Goal: Task Accomplishment & Management: Use online tool/utility

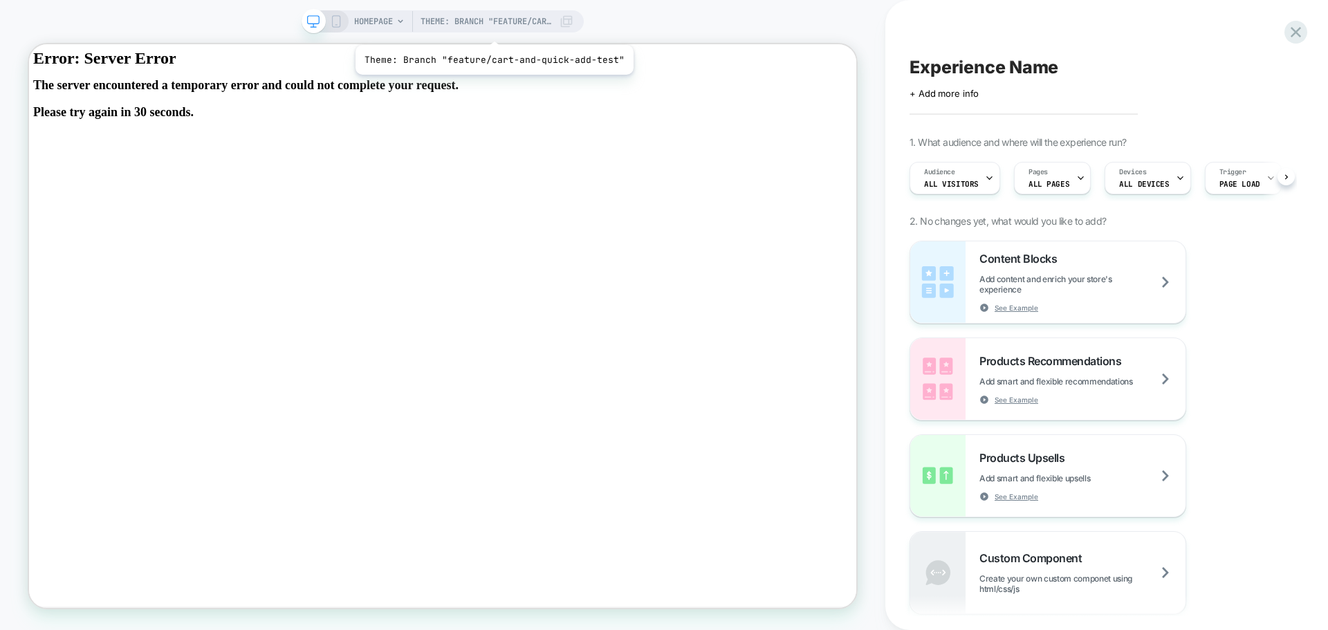
scroll to position [0, 1]
click at [569, 20] on icon at bounding box center [567, 22] width 14 height 14
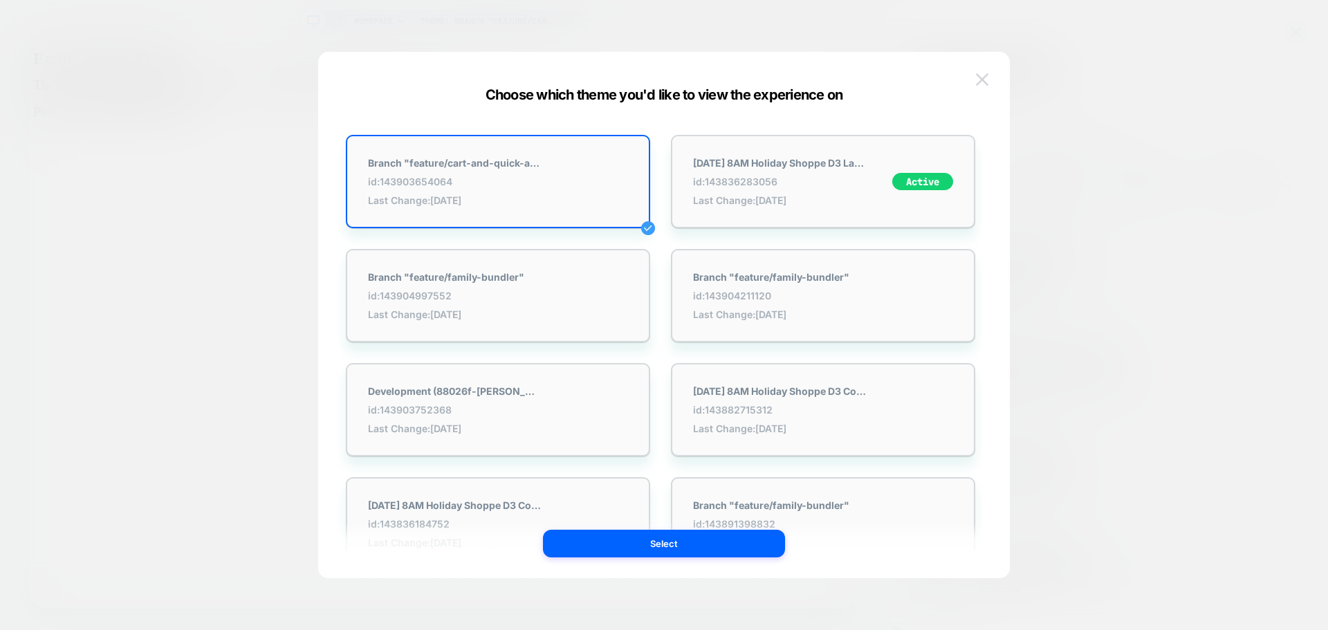
click at [986, 77] on img at bounding box center [982, 79] width 12 height 12
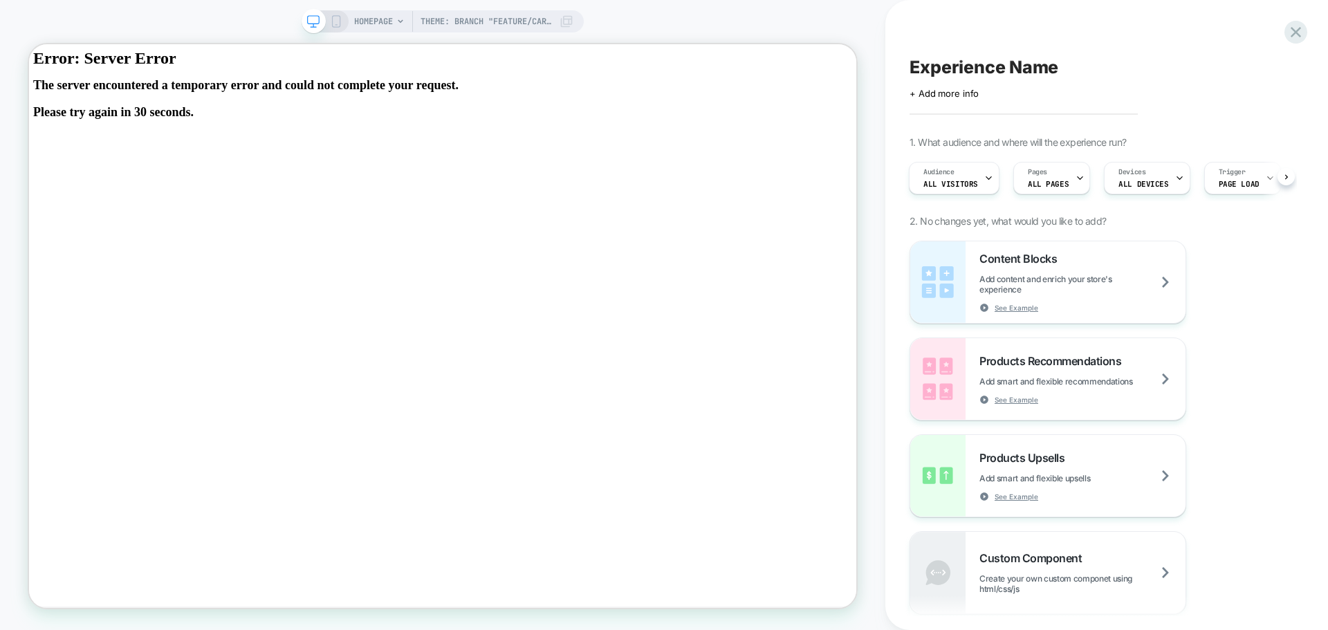
click at [333, 21] on icon at bounding box center [336, 21] width 12 height 12
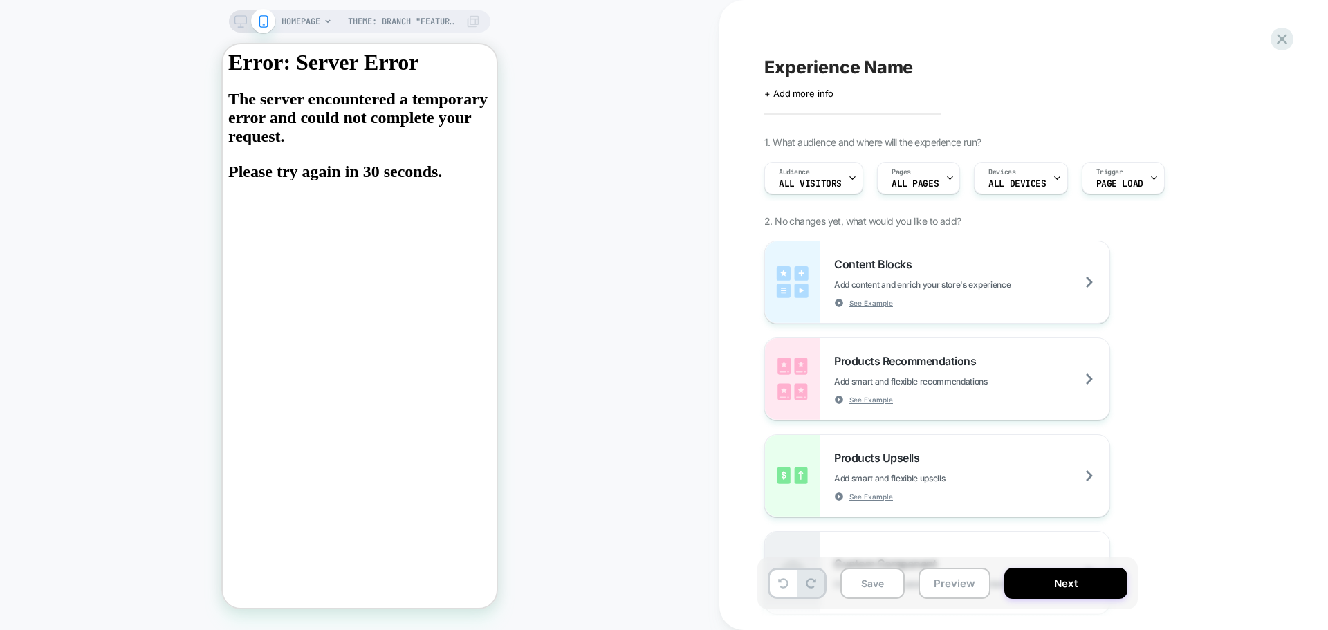
click at [243, 22] on icon at bounding box center [241, 21] width 12 height 12
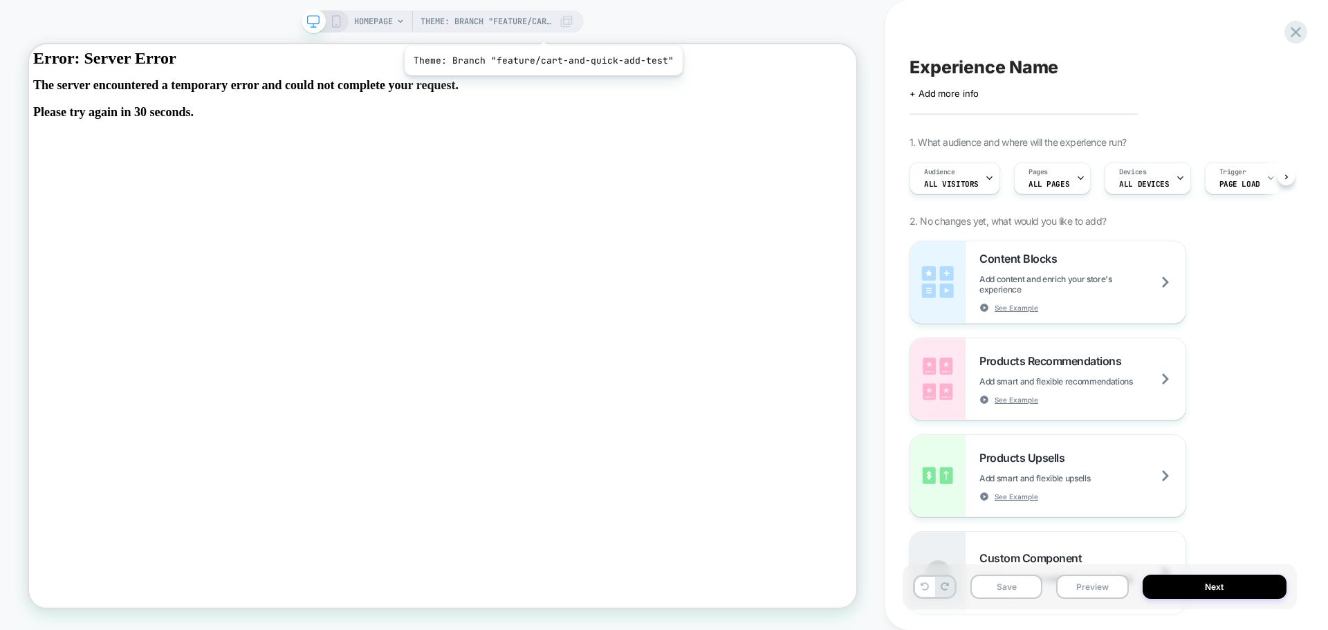
click at [535, 24] on span "Theme: Branch "feature/cart-and-quick-add-test"" at bounding box center [486, 21] width 131 height 22
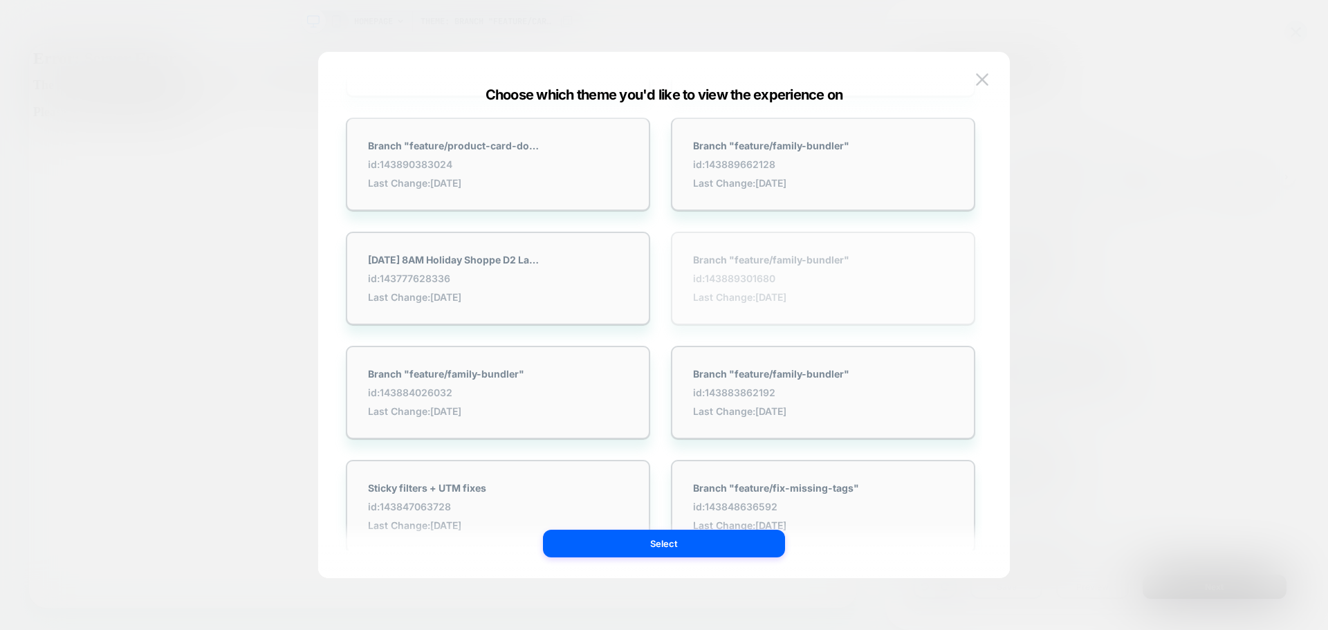
scroll to position [692, 0]
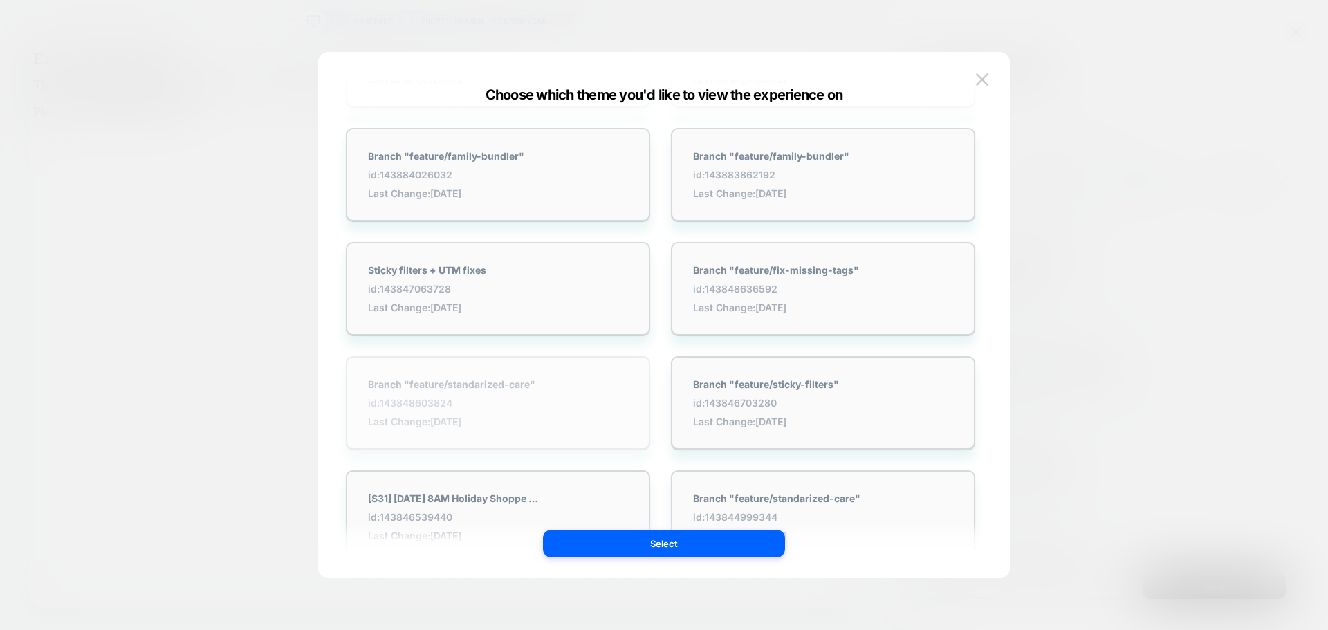
click at [571, 395] on div "Branch "feature/standarized-care" id: 143848603824 Last Change: [DATE]" at bounding box center [498, 402] width 304 height 93
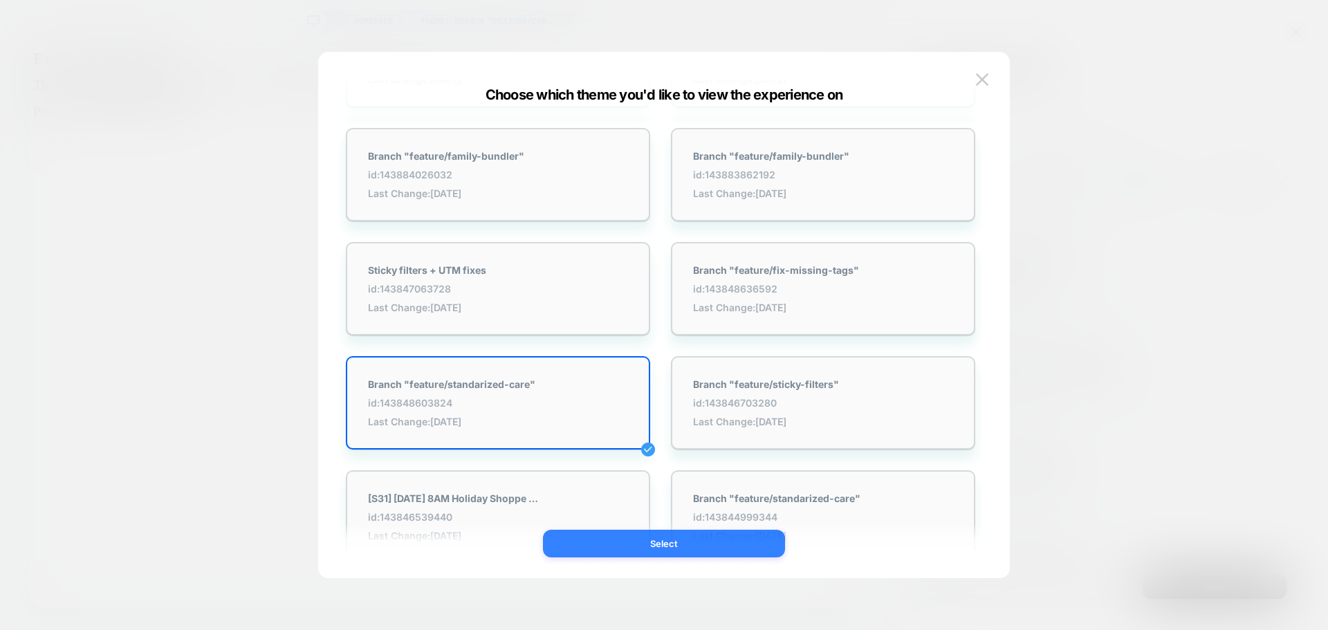
click at [648, 541] on button "Select" at bounding box center [664, 544] width 242 height 28
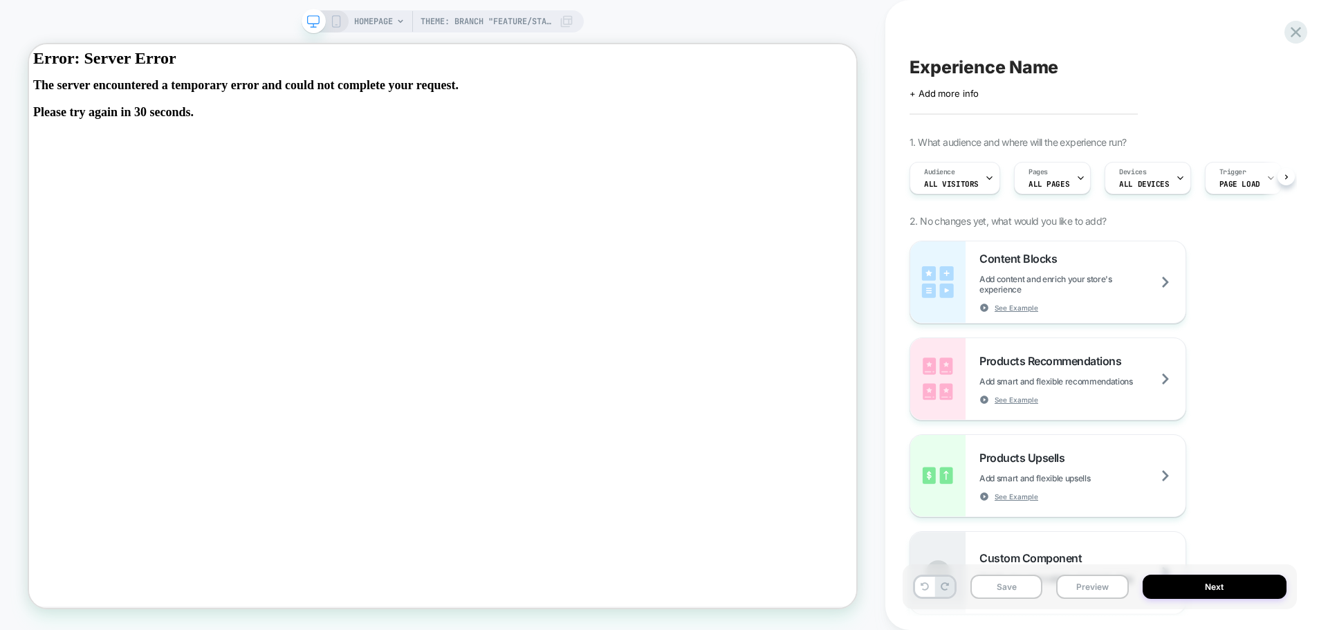
scroll to position [0, 1]
click at [537, 23] on span "Theme: Branch "feature/standarized-care"" at bounding box center [486, 21] width 131 height 22
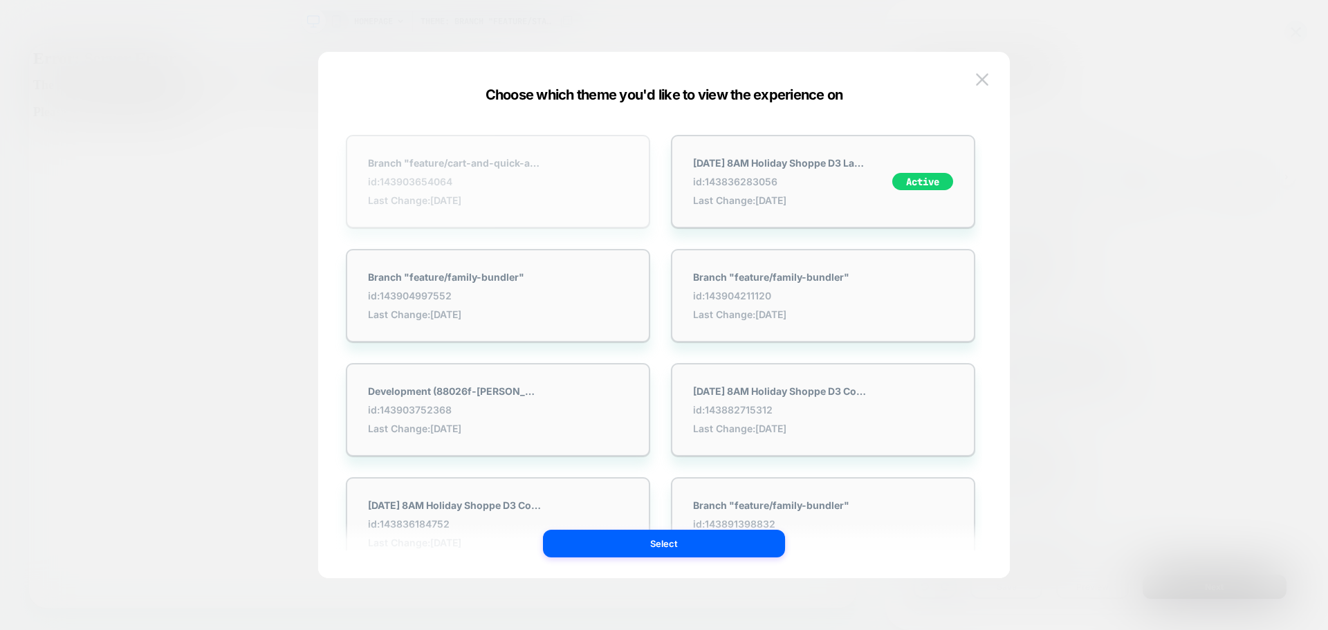
click at [539, 185] on span "id: 143903654064" at bounding box center [454, 182] width 173 height 12
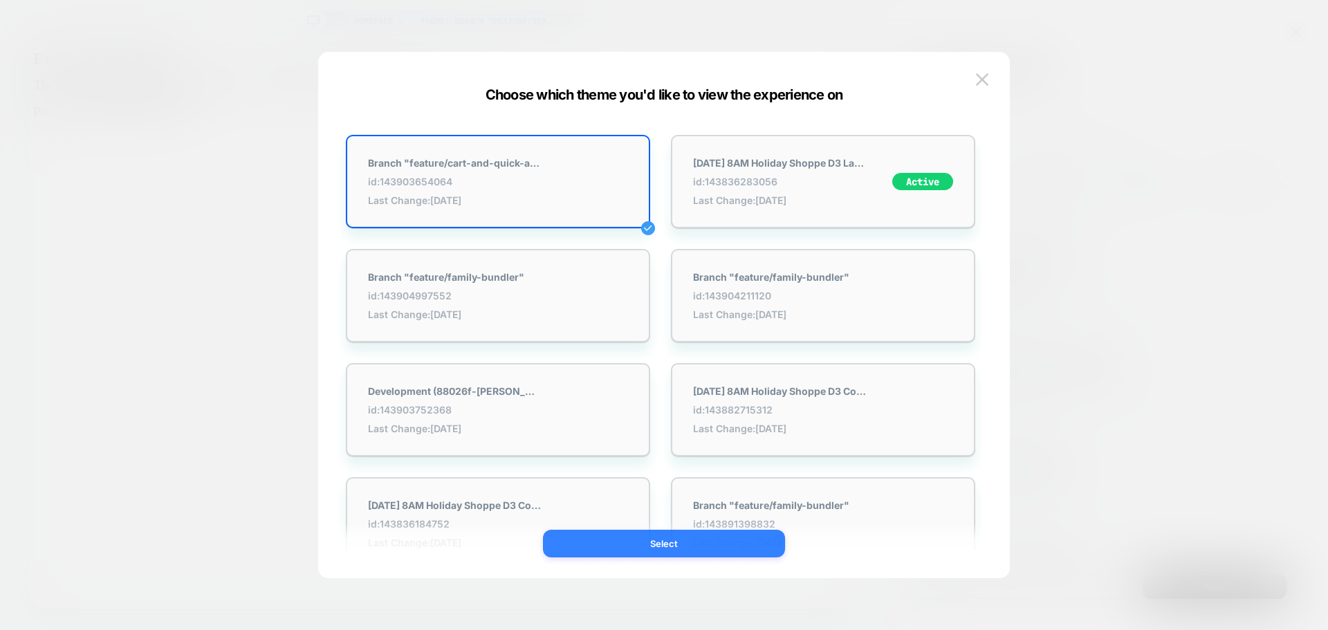
click at [659, 545] on button "Select" at bounding box center [664, 544] width 242 height 28
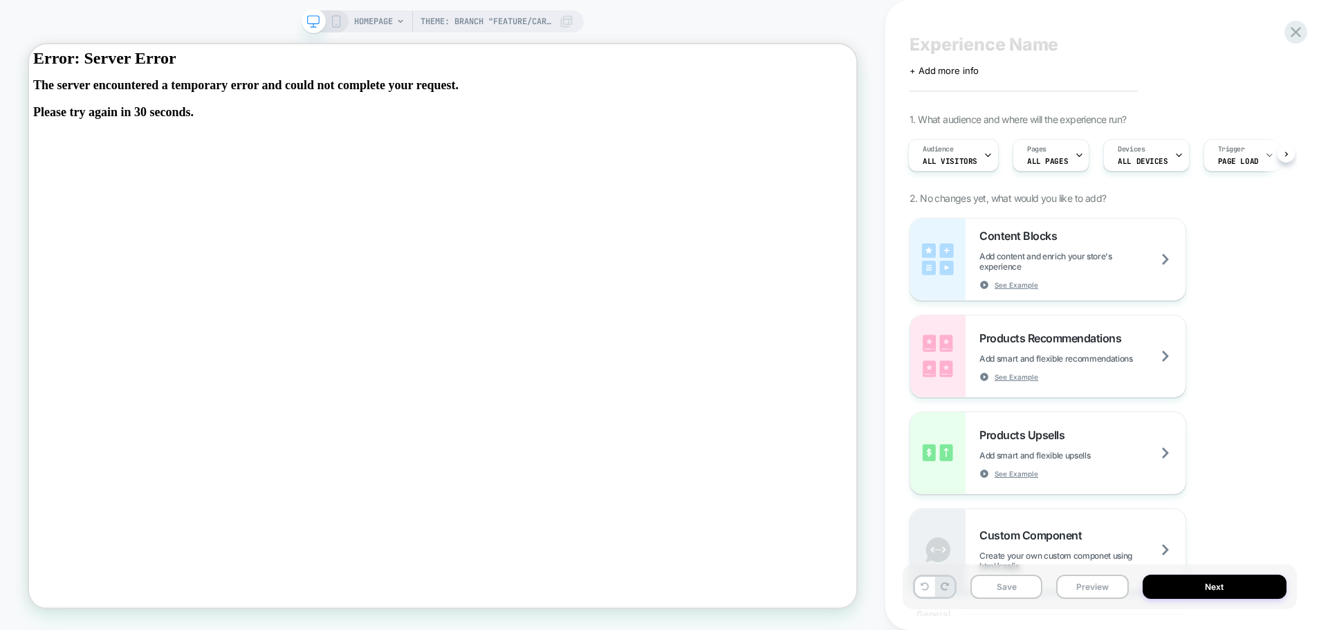
scroll to position [0, 0]
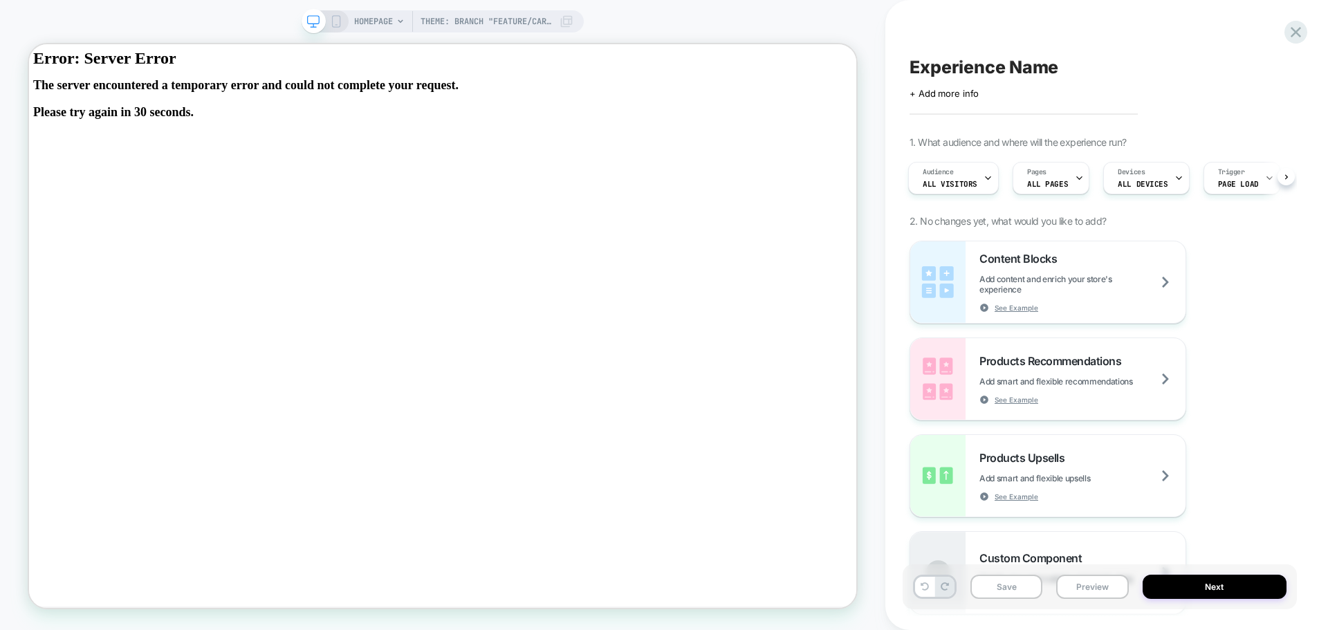
click at [976, 64] on span "Experience Name" at bounding box center [984, 67] width 149 height 21
type textarea "**********"
click at [948, 96] on span "+ Add more info" at bounding box center [944, 93] width 69 height 11
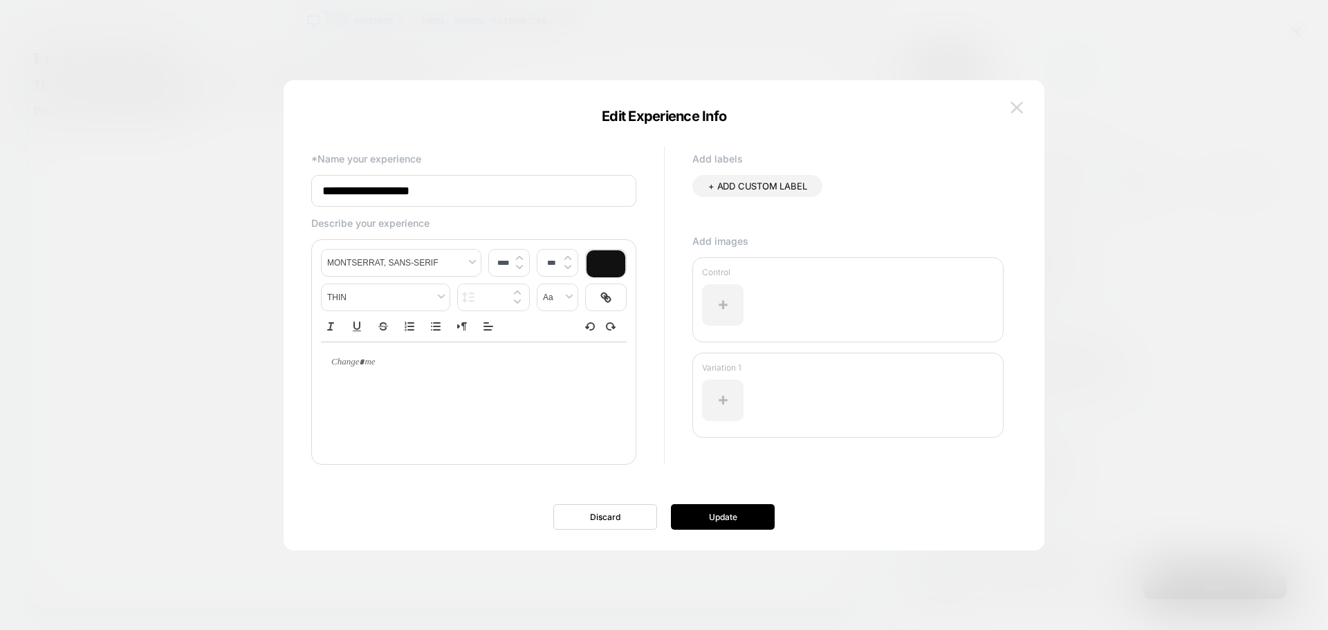
click at [1018, 107] on img at bounding box center [1017, 108] width 12 height 12
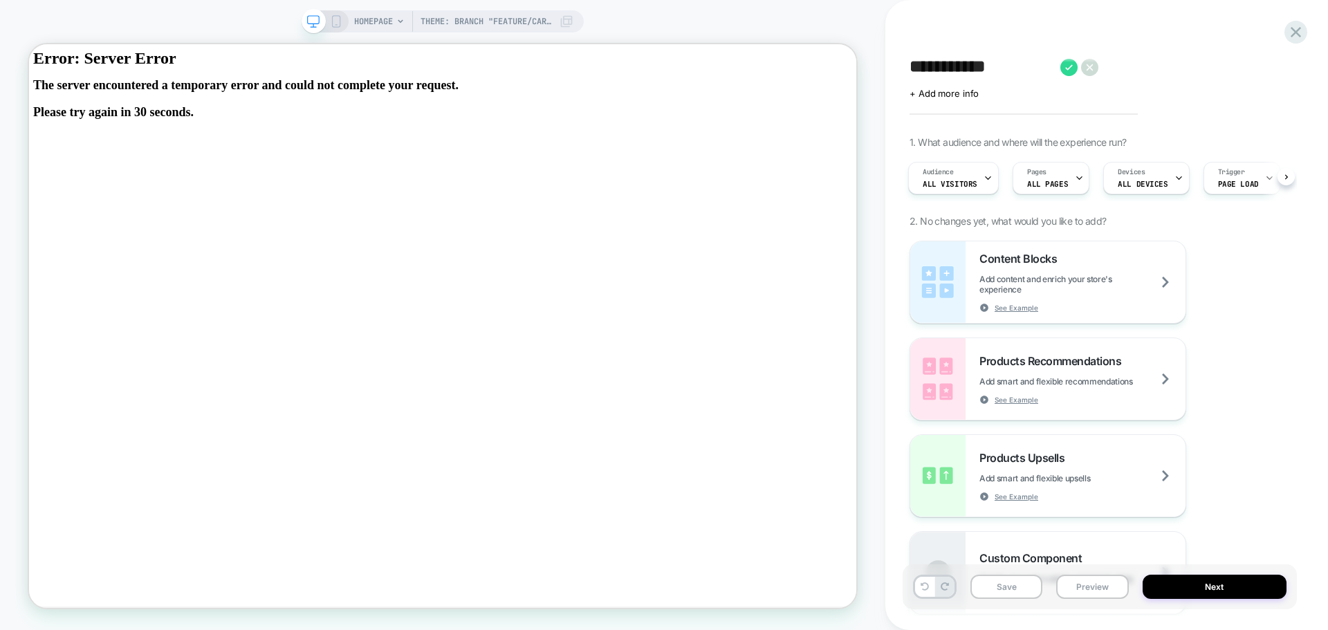
click at [1199, 114] on div "**********" at bounding box center [1100, 315] width 394 height 603
click at [948, 98] on span "+ Add more info" at bounding box center [944, 93] width 69 height 11
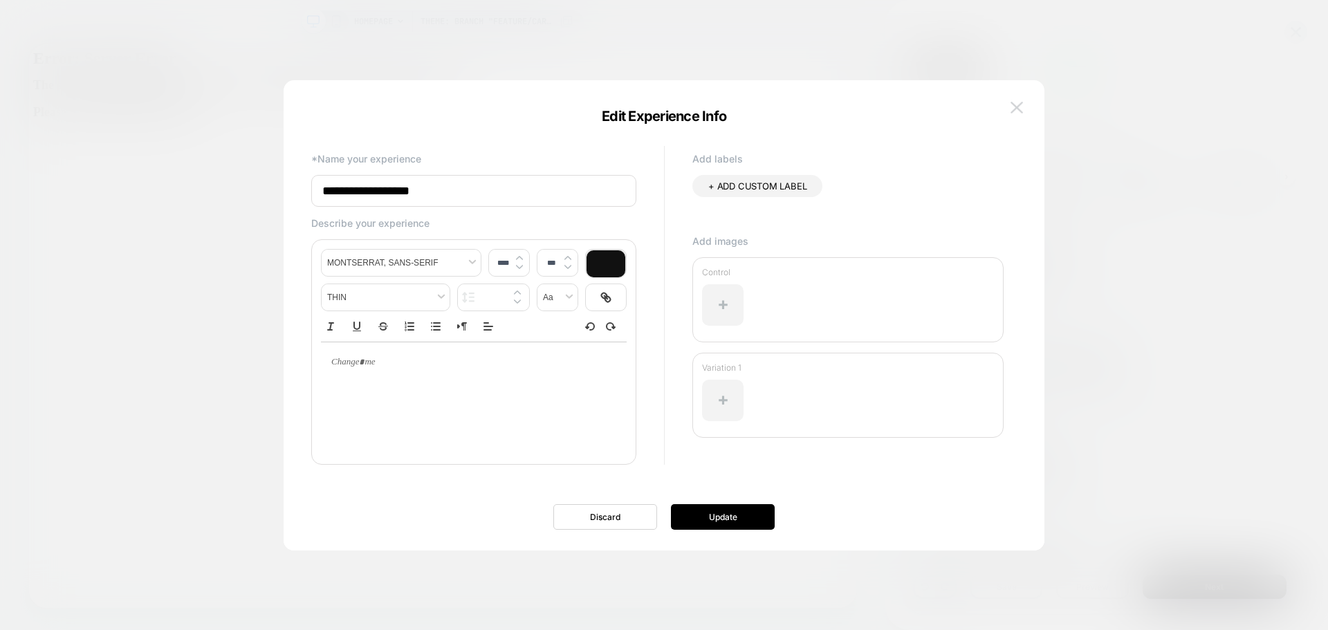
click at [1018, 110] on img at bounding box center [1017, 108] width 12 height 12
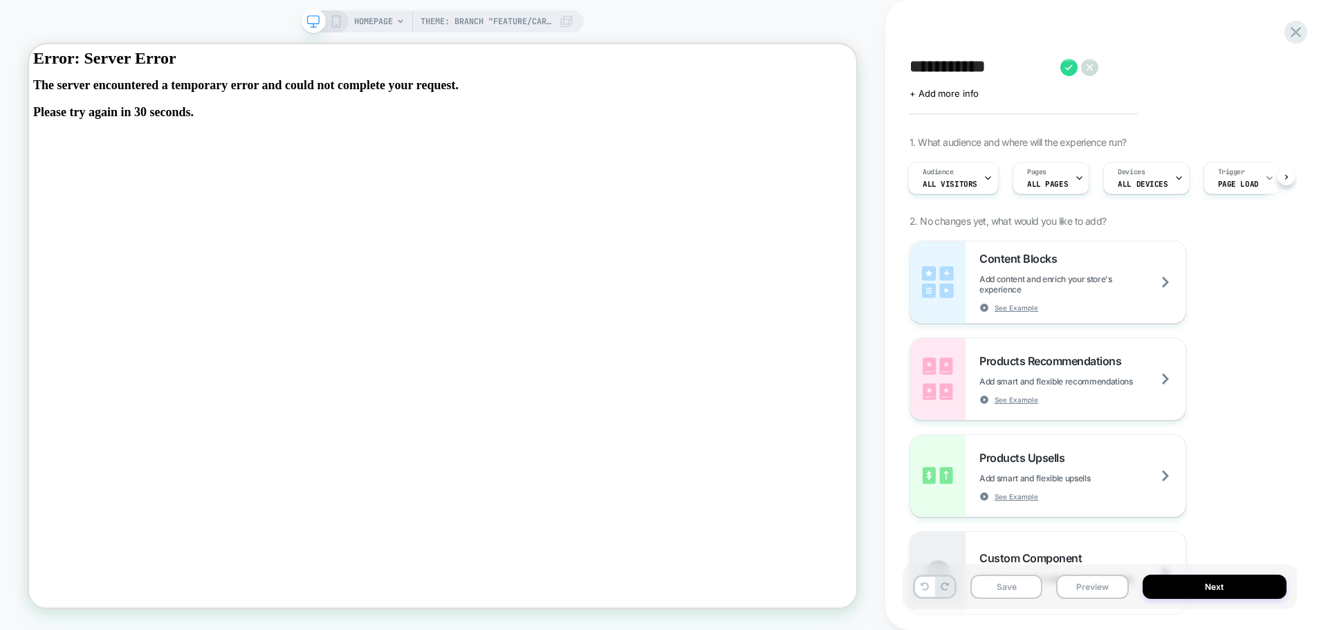
click at [1241, 254] on div "Content Blocks Add content and enrich your store's experience See Example Produ…" at bounding box center [1100, 428] width 380 height 374
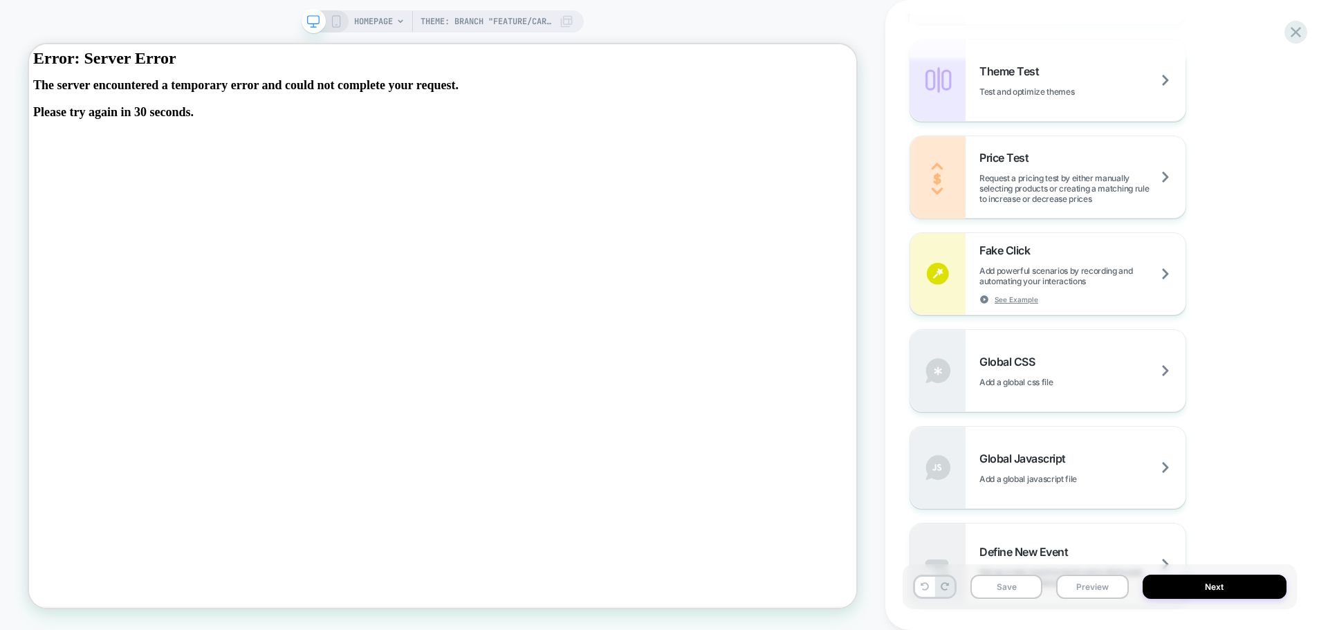
scroll to position [761, 0]
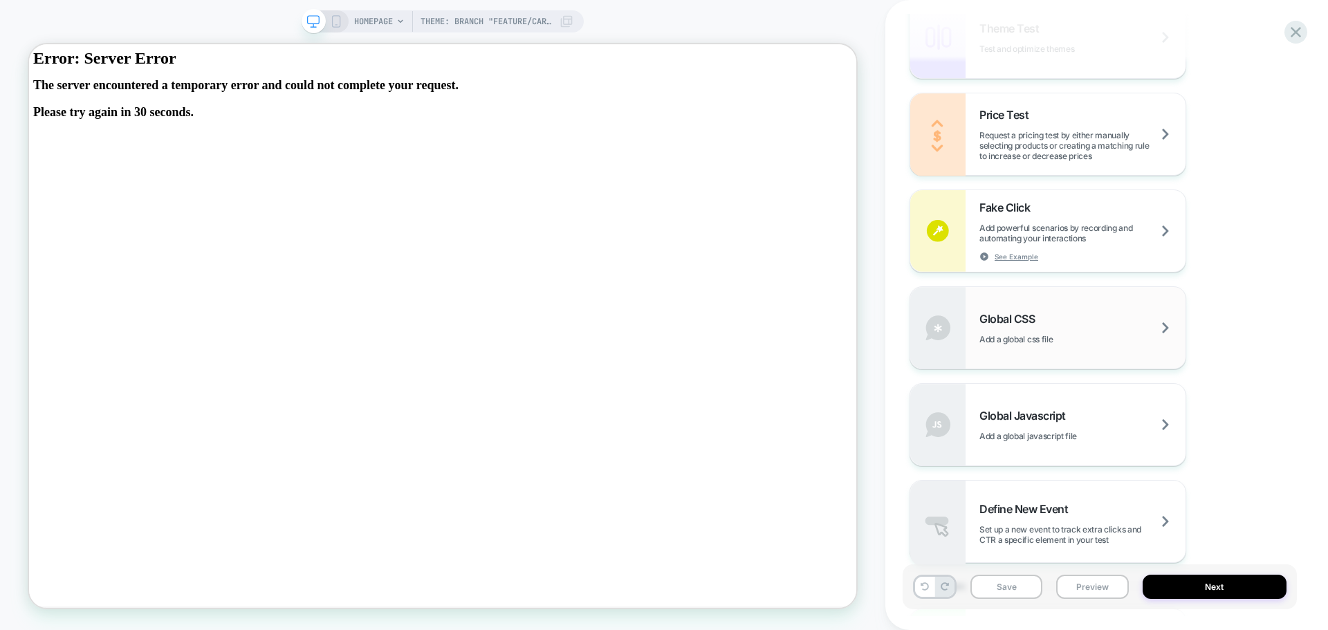
click at [1137, 314] on div "Global CSS Add a global css file" at bounding box center [1083, 328] width 206 height 33
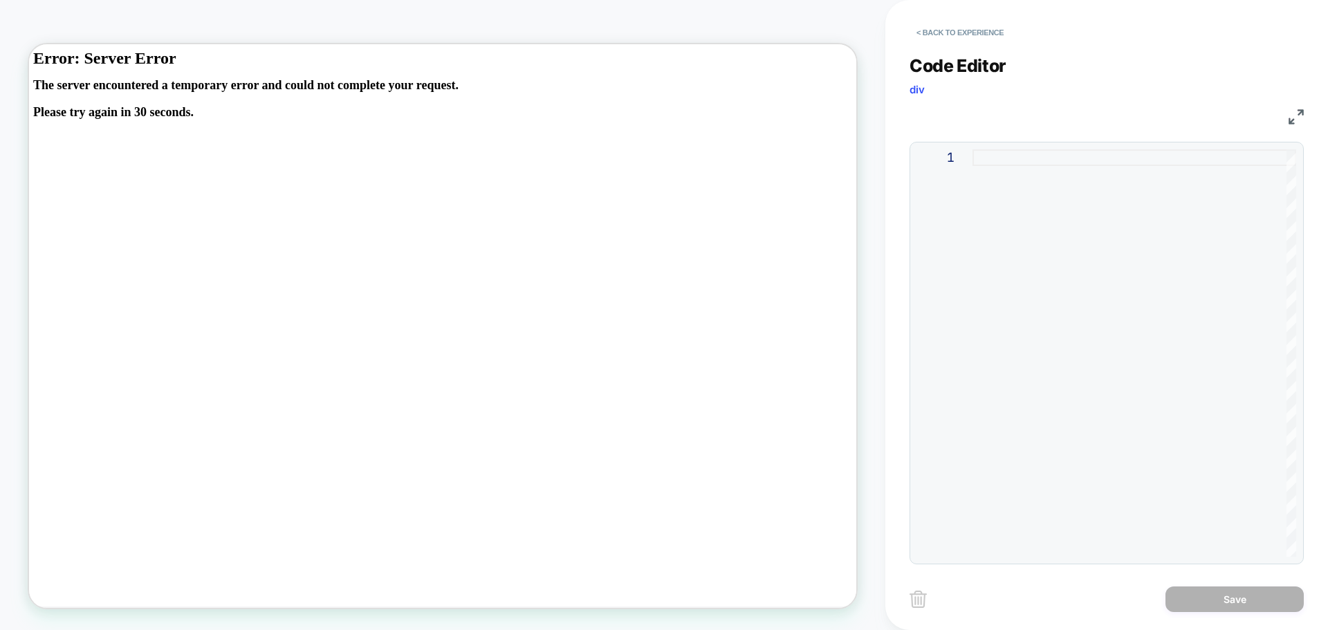
click at [998, 161] on div at bounding box center [1135, 352] width 324 height 407
type textarea "**********"
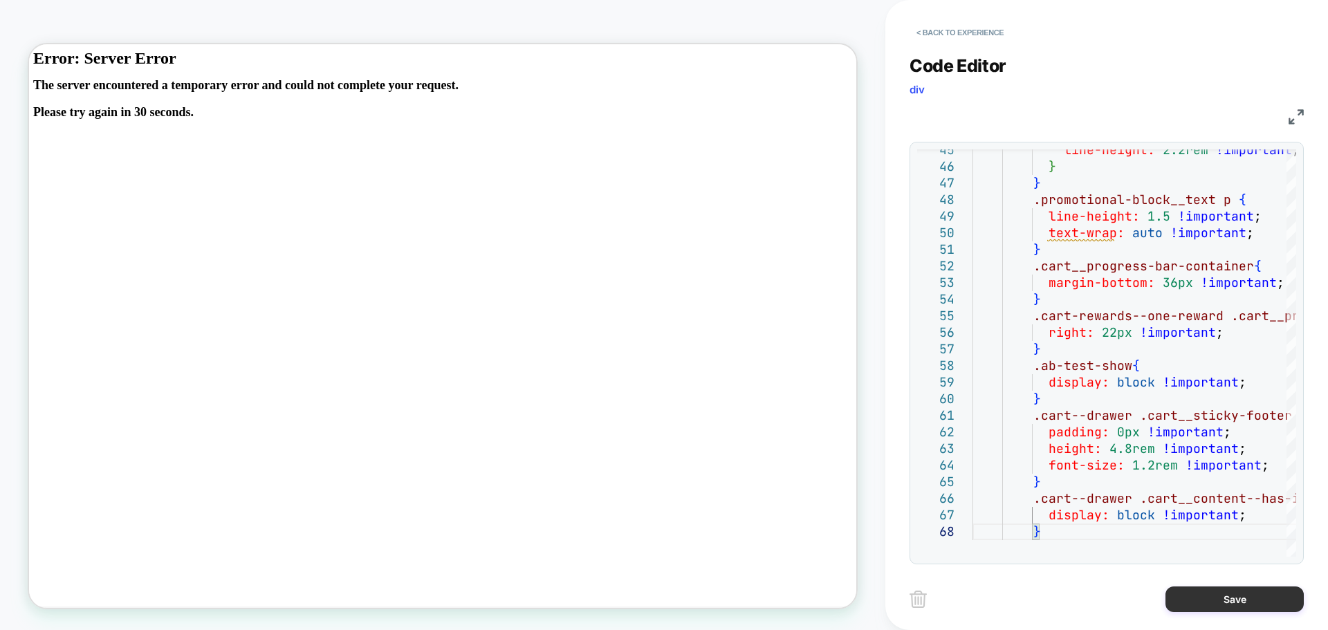
click at [1179, 598] on button "Save" at bounding box center [1235, 600] width 138 height 26
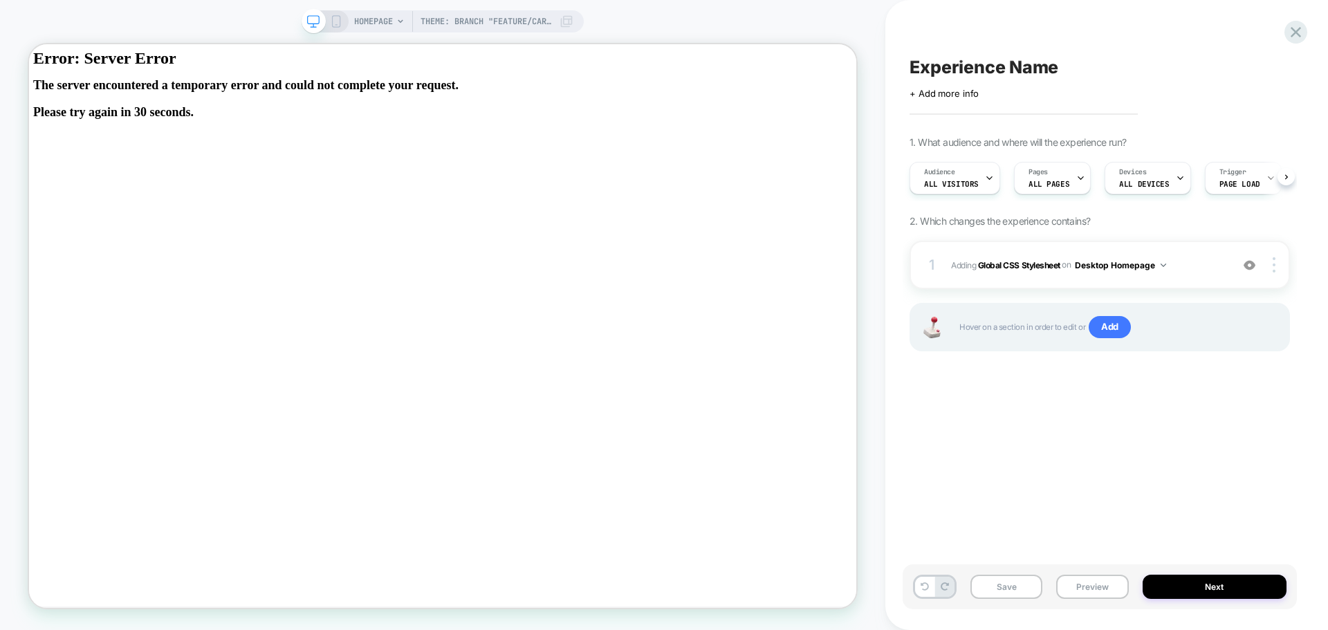
scroll to position [0, 1]
click at [1175, 172] on div at bounding box center [1179, 178] width 9 height 31
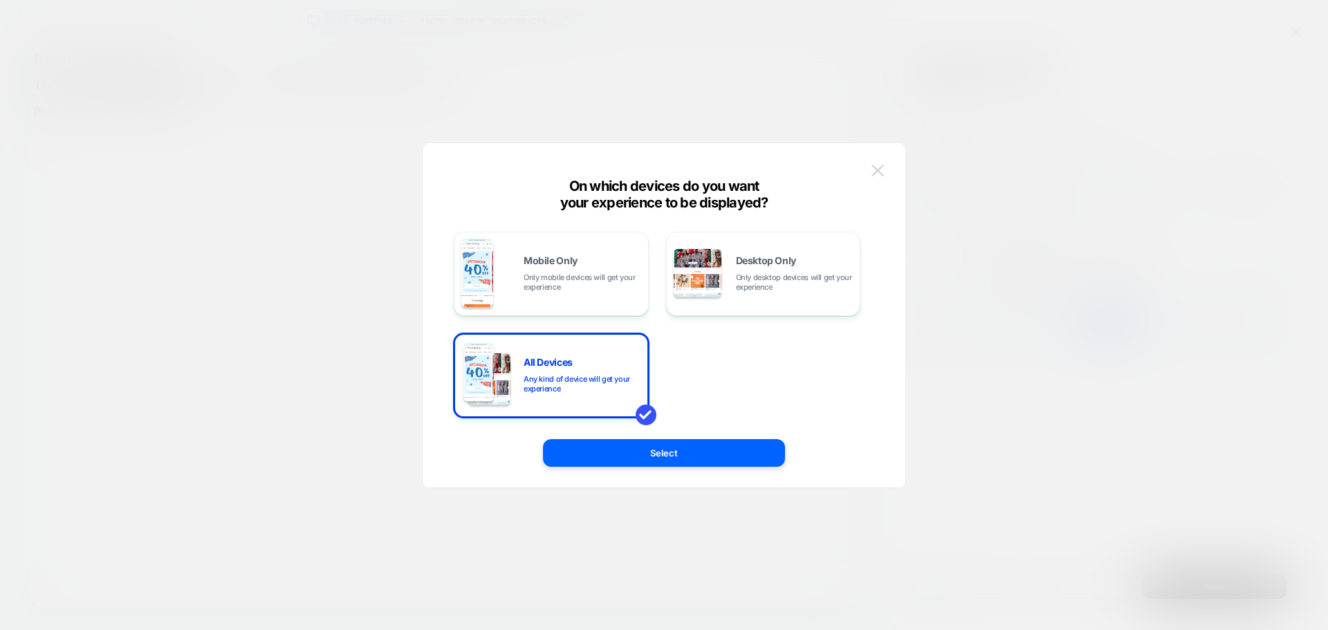
click at [880, 168] on img at bounding box center [878, 171] width 12 height 12
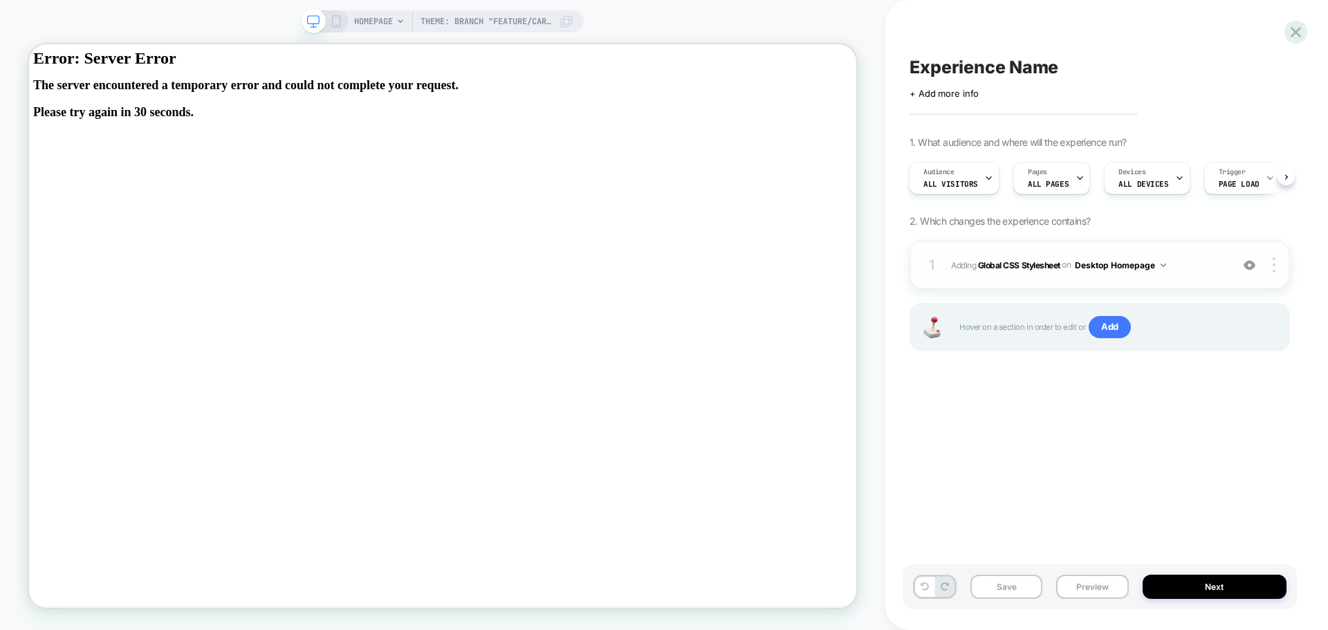
click at [1173, 261] on span "Adding Global CSS Stylesheet on Desktop Homepage" at bounding box center [1087, 265] width 273 height 17
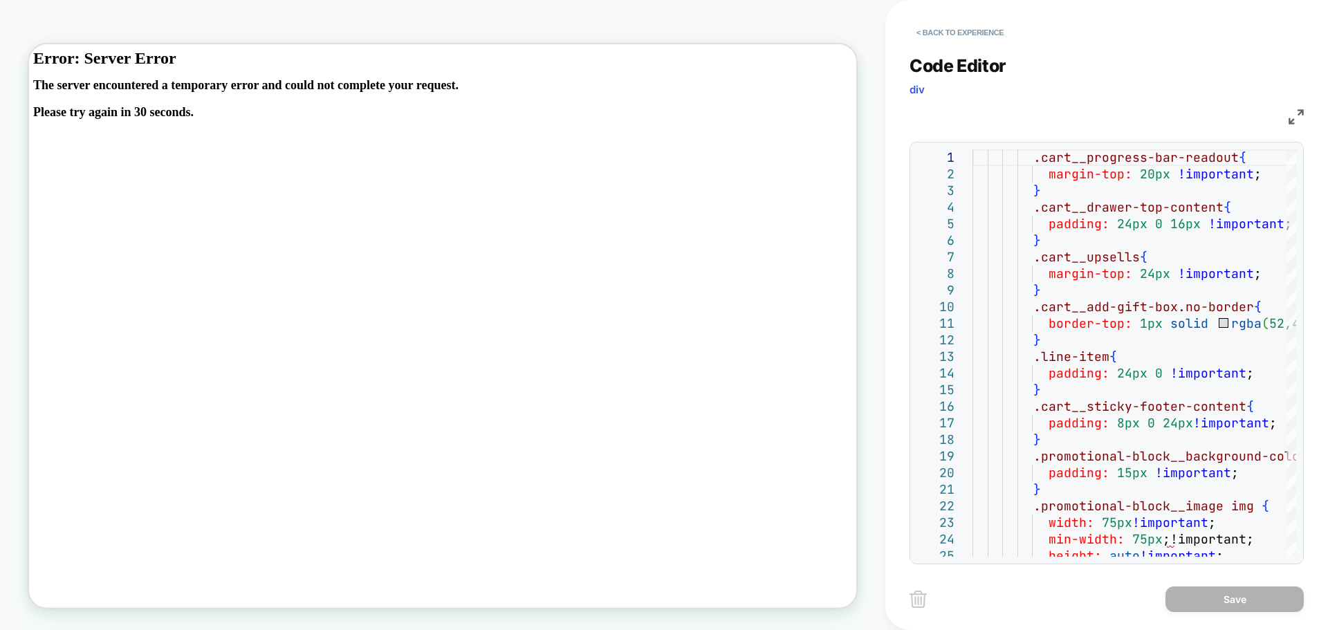
click at [1111, 591] on div "Save" at bounding box center [1107, 599] width 394 height 35
click at [1299, 116] on img at bounding box center [1296, 116] width 15 height 15
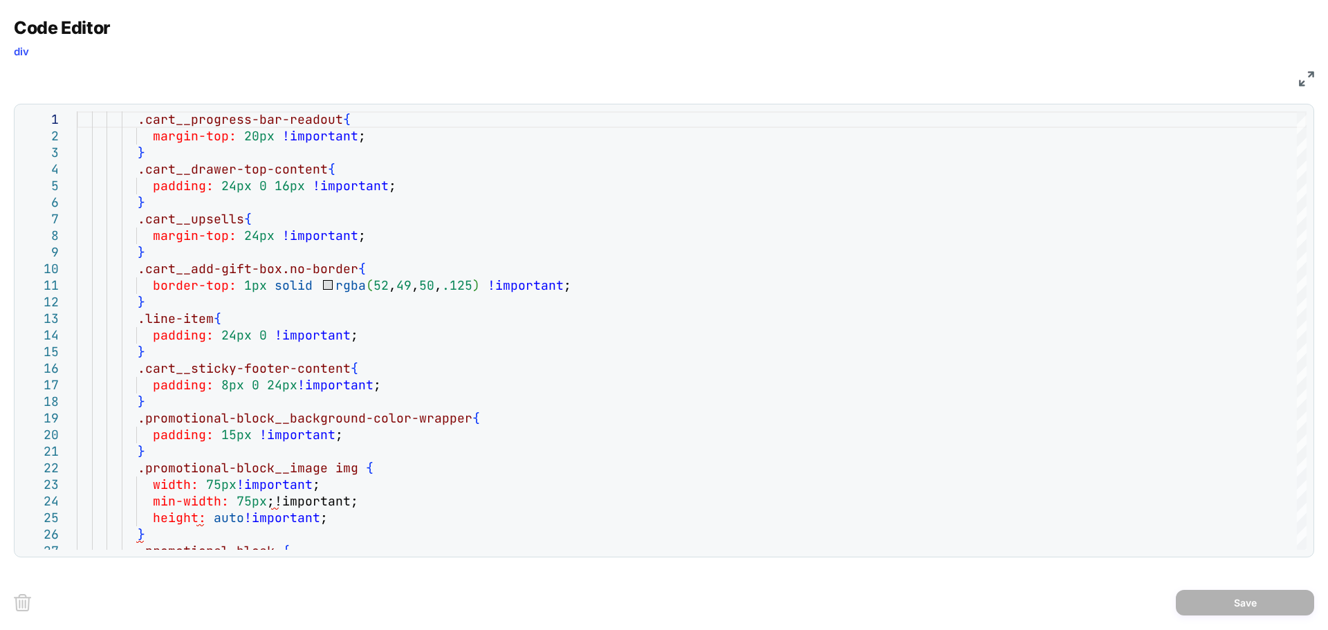
drag, startPoint x: 1307, startPoint y: 64, endPoint x: 1305, endPoint y: 74, distance: 10.5
click at [1306, 66] on div "Code Editor div CSS" at bounding box center [664, 51] width 1300 height 69
click at [1305, 78] on img at bounding box center [1306, 78] width 15 height 15
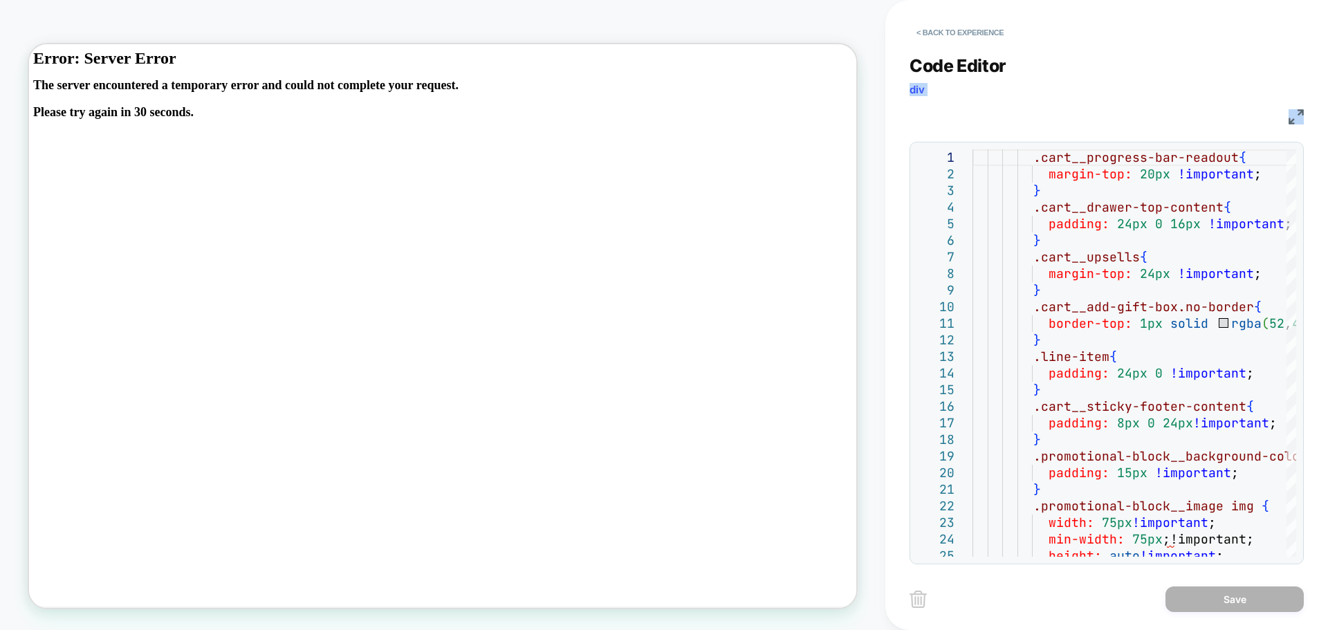
click at [946, 104] on div "CSS" at bounding box center [1107, 115] width 394 height 24
click at [937, 27] on button "< Back to experience" at bounding box center [960, 32] width 101 height 22
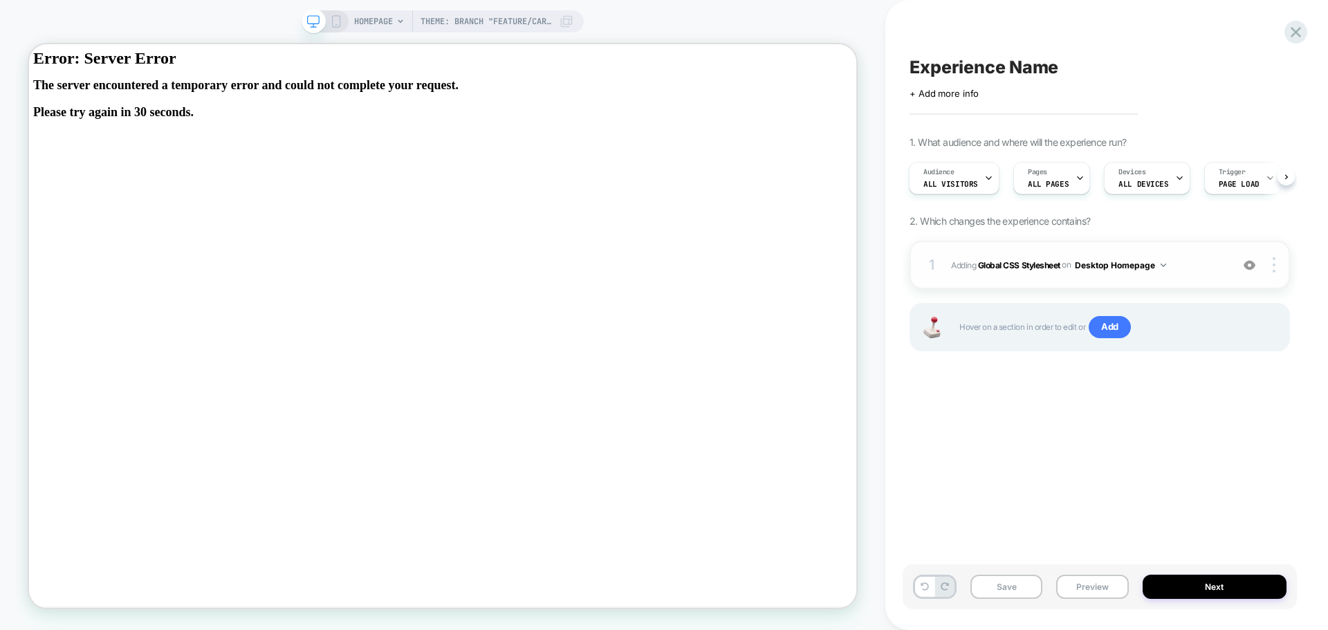
click at [1162, 266] on button "Desktop Homepage" at bounding box center [1120, 265] width 91 height 17
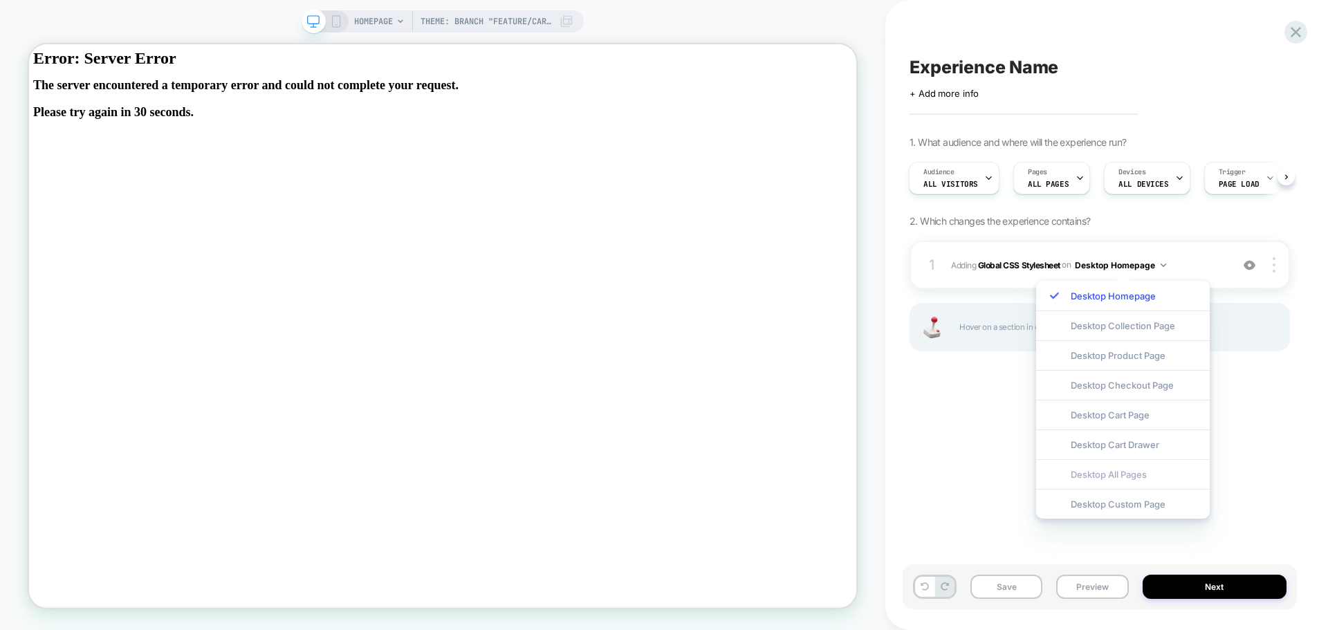
click at [1135, 475] on div "Desktop All Pages" at bounding box center [1123, 474] width 174 height 30
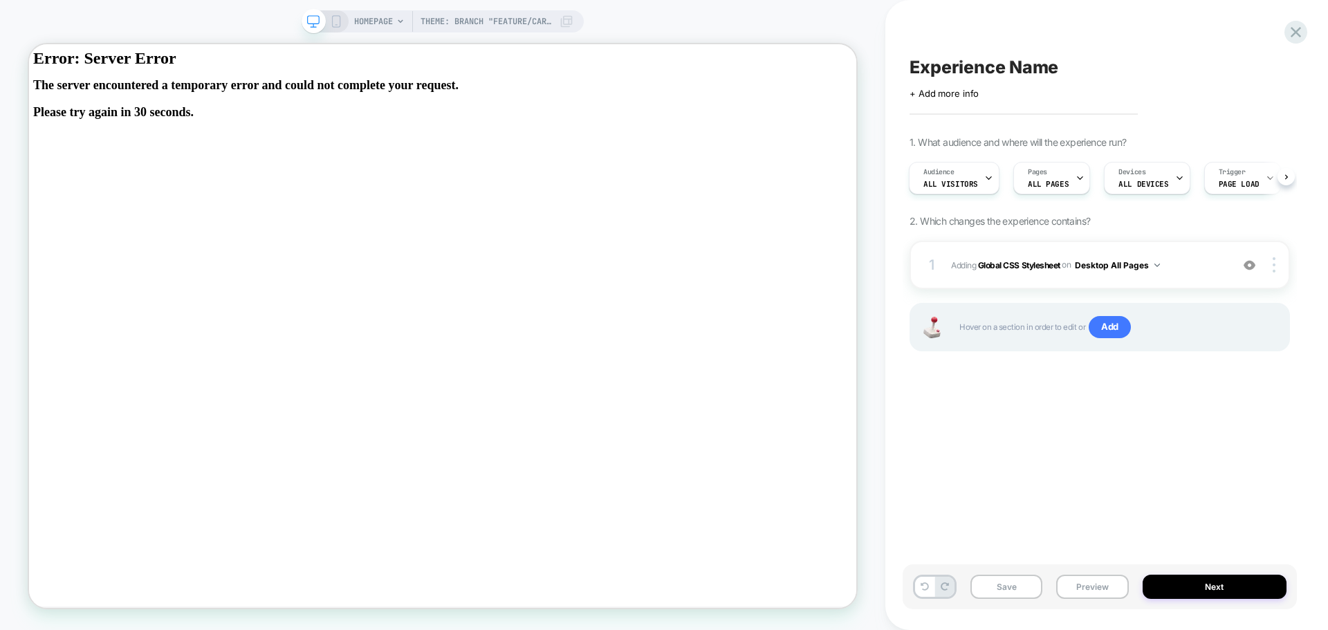
click at [1104, 412] on div "Experience Name Click to edit experience details + Add more info 1. What audien…" at bounding box center [1100, 315] width 394 height 603
click at [1121, 328] on span "Add" at bounding box center [1110, 327] width 42 height 22
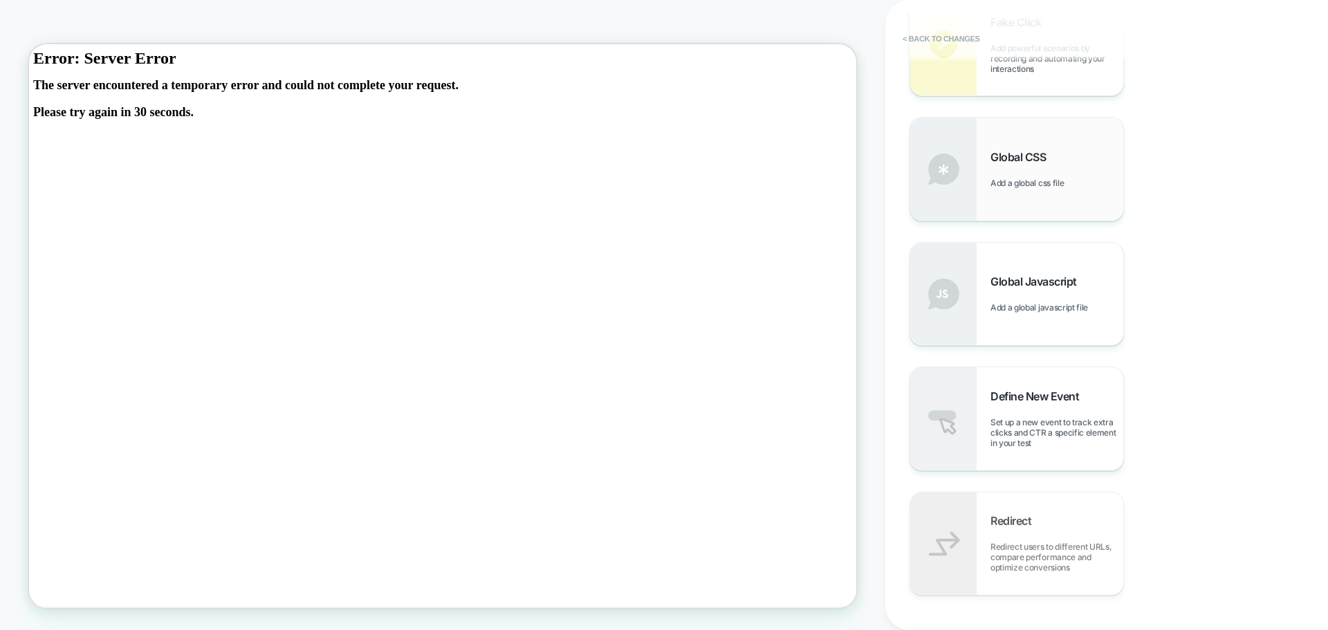
scroll to position [614, 0]
click at [1019, 178] on div "Global CSS Add a global css file" at bounding box center [1057, 171] width 133 height 38
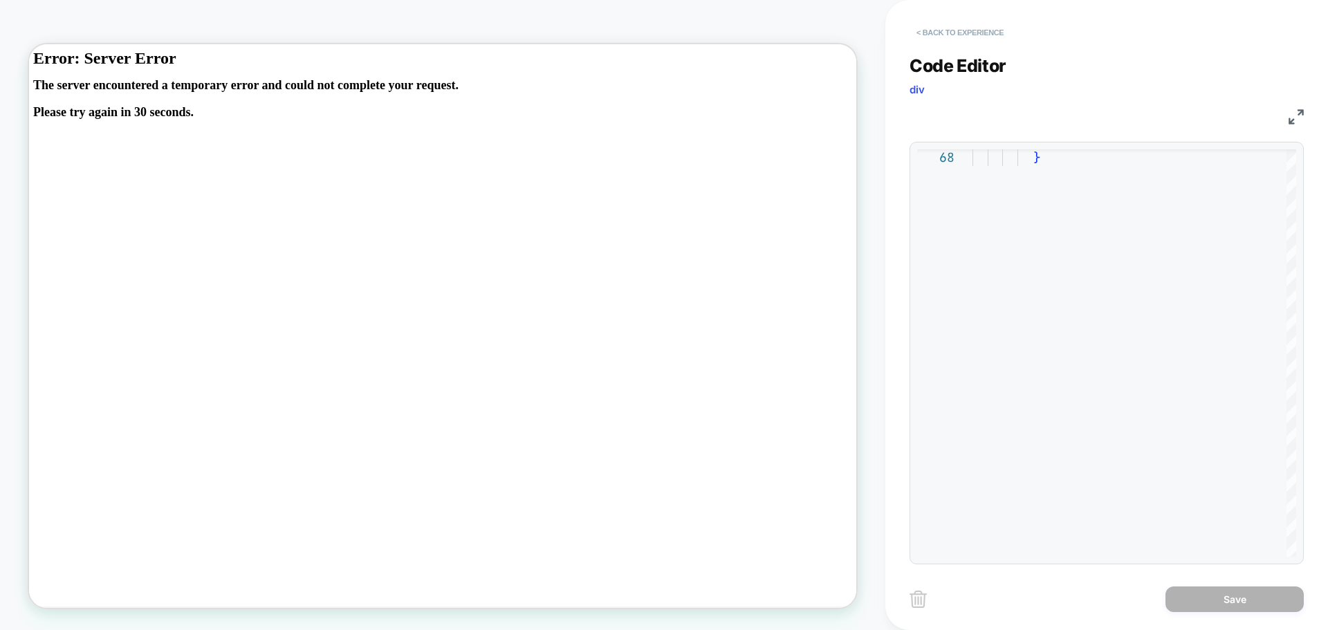
click at [946, 35] on button "< Back to experience" at bounding box center [960, 32] width 101 height 22
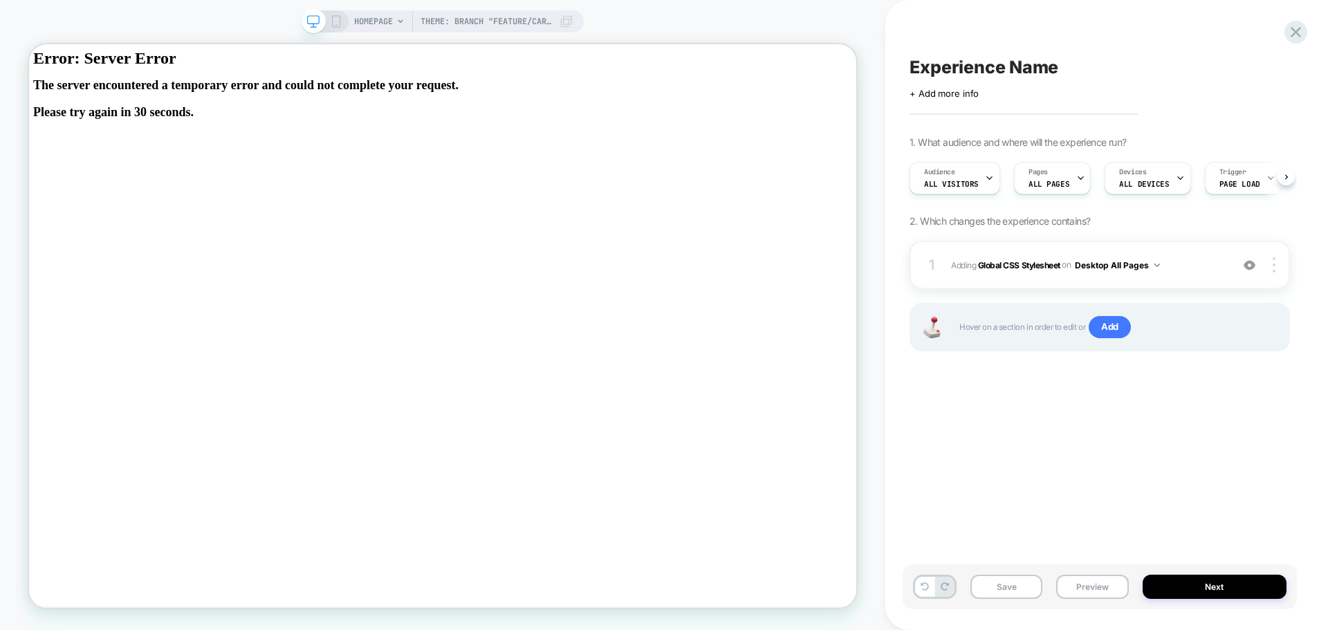
scroll to position [0, 1]
click at [1119, 331] on span "Add" at bounding box center [1110, 327] width 42 height 22
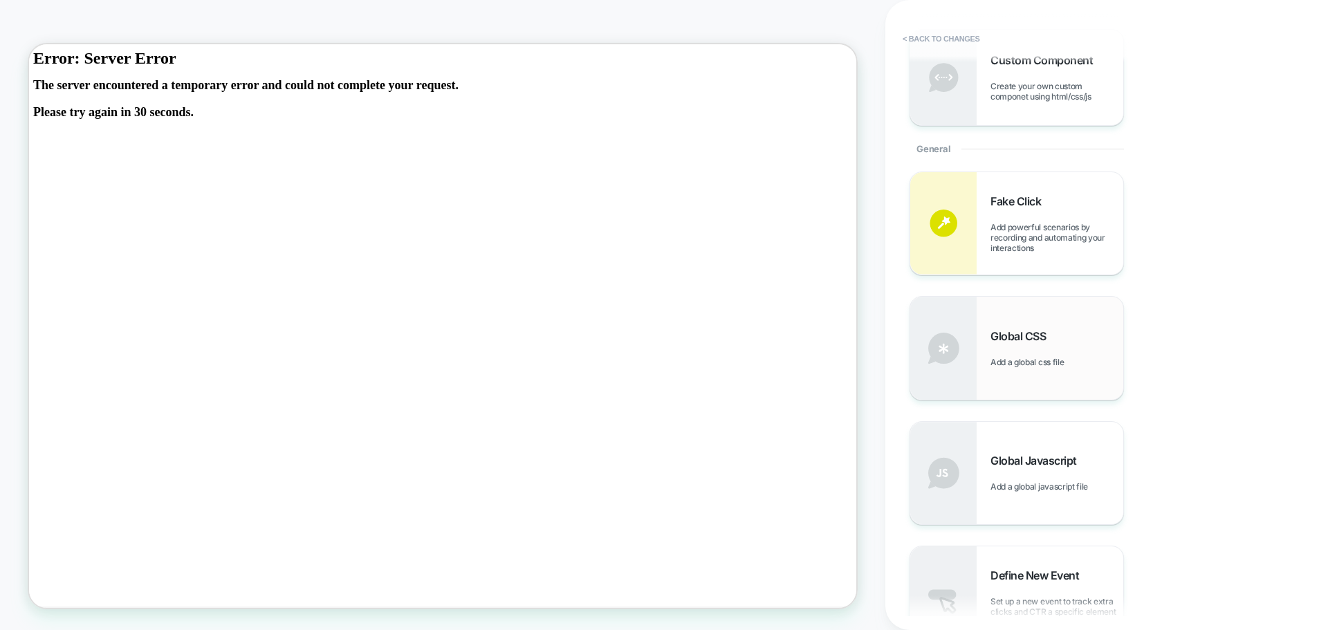
scroll to position [484, 0]
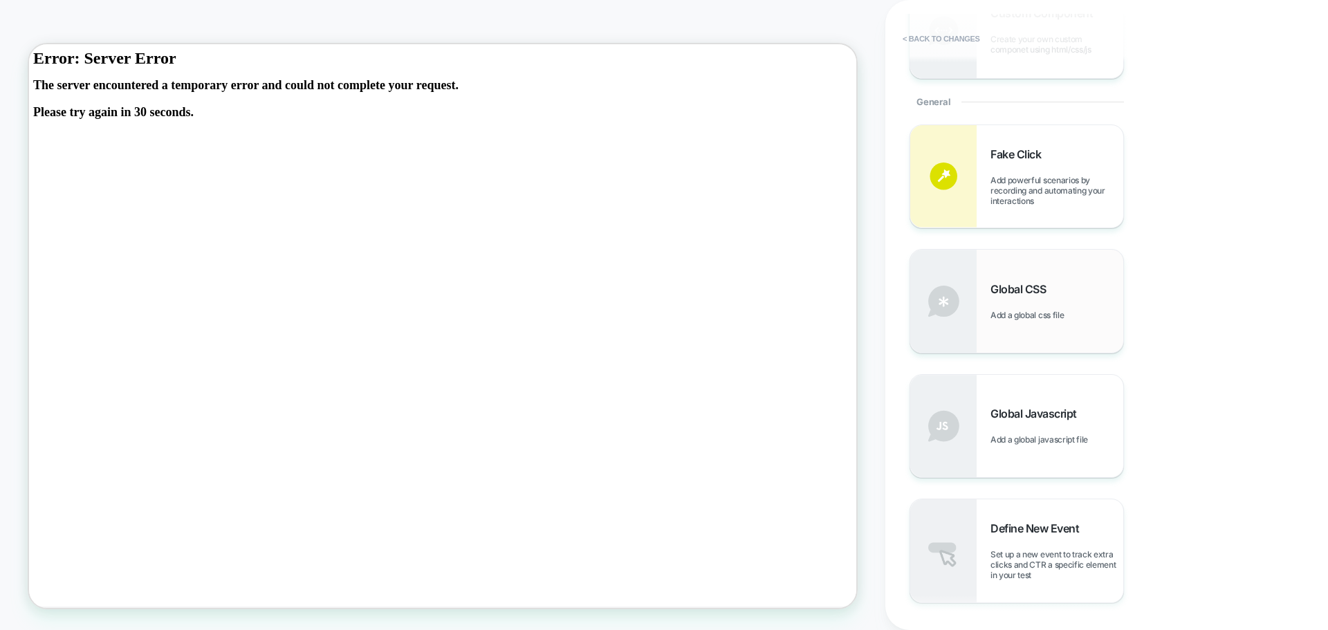
click at [1021, 294] on span "Global CSS" at bounding box center [1022, 289] width 62 height 14
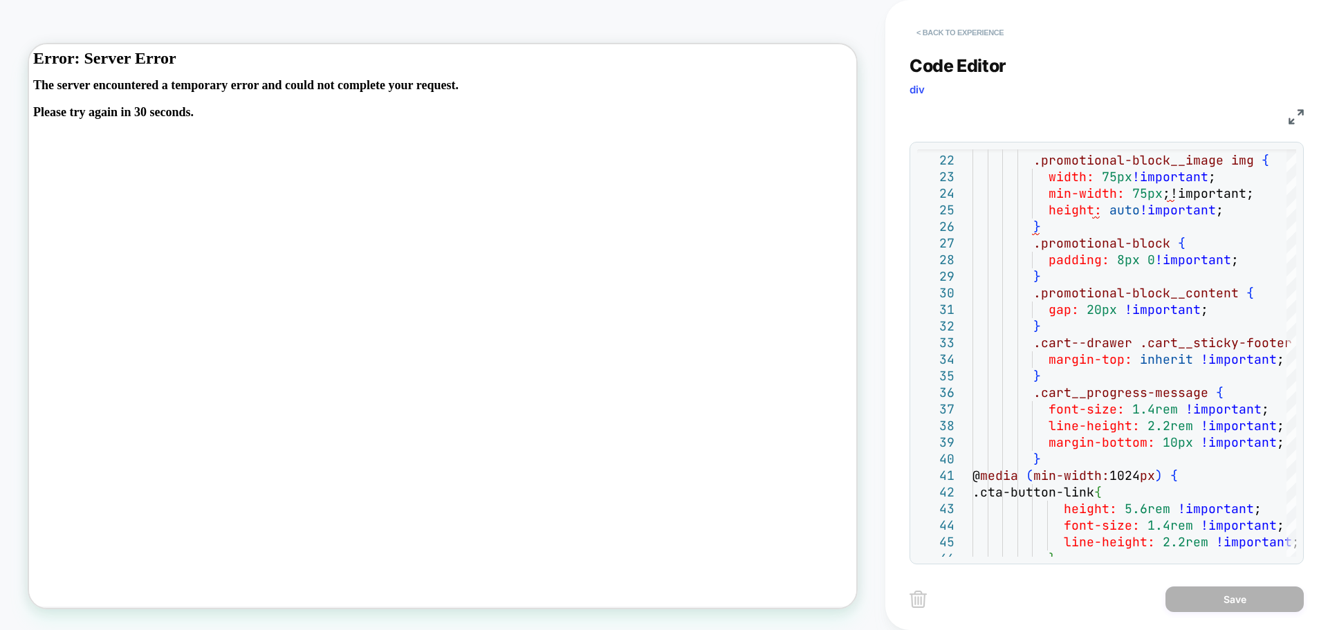
click at [948, 28] on button "< Back to experience" at bounding box center [960, 32] width 101 height 22
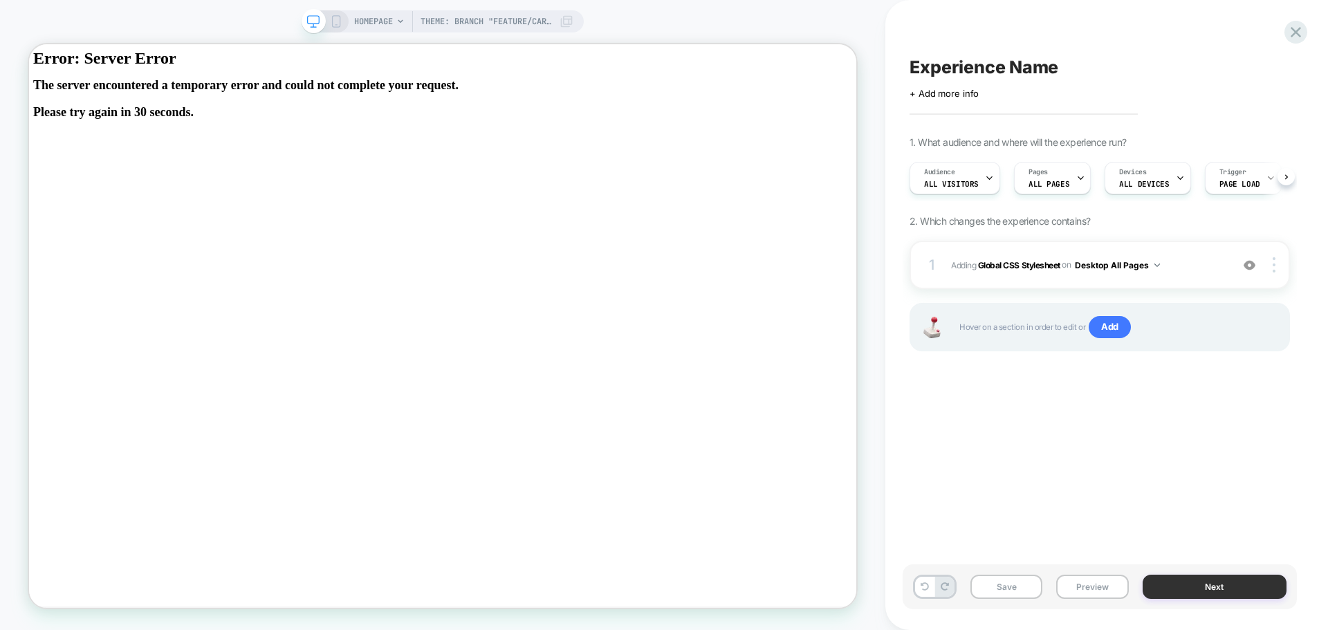
scroll to position [0, 1]
click at [1094, 585] on button "Preview" at bounding box center [1092, 587] width 72 height 24
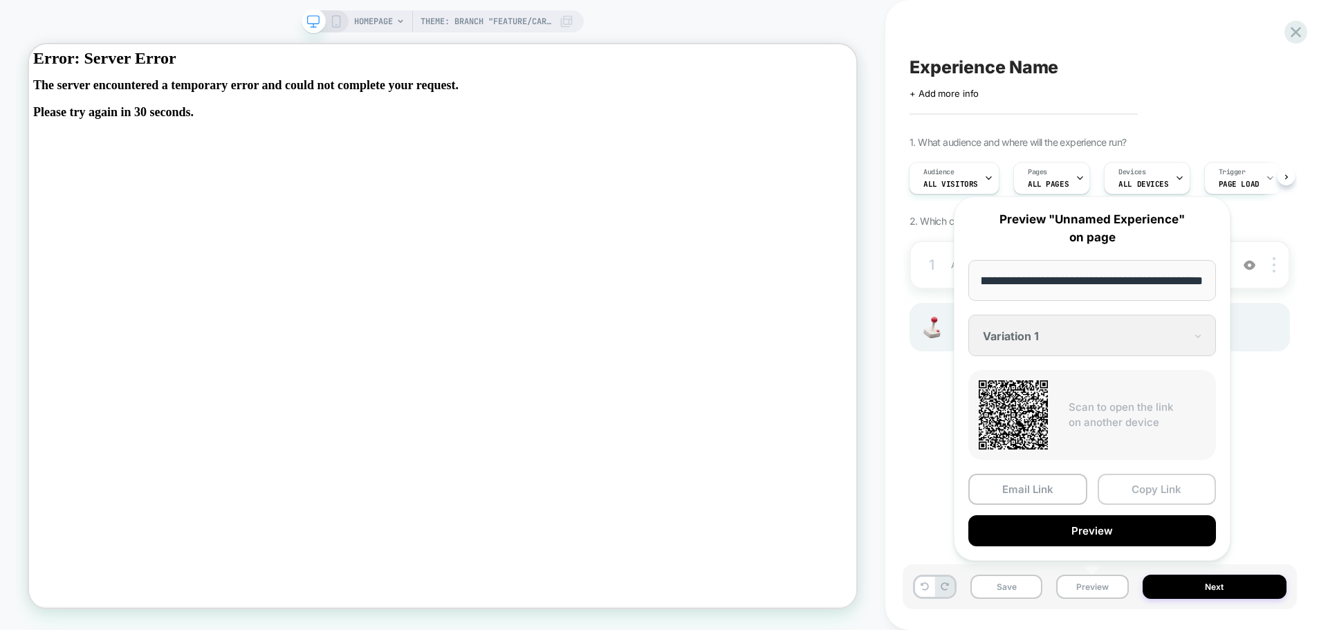
scroll to position [0, 0]
click at [1155, 493] on button "Copy Link" at bounding box center [1157, 489] width 119 height 31
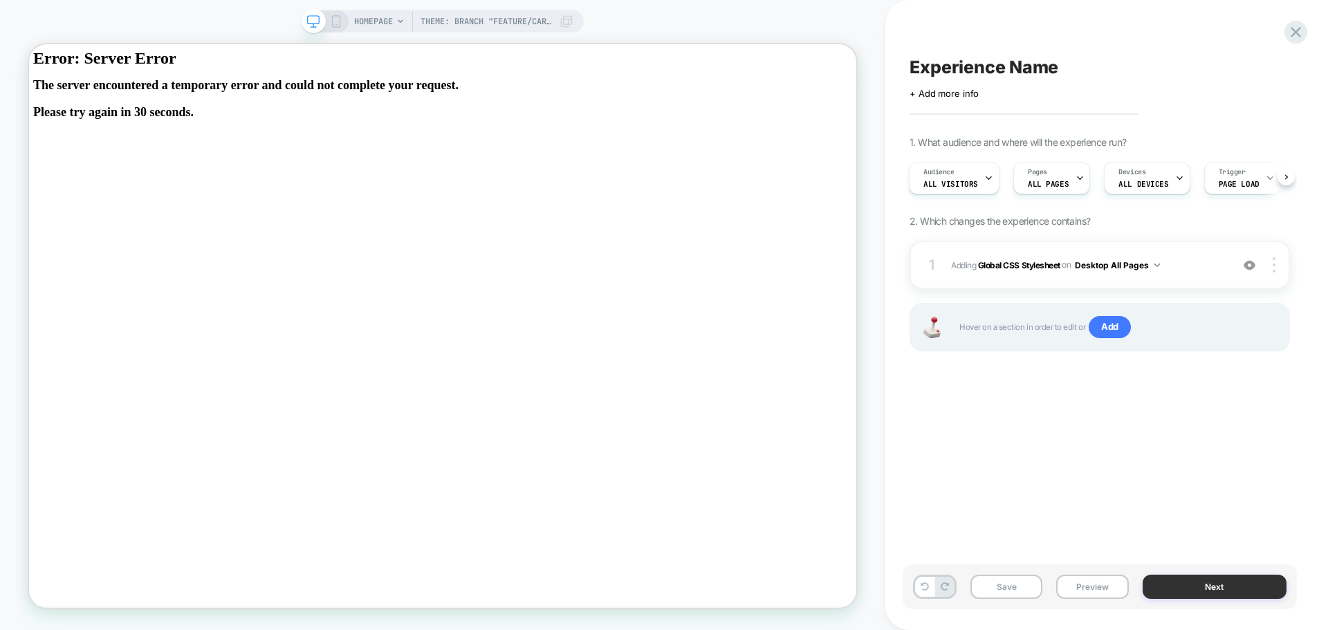
click at [1218, 591] on button "Next" at bounding box center [1215, 587] width 145 height 24
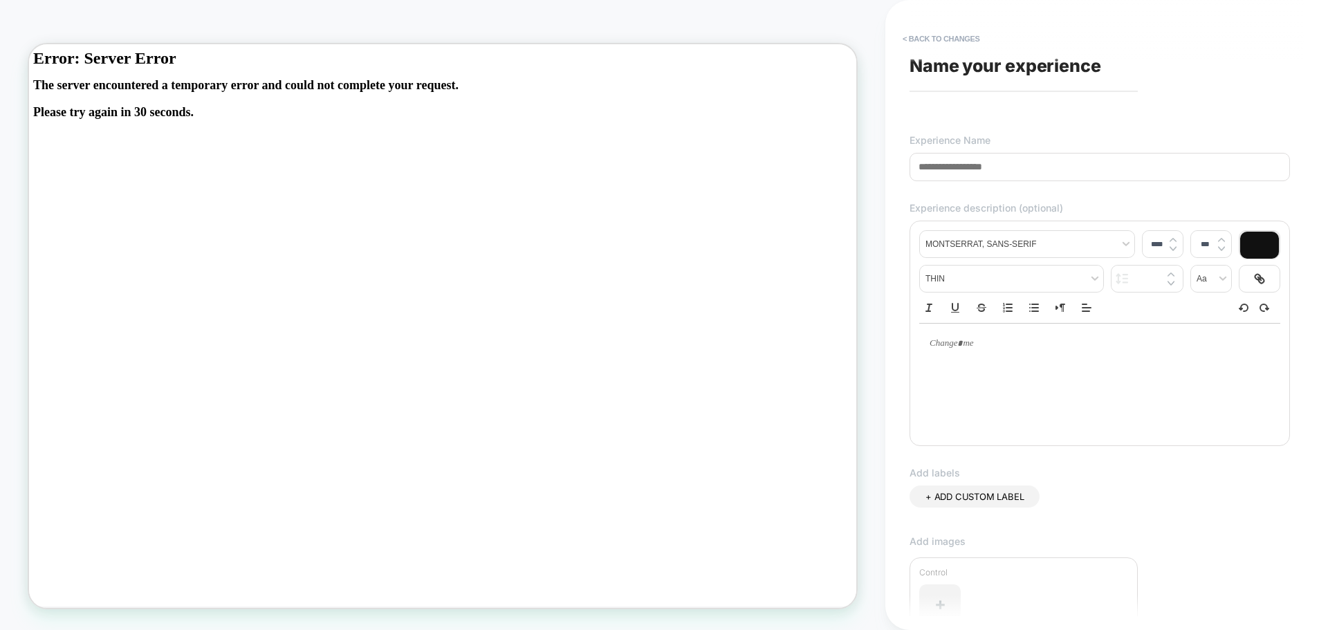
click at [1004, 167] on input at bounding box center [1100, 167] width 380 height 28
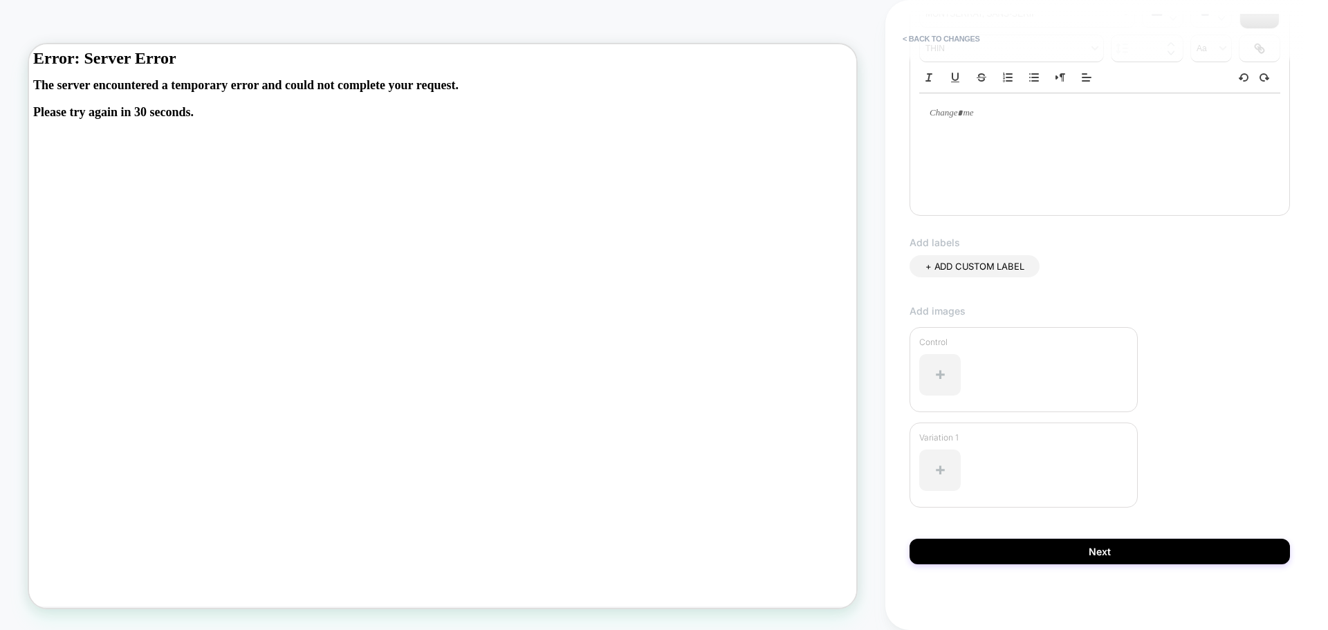
scroll to position [235, 0]
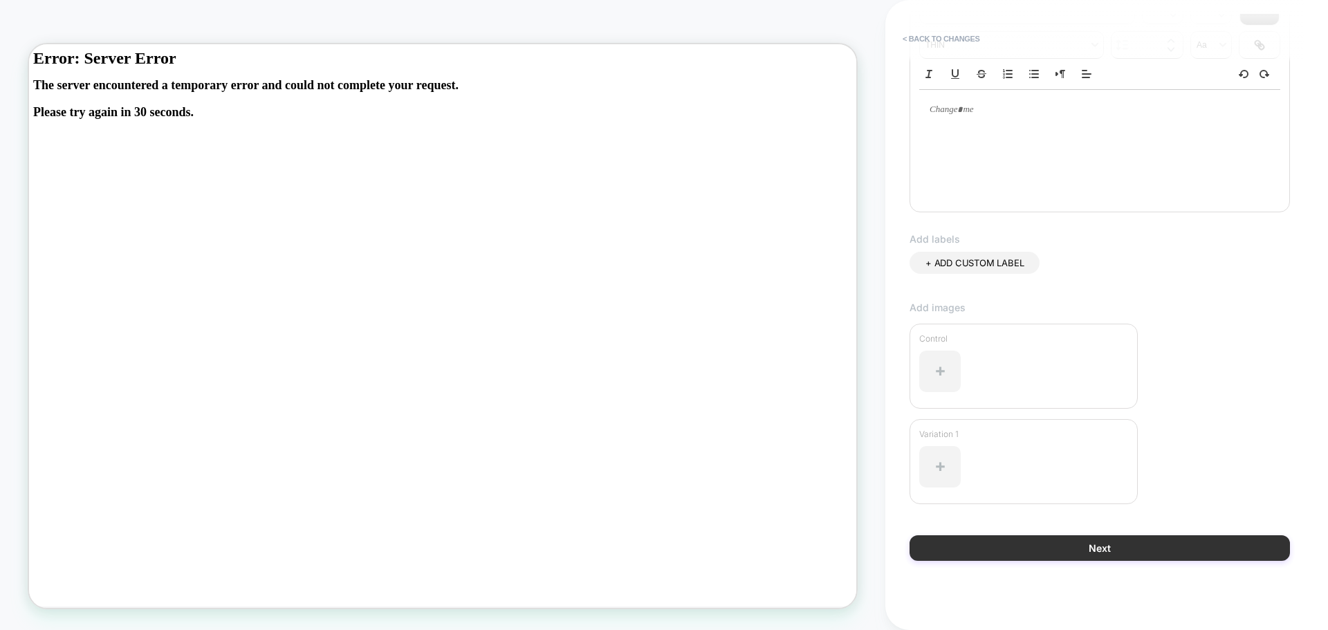
type input "**********"
click at [1123, 544] on button "Next" at bounding box center [1100, 548] width 380 height 26
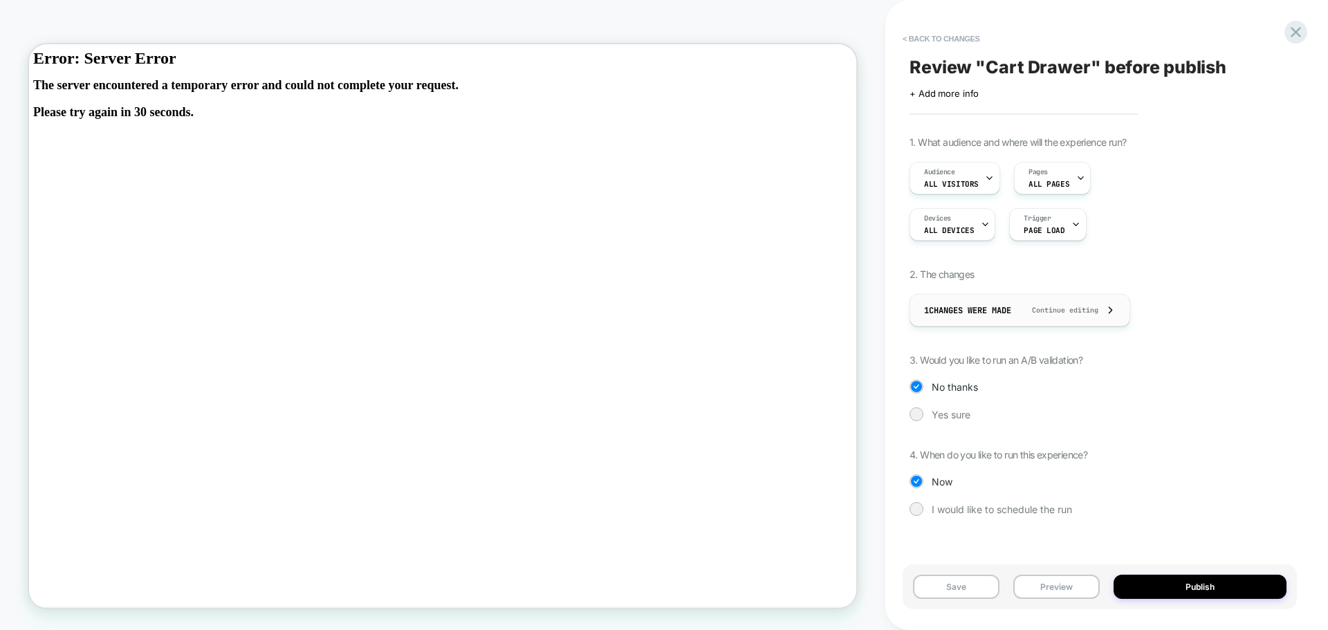
click at [1116, 309] on icon at bounding box center [1110, 310] width 10 height 10
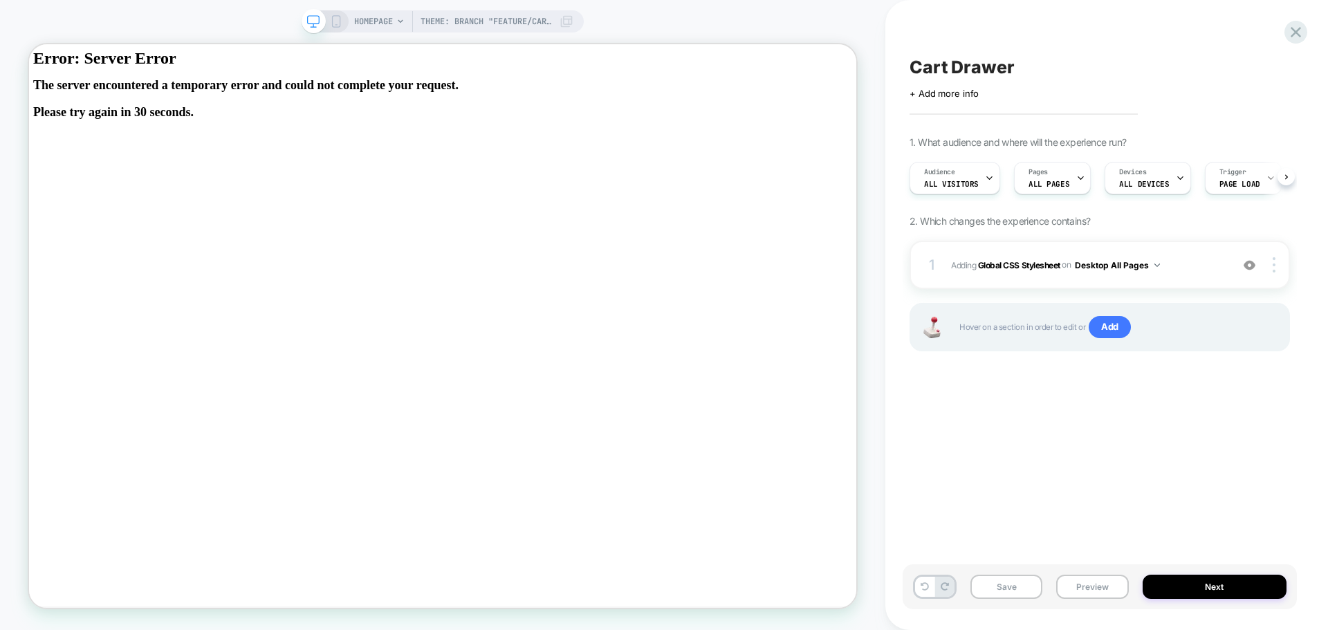
scroll to position [0, 1]
click at [1220, 591] on button "Next" at bounding box center [1215, 587] width 145 height 24
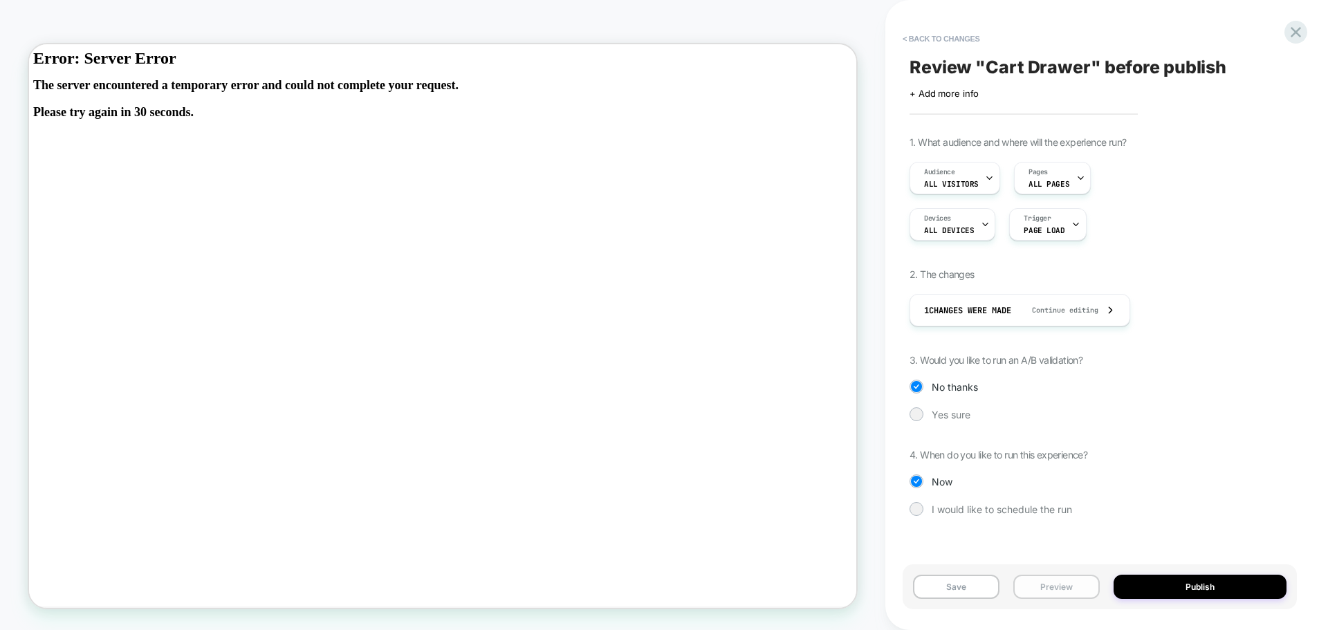
click at [1049, 589] on button "Preview" at bounding box center [1056, 587] width 86 height 24
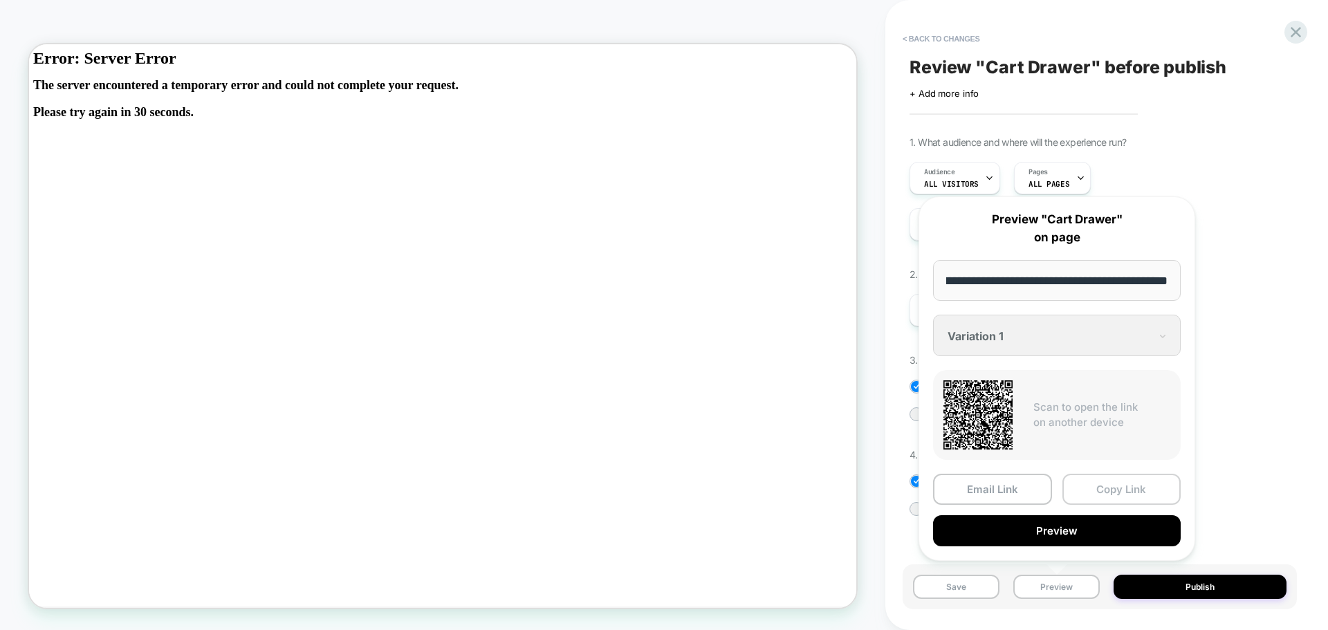
scroll to position [0, 0]
click at [1121, 490] on button "Copy Link" at bounding box center [1122, 489] width 119 height 31
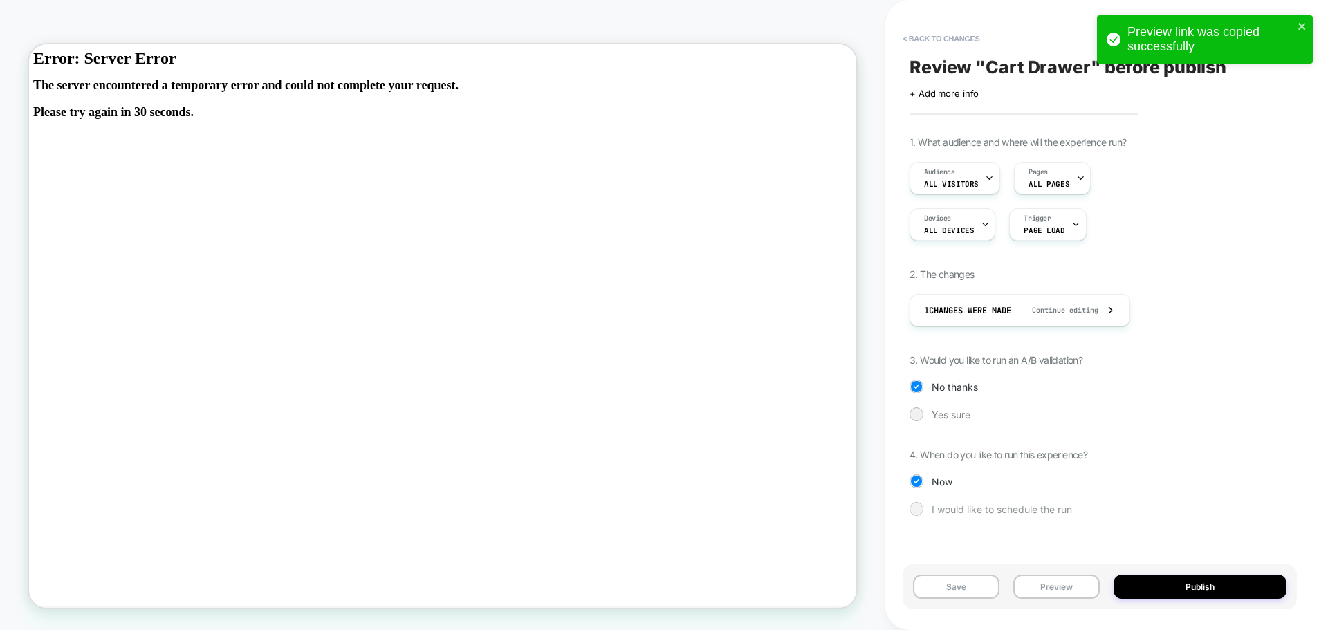
click at [1113, 507] on div "I would like to schedule the run" at bounding box center [1100, 509] width 380 height 14
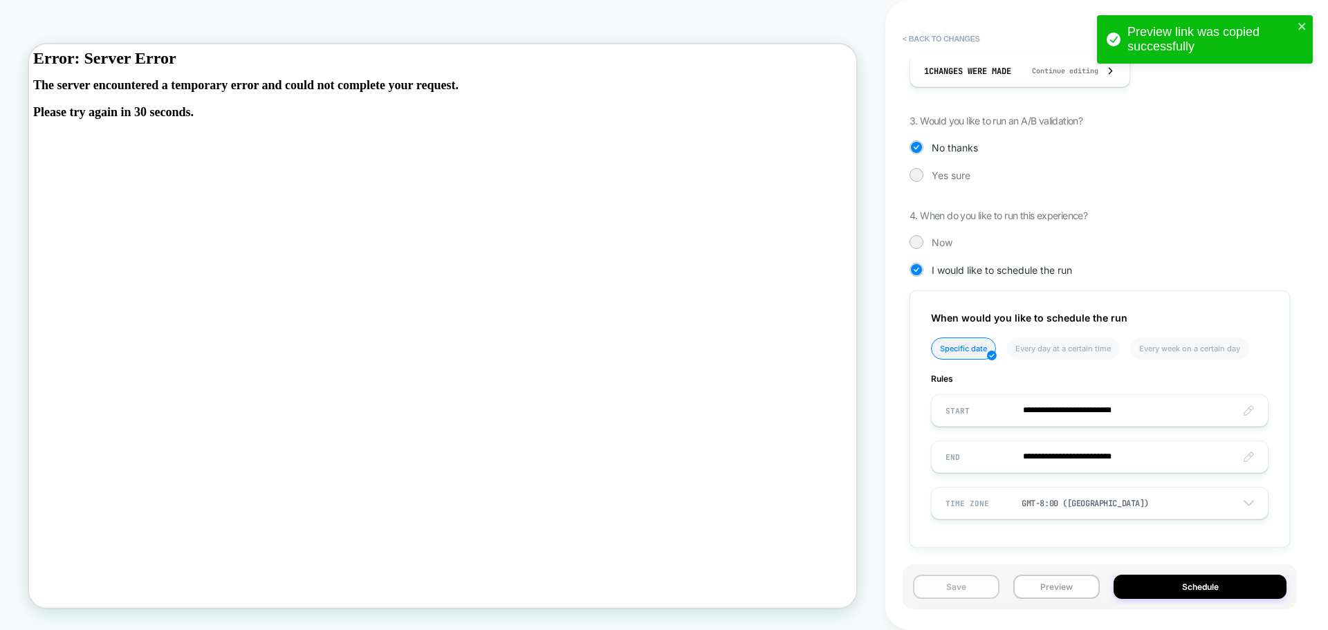
scroll to position [247, 0]
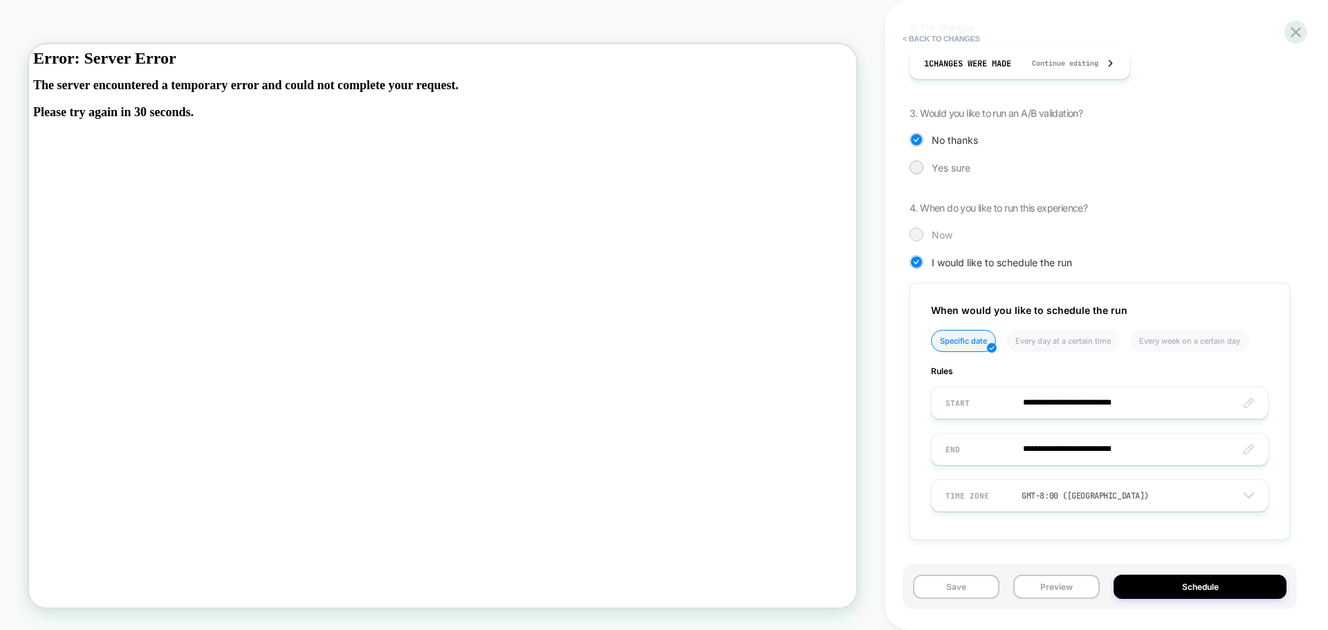
click at [942, 233] on span "Now" at bounding box center [942, 235] width 21 height 12
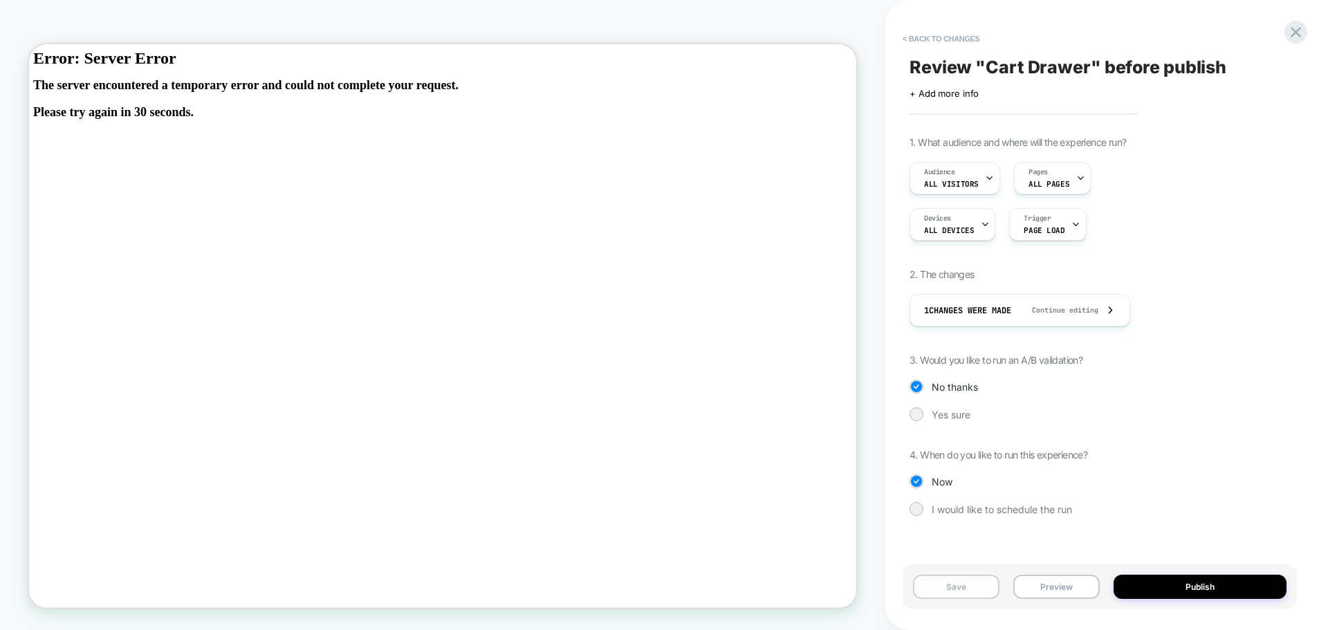
click at [961, 591] on button "Save" at bounding box center [956, 587] width 86 height 24
click at [1124, 313] on div "1 Changes were made Continue editing" at bounding box center [1020, 310] width 221 height 33
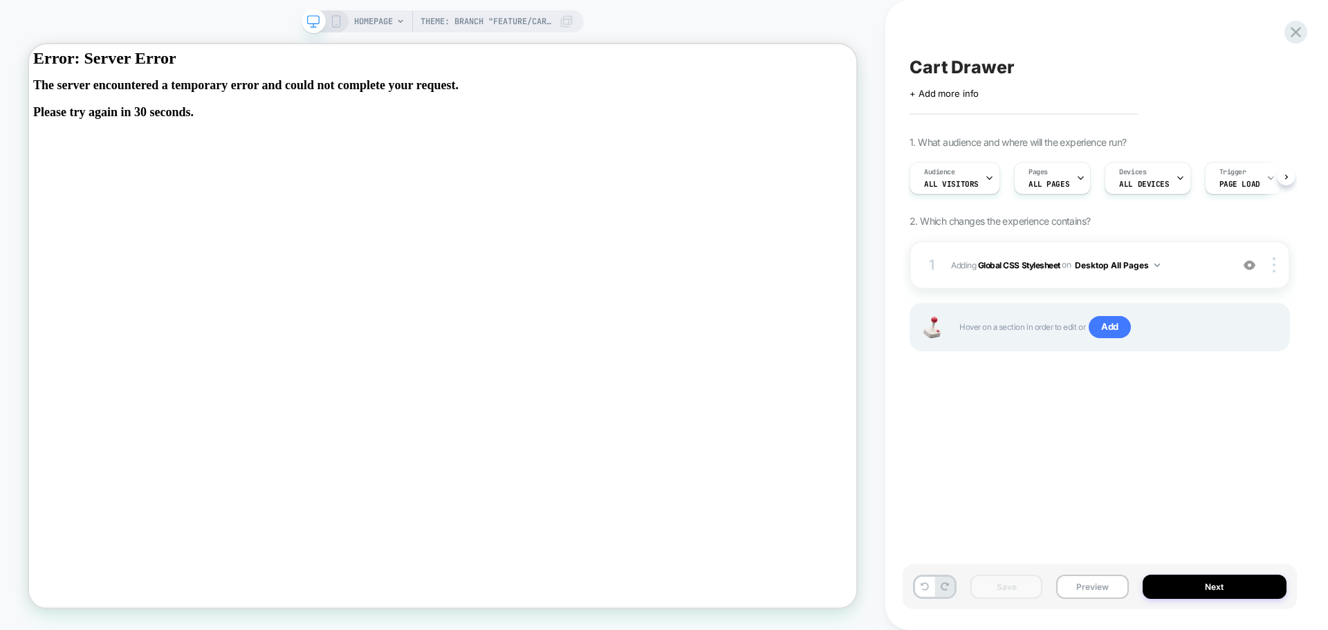
scroll to position [0, 1]
click at [1215, 587] on button "Next" at bounding box center [1215, 587] width 145 height 24
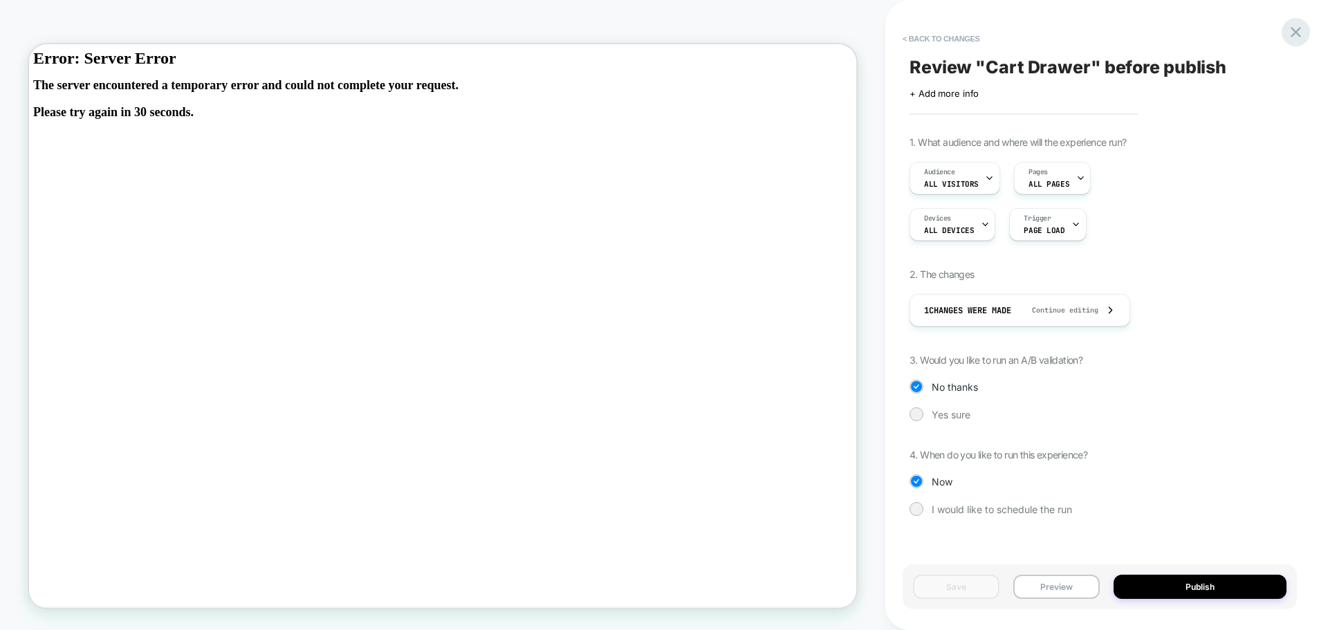
click at [1299, 33] on icon at bounding box center [1296, 32] width 19 height 19
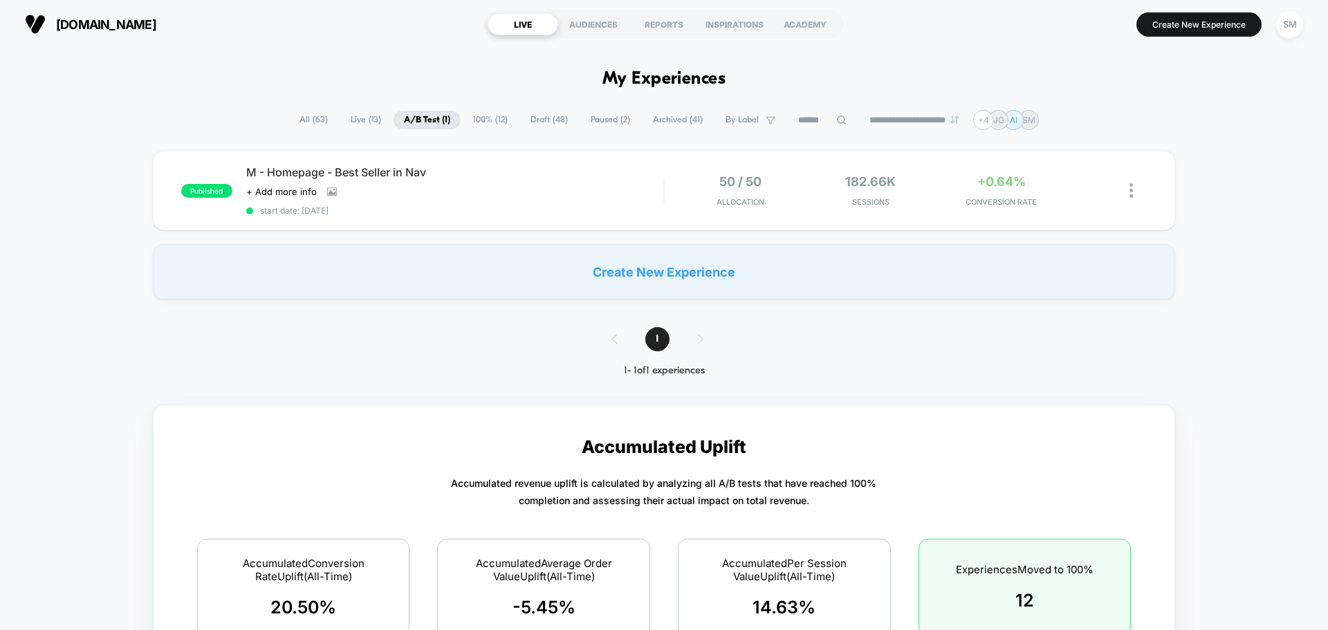
click at [549, 119] on span "Draft ( 48 )" at bounding box center [549, 120] width 58 height 19
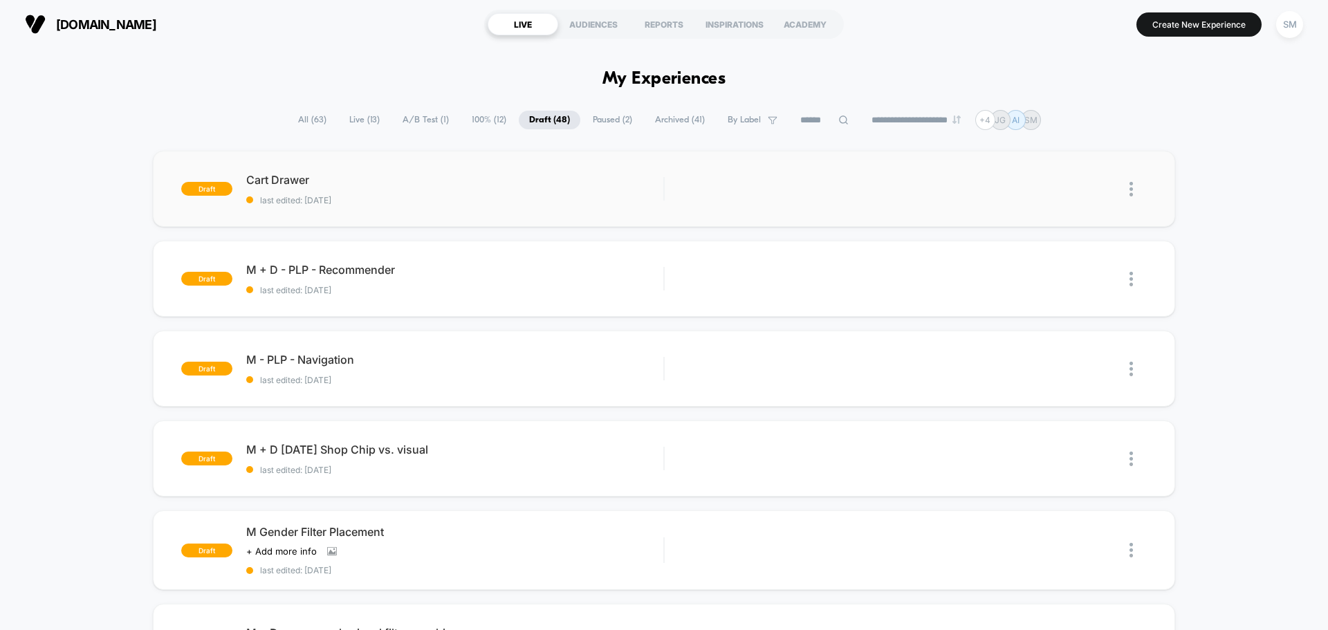
click at [1131, 187] on img at bounding box center [1131, 189] width 3 height 15
click at [1047, 121] on div "Edit" at bounding box center [1060, 125] width 125 height 31
click at [1133, 190] on img at bounding box center [1131, 189] width 3 height 15
click at [1060, 252] on div "Delete" at bounding box center [1060, 252] width 125 height 31
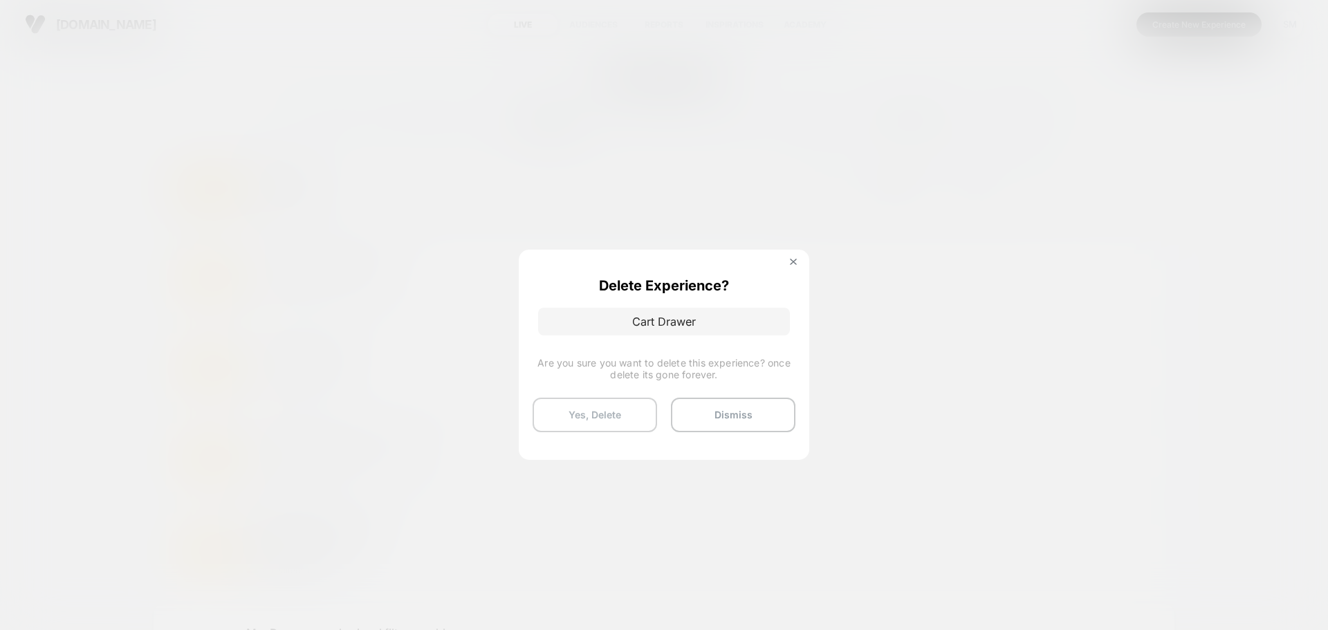
click at [600, 411] on button "Yes, Delete" at bounding box center [595, 415] width 125 height 35
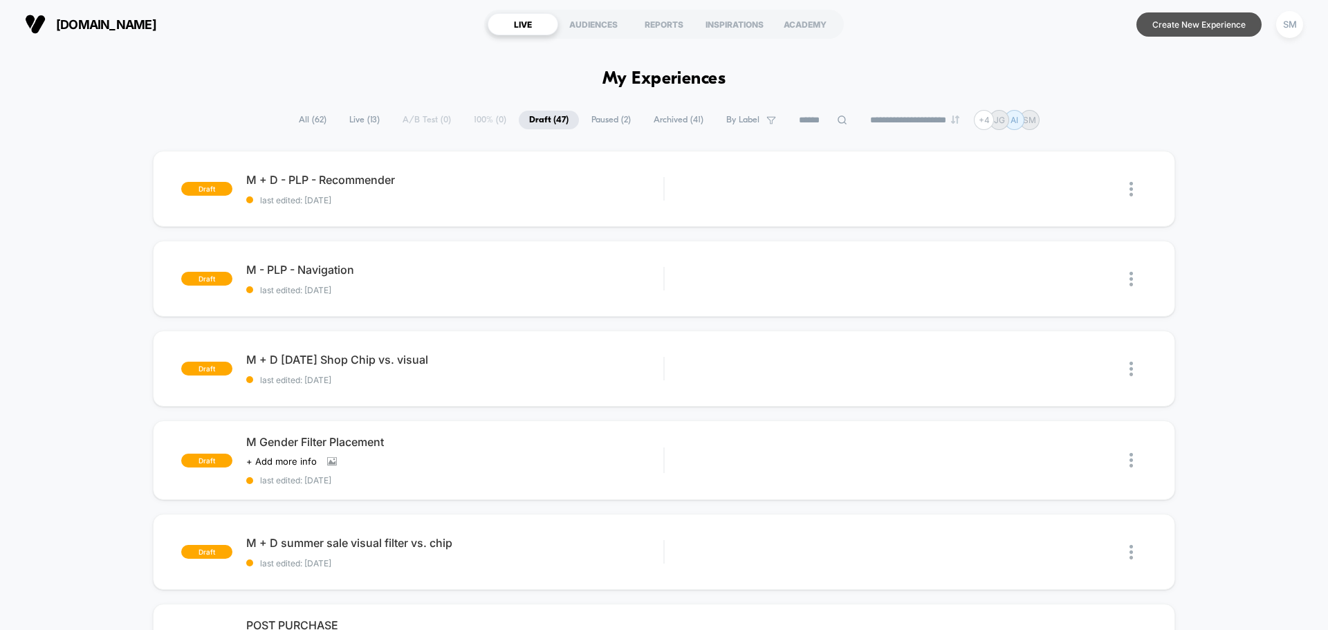
click at [1187, 27] on button "Create New Experience" at bounding box center [1199, 24] width 125 height 24
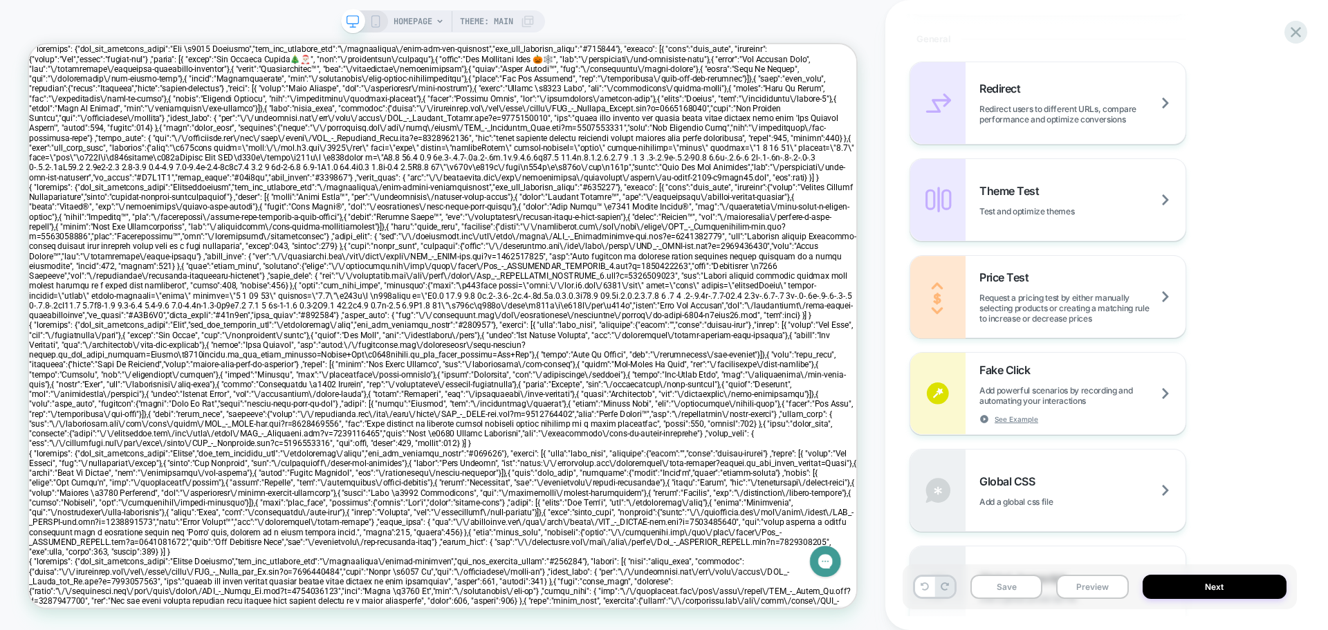
scroll to position [761, 0]
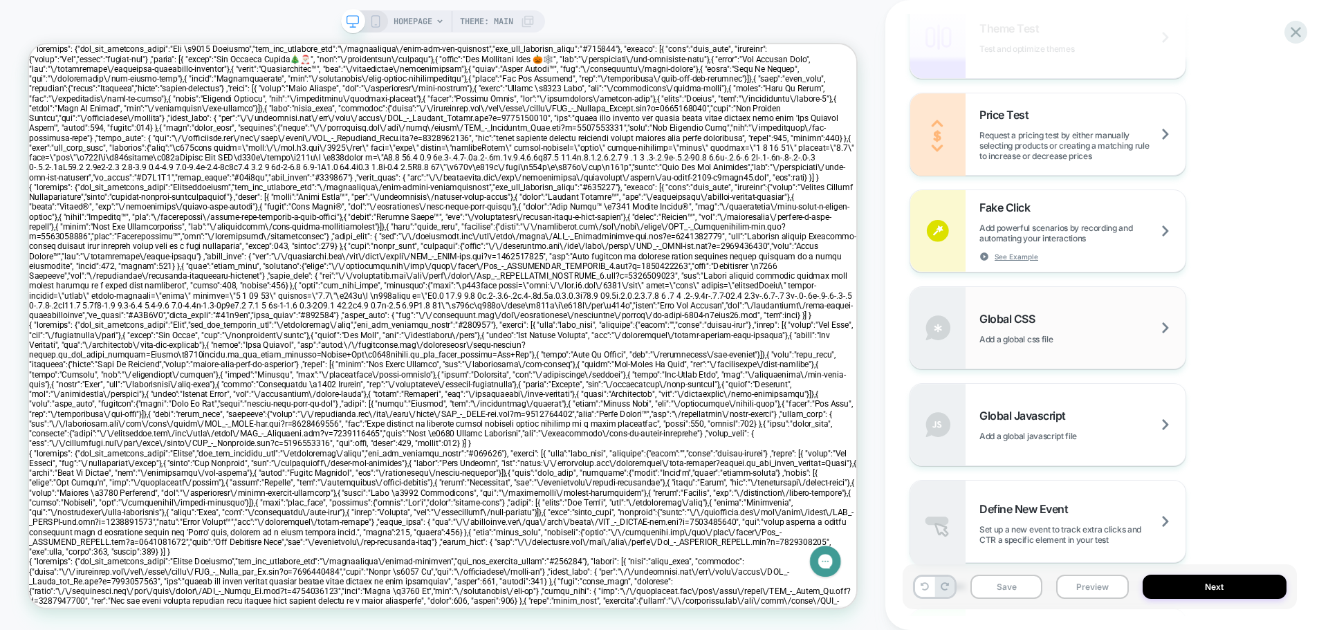
click at [1164, 324] on div "Global CSS Add a global css file" at bounding box center [1083, 328] width 206 height 33
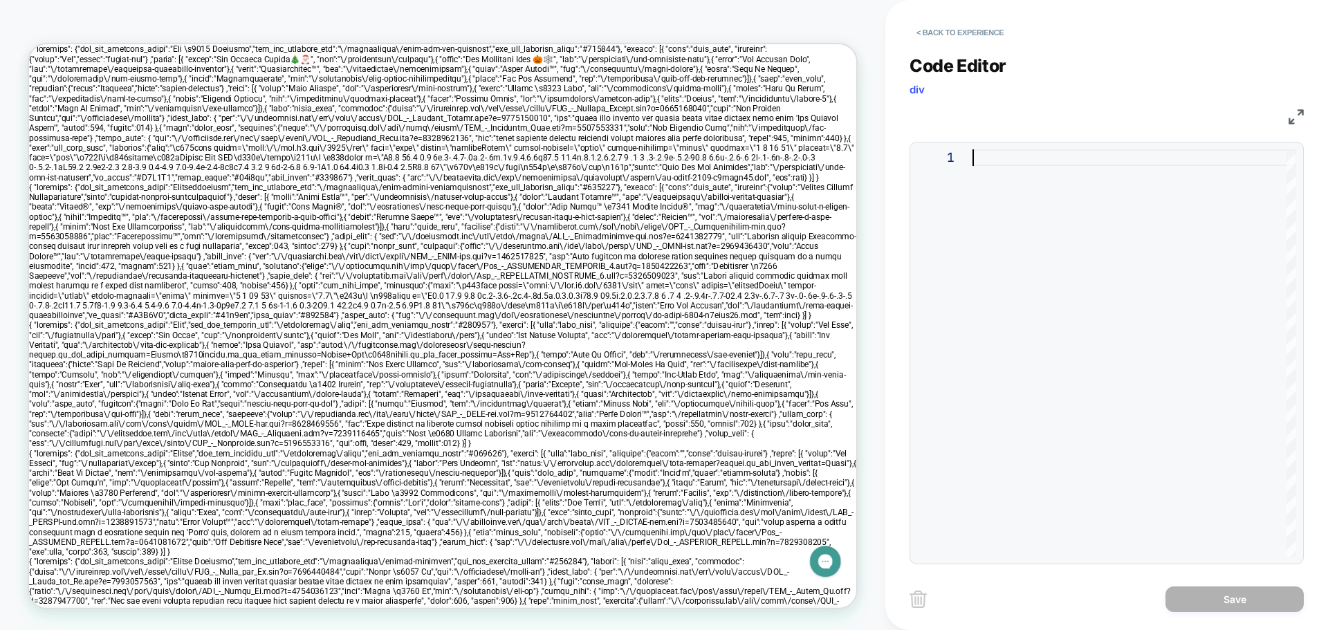
click at [1008, 207] on div at bounding box center [1135, 352] width 324 height 407
type textarea "**********"
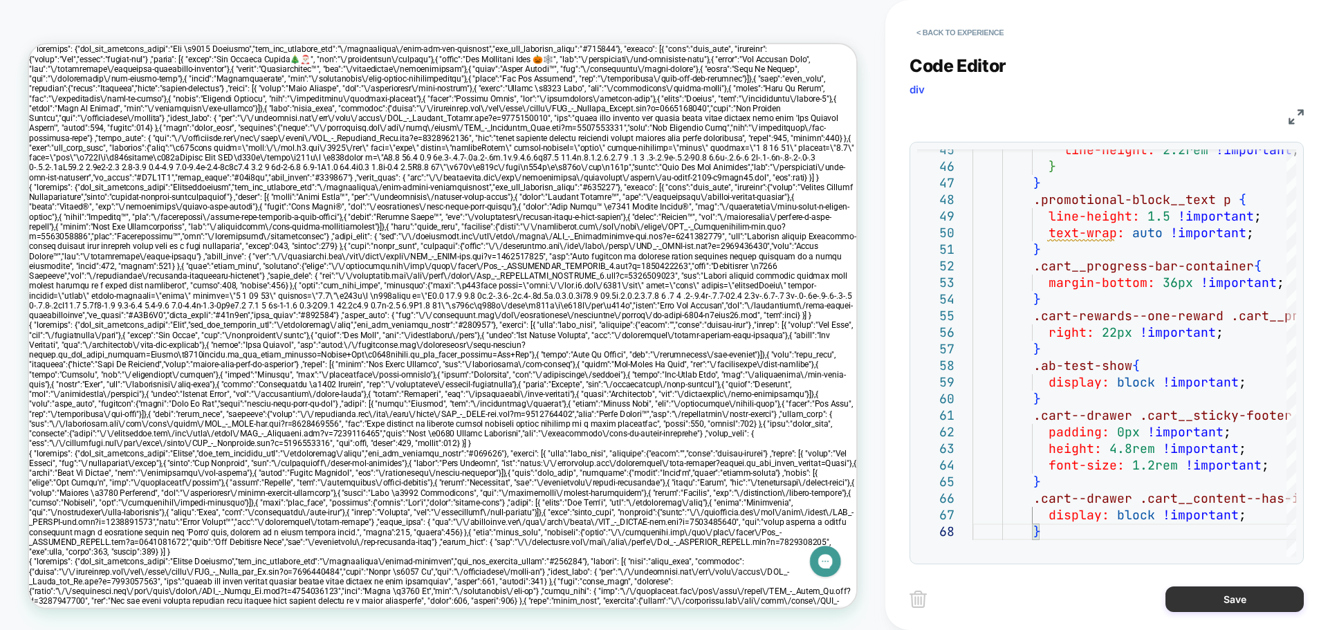
click at [1237, 605] on button "Save" at bounding box center [1235, 600] width 138 height 26
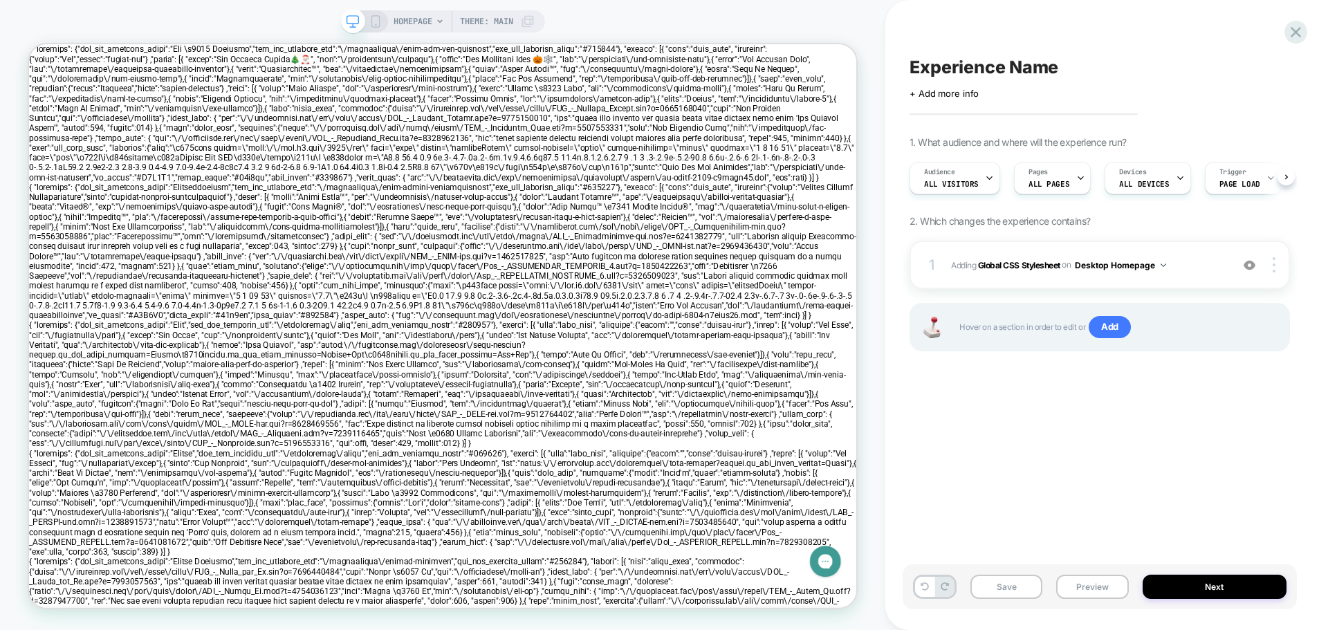
scroll to position [0, 1]
click at [529, 24] on icon at bounding box center [528, 22] width 14 height 14
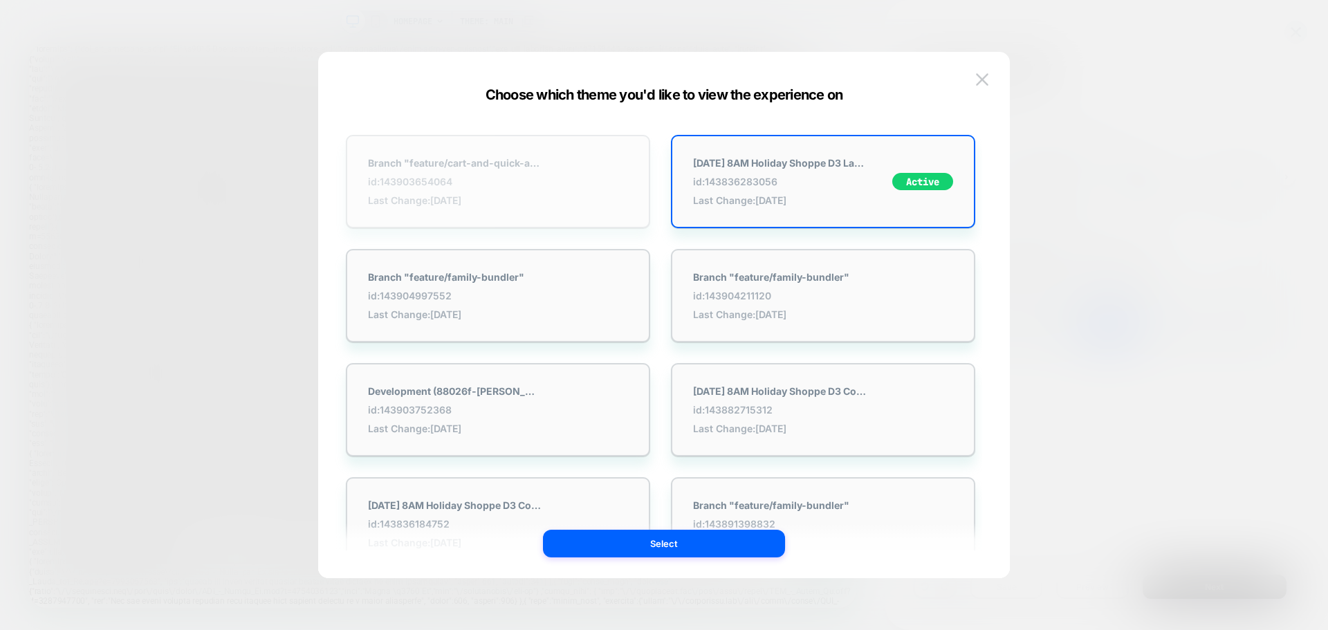
click at [555, 185] on div "Branch "feature/cart-and-quick-add-test" id: 143903654064 Last Change: [DATE]" at bounding box center [498, 181] width 304 height 93
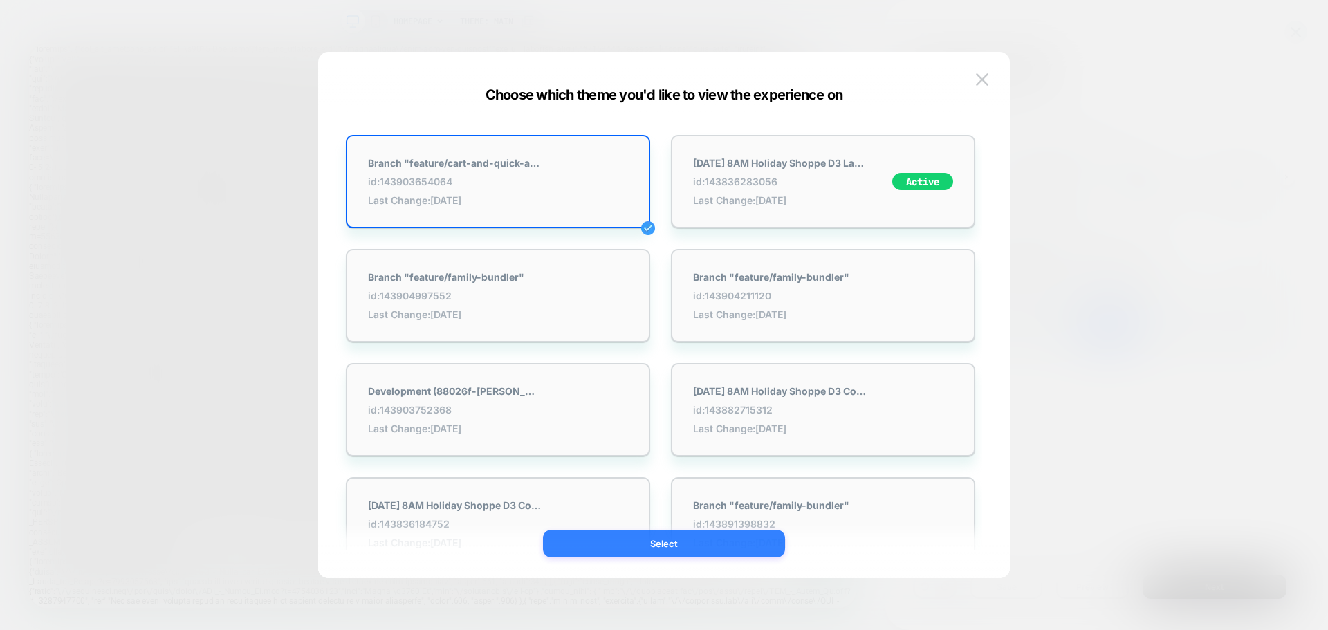
click at [659, 542] on button "Select" at bounding box center [664, 544] width 242 height 28
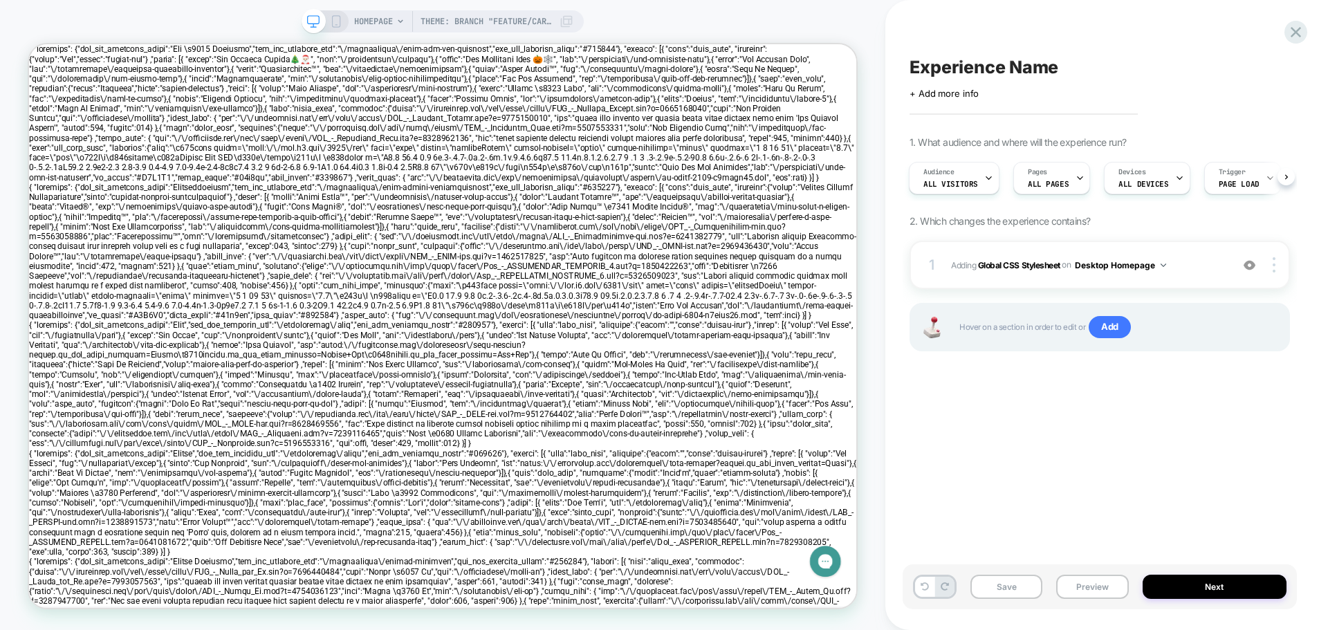
scroll to position [0, 0]
click at [398, 21] on icon at bounding box center [400, 21] width 8 height 8
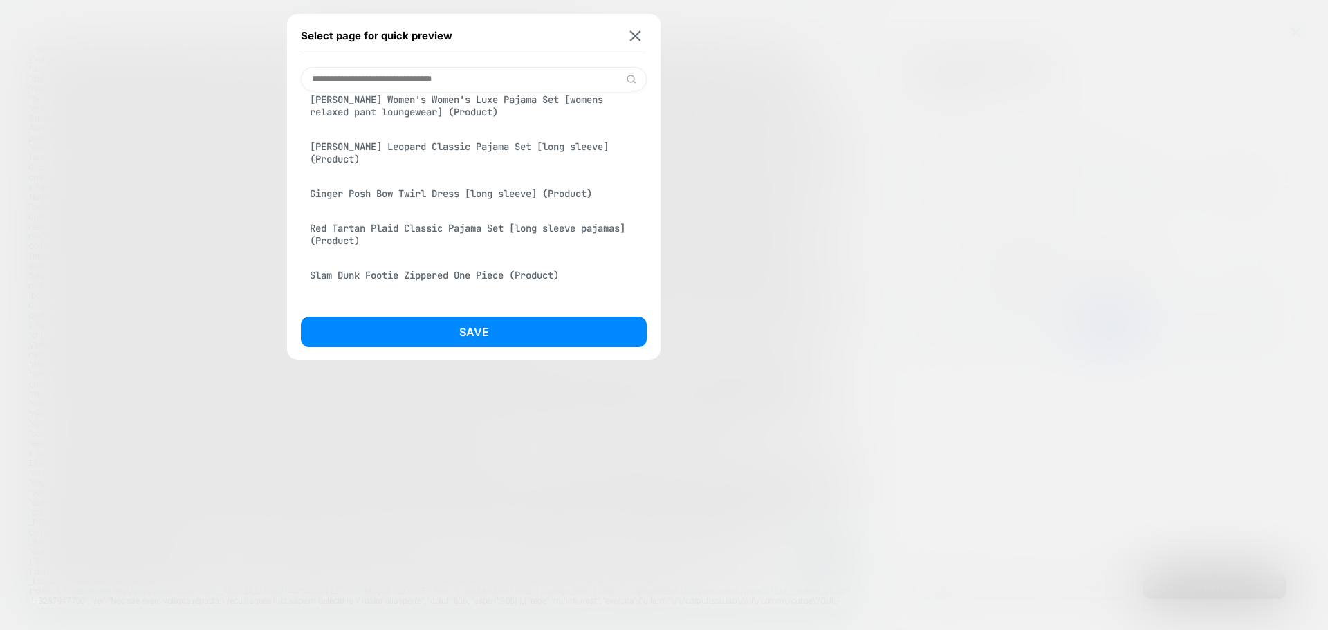
scroll to position [1038, 0]
click at [636, 37] on img at bounding box center [635, 35] width 11 height 10
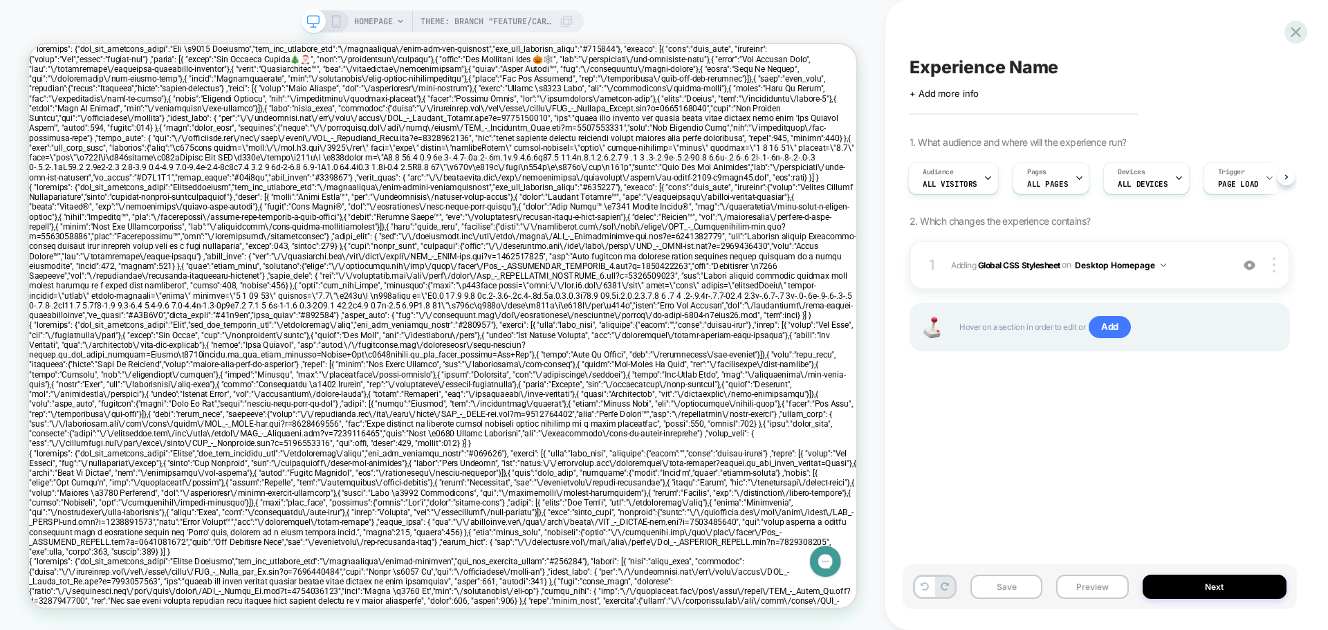
click at [338, 21] on icon at bounding box center [336, 21] width 12 height 12
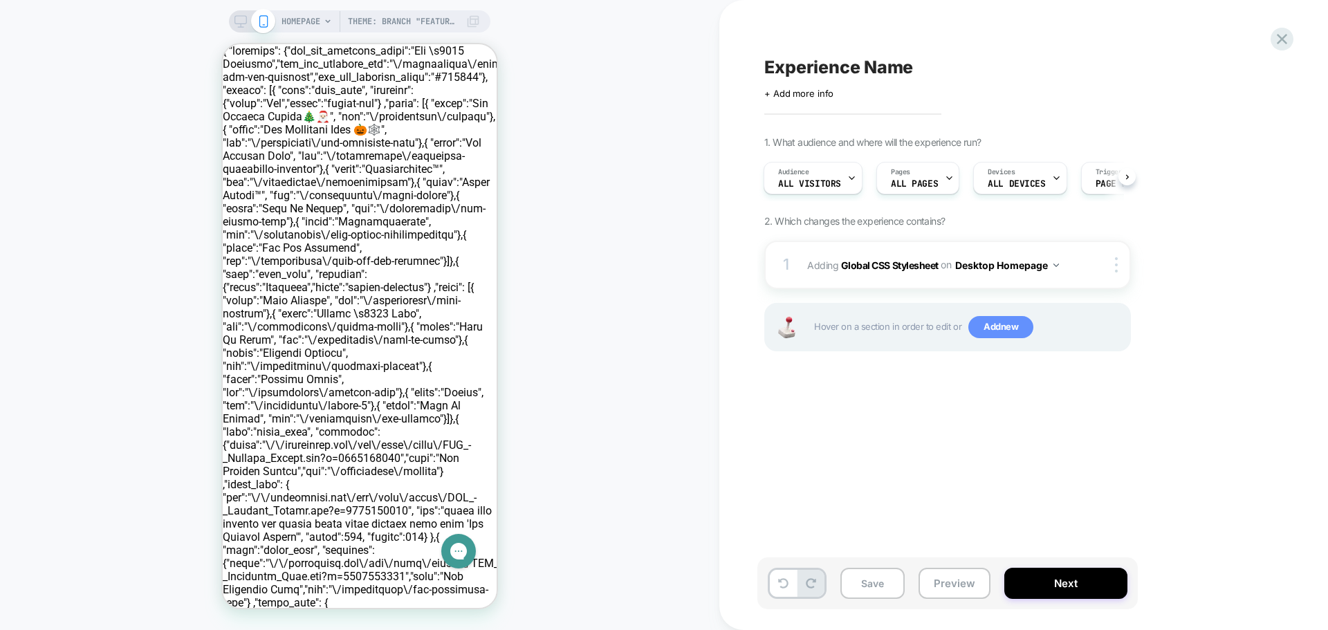
scroll to position [0, 1]
click at [1018, 325] on span "Add new" at bounding box center [1000, 327] width 65 height 22
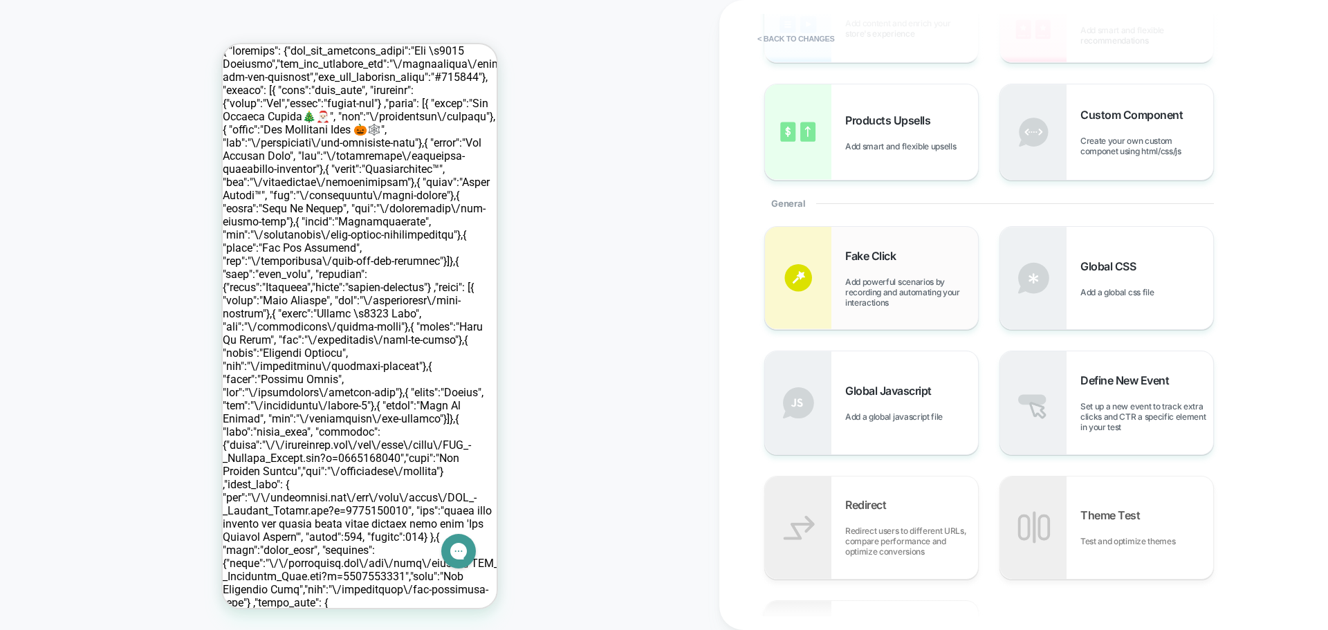
scroll to position [143, 0]
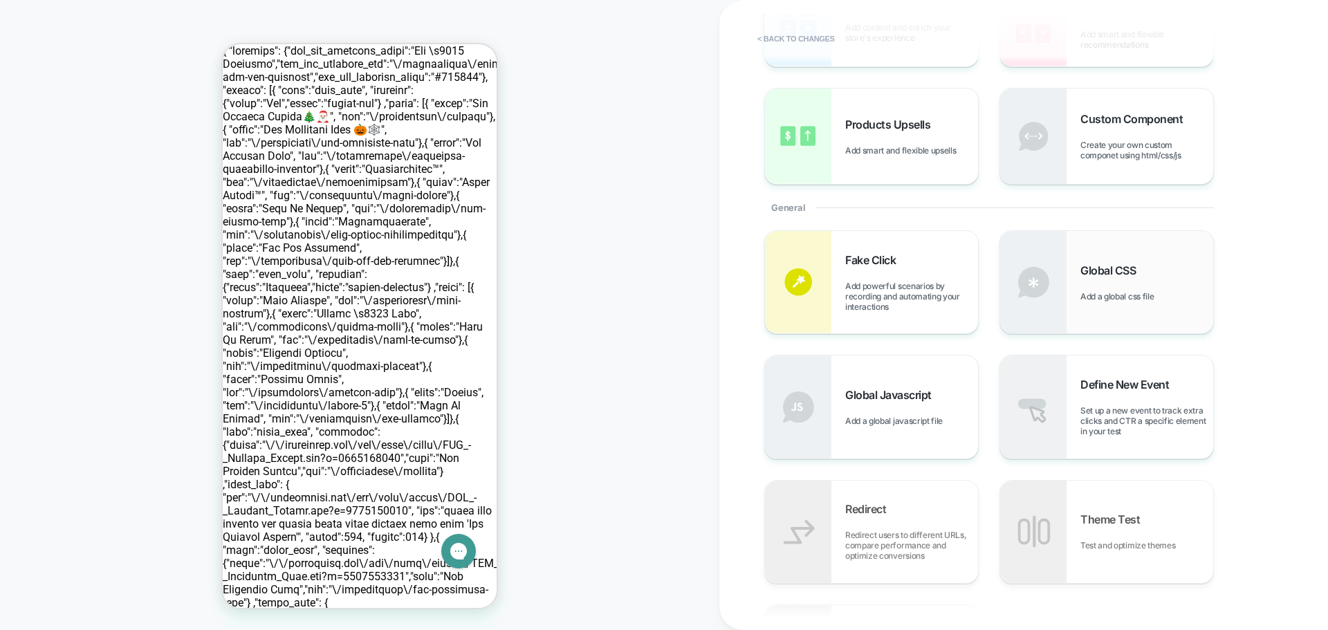
click at [1085, 275] on span "Global CSS" at bounding box center [1112, 271] width 62 height 14
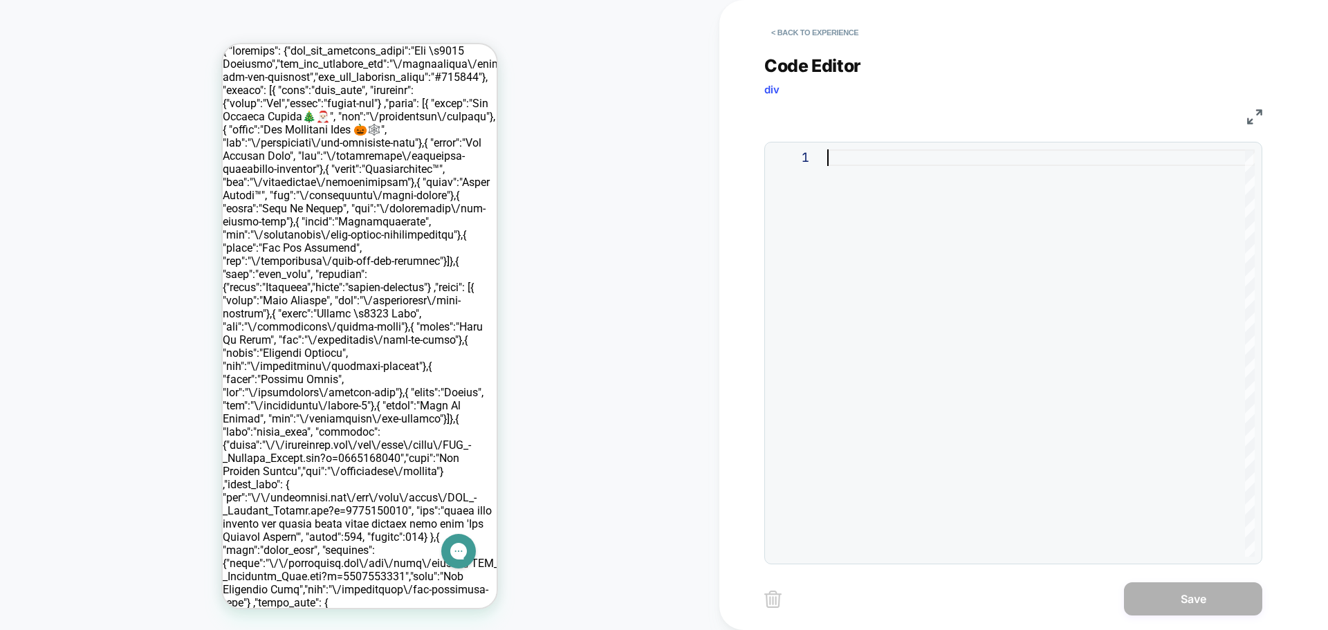
click at [901, 184] on div at bounding box center [1040, 352] width 427 height 407
type textarea "**********"
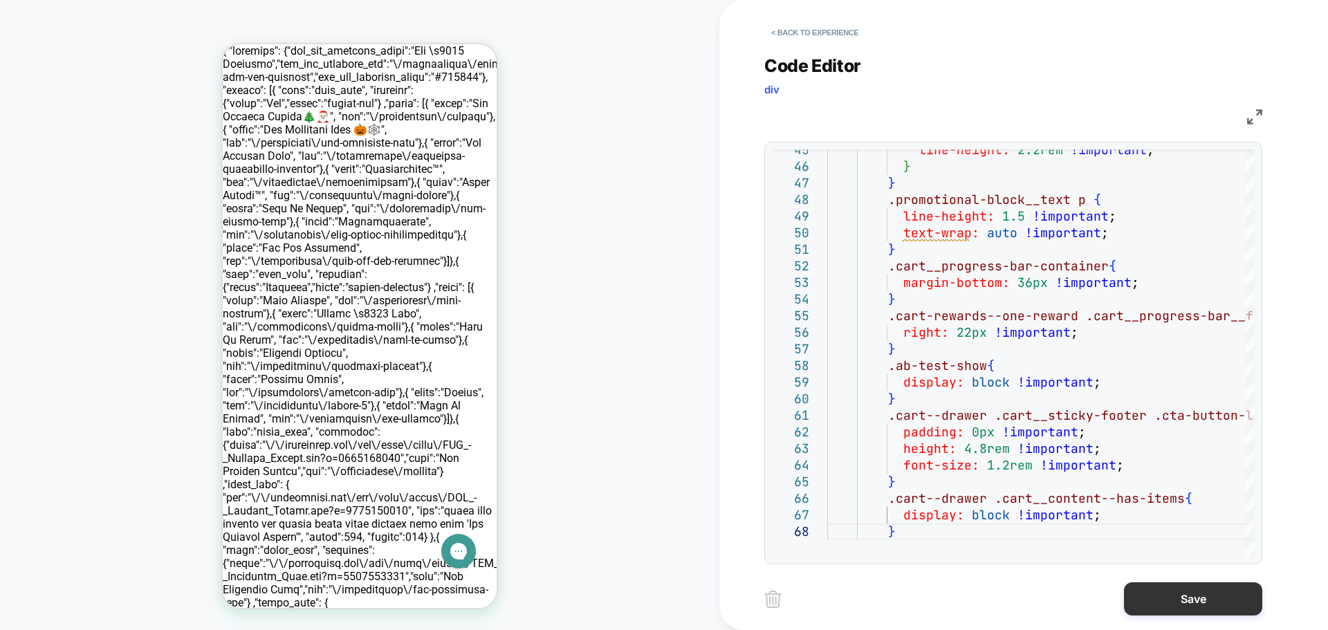
click at [1170, 608] on button "Save" at bounding box center [1193, 598] width 138 height 33
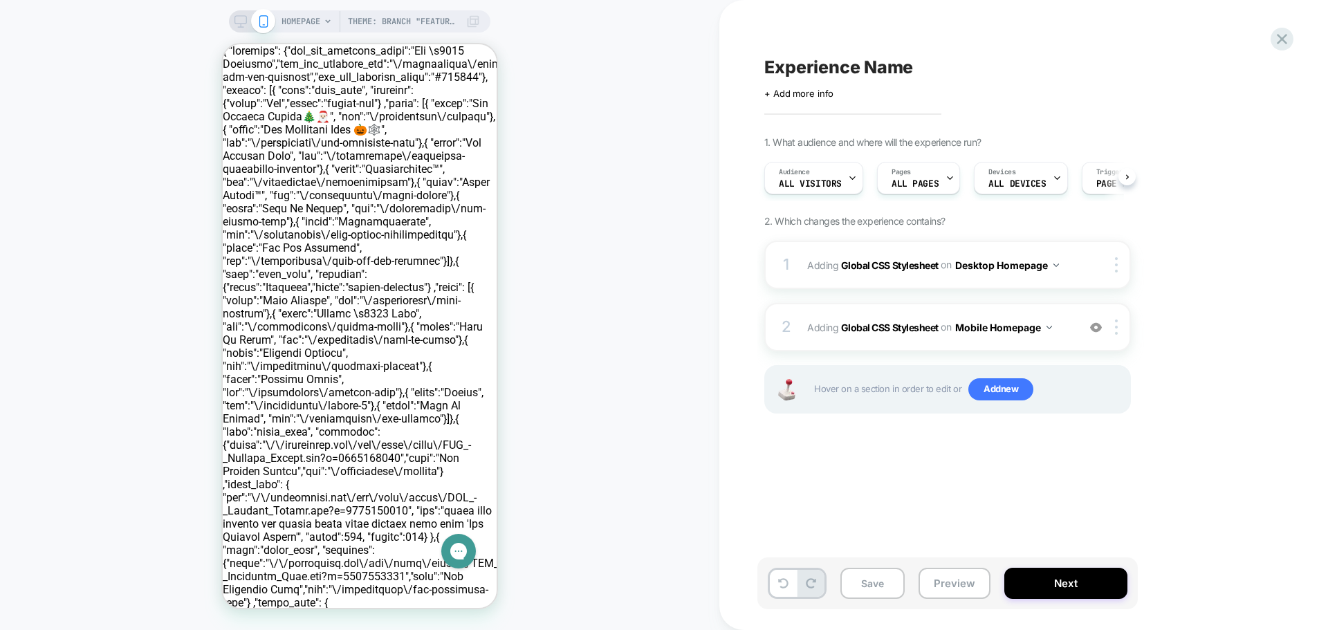
scroll to position [0, 1]
click at [822, 91] on span "+ Add more info" at bounding box center [798, 93] width 69 height 11
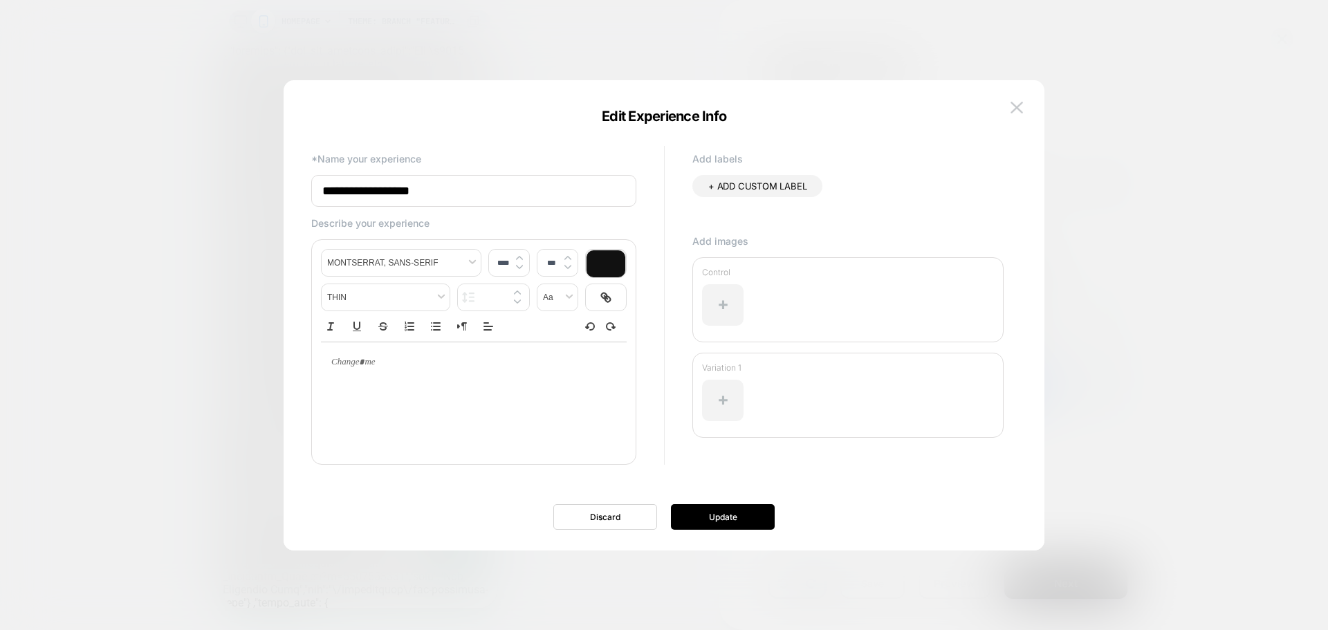
click at [1150, 145] on div at bounding box center [664, 315] width 1328 height 630
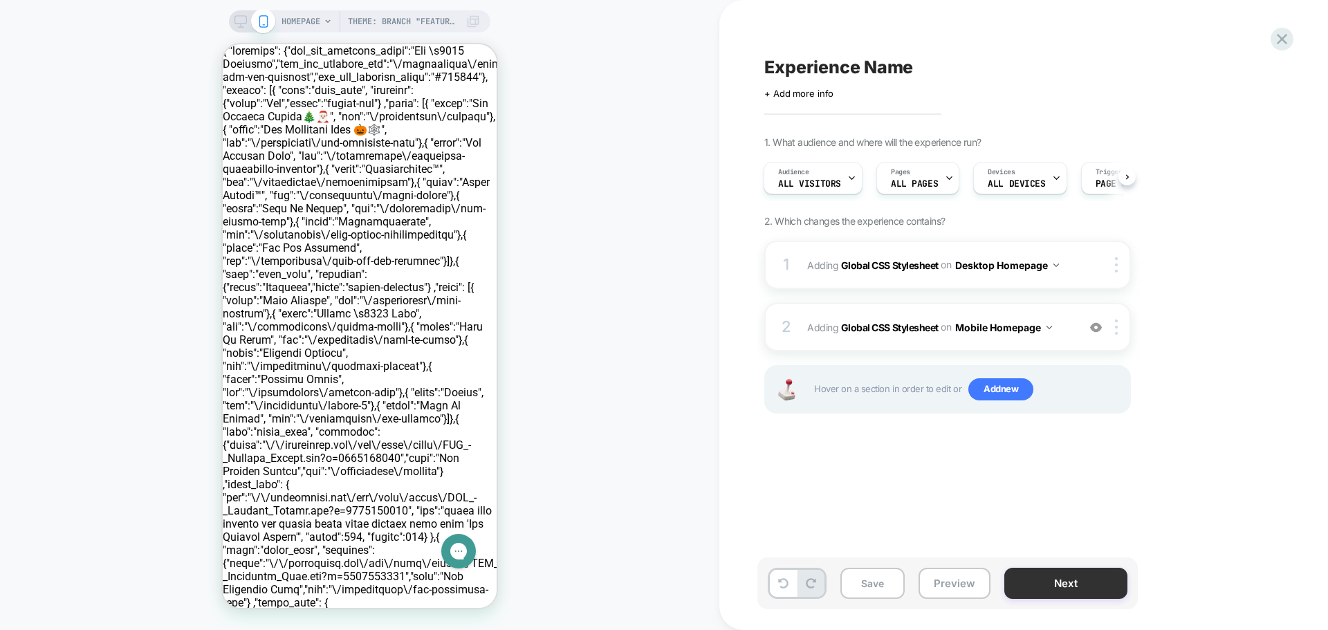
click at [1076, 582] on button "Next" at bounding box center [1065, 583] width 123 height 31
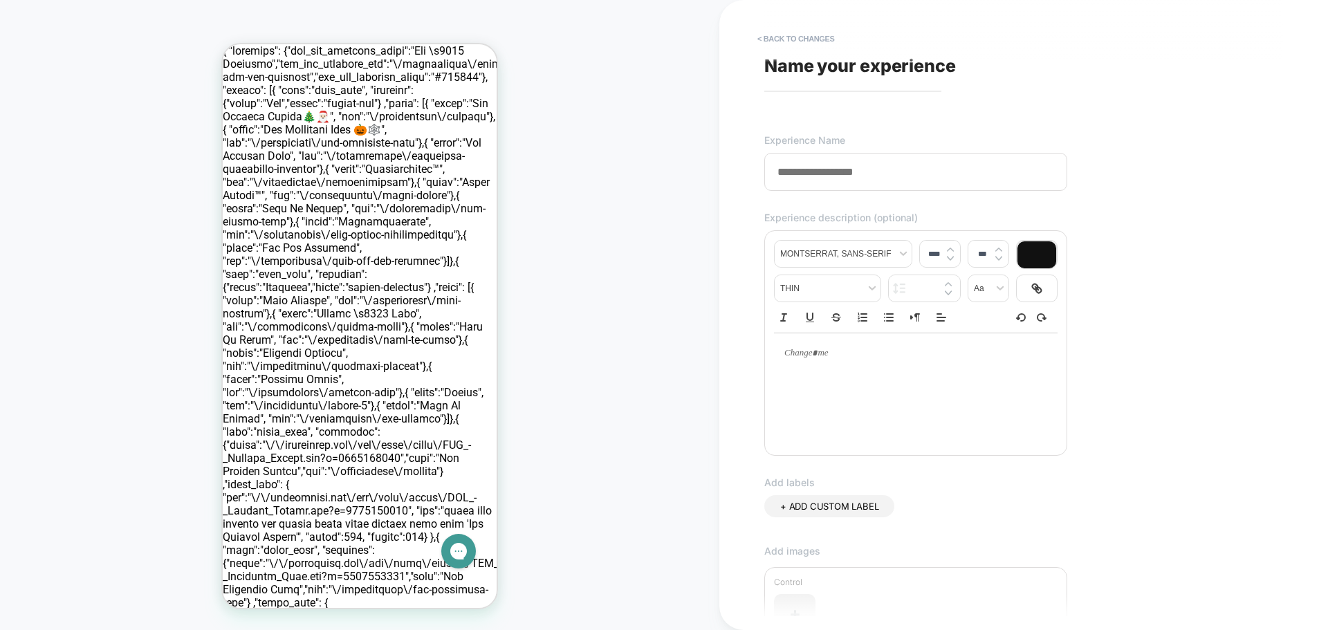
click at [923, 176] on input at bounding box center [915, 172] width 303 height 38
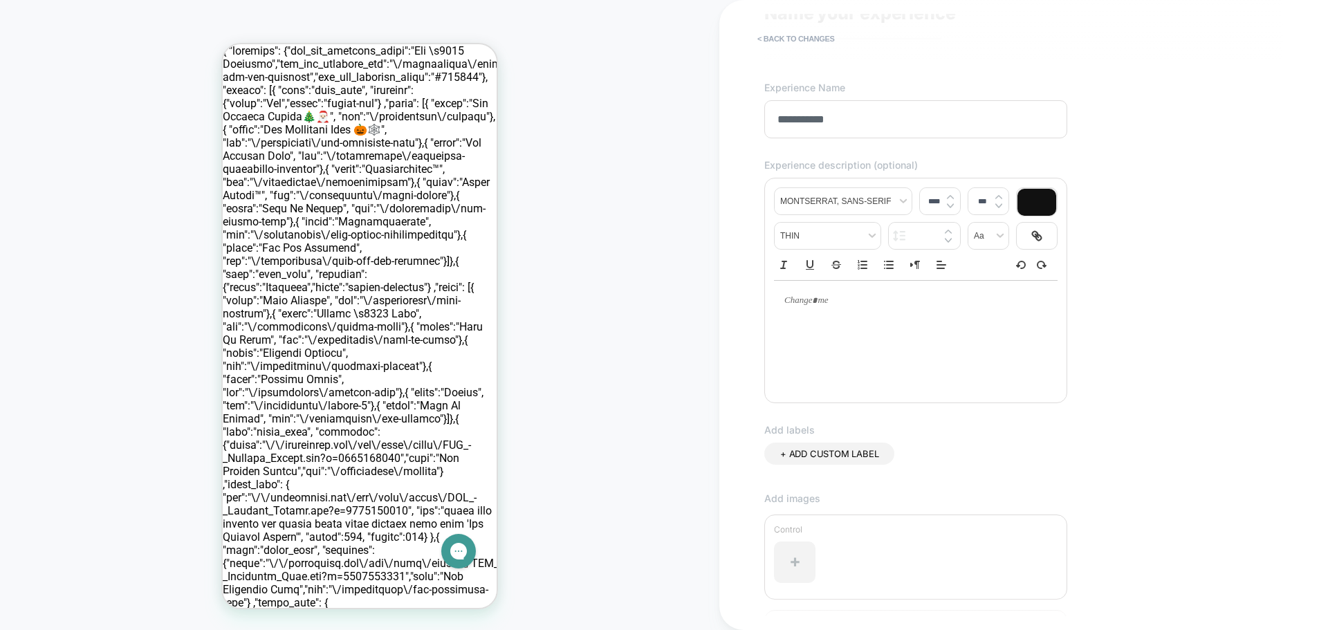
scroll to position [253, 0]
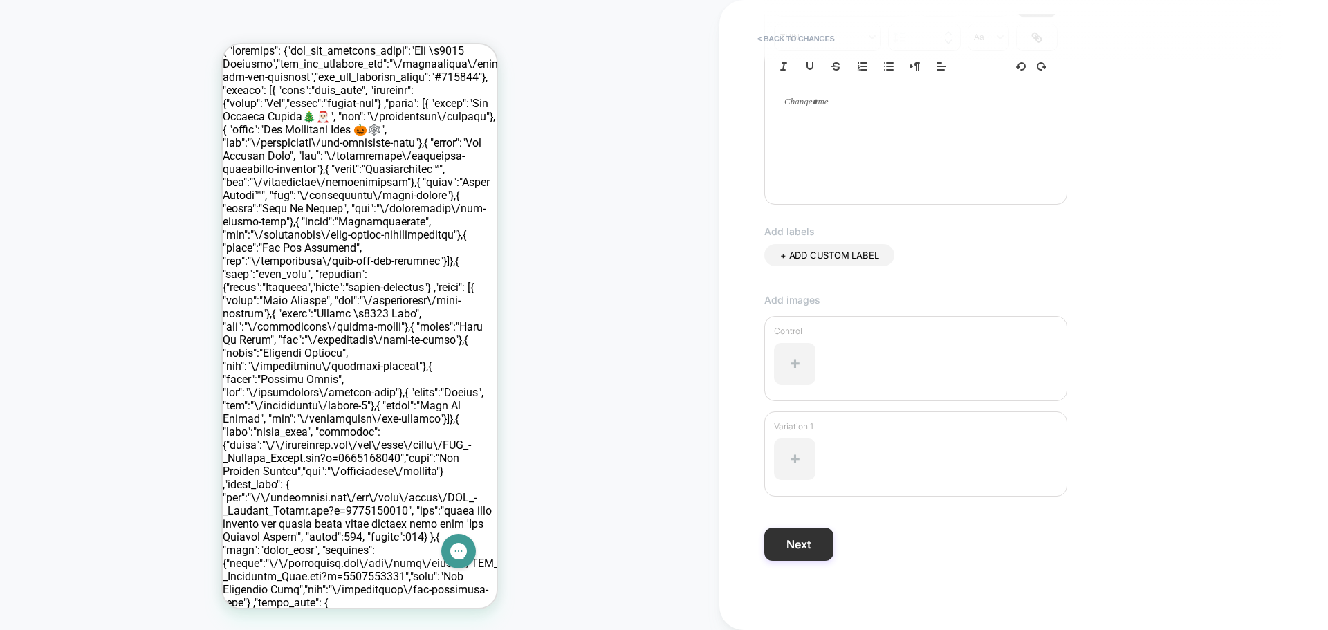
type input "**********"
click at [821, 553] on button "Next" at bounding box center [798, 544] width 69 height 33
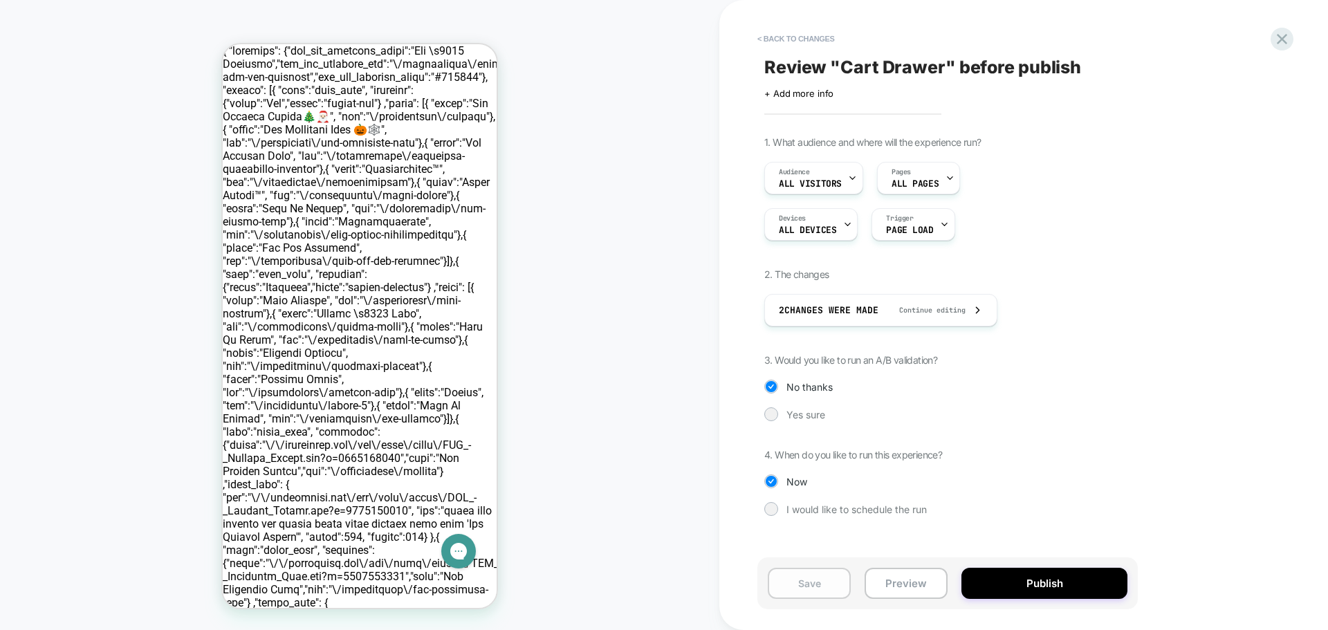
click at [812, 582] on button "Save" at bounding box center [809, 583] width 83 height 31
click at [792, 37] on button "< Back to changes" at bounding box center [796, 39] width 91 height 22
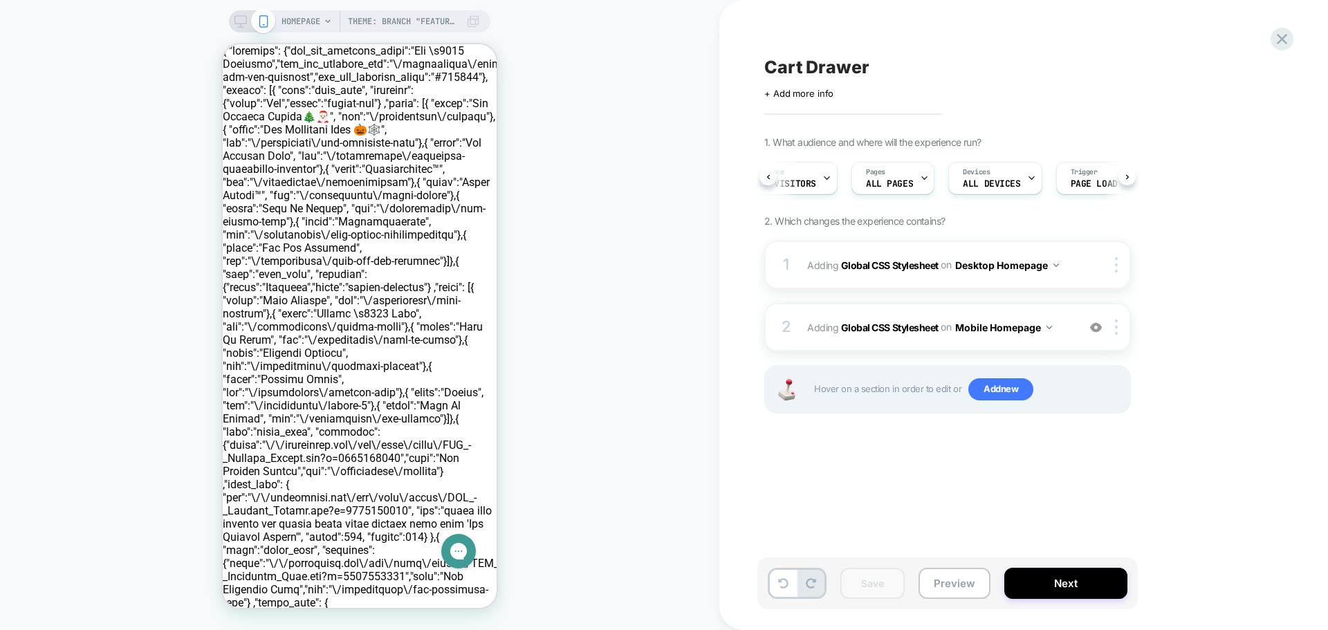
scroll to position [0, 33]
click at [1072, 578] on button "Next" at bounding box center [1065, 583] width 123 height 31
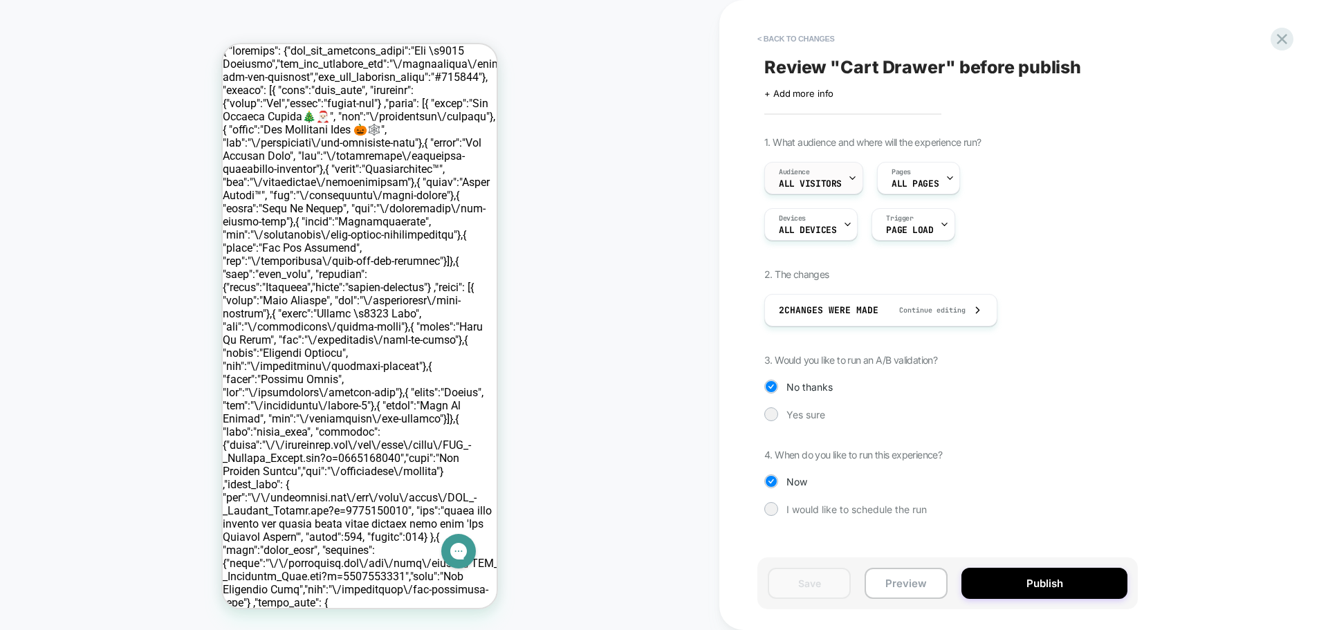
click at [843, 175] on div "Audience All Visitors" at bounding box center [810, 178] width 91 height 31
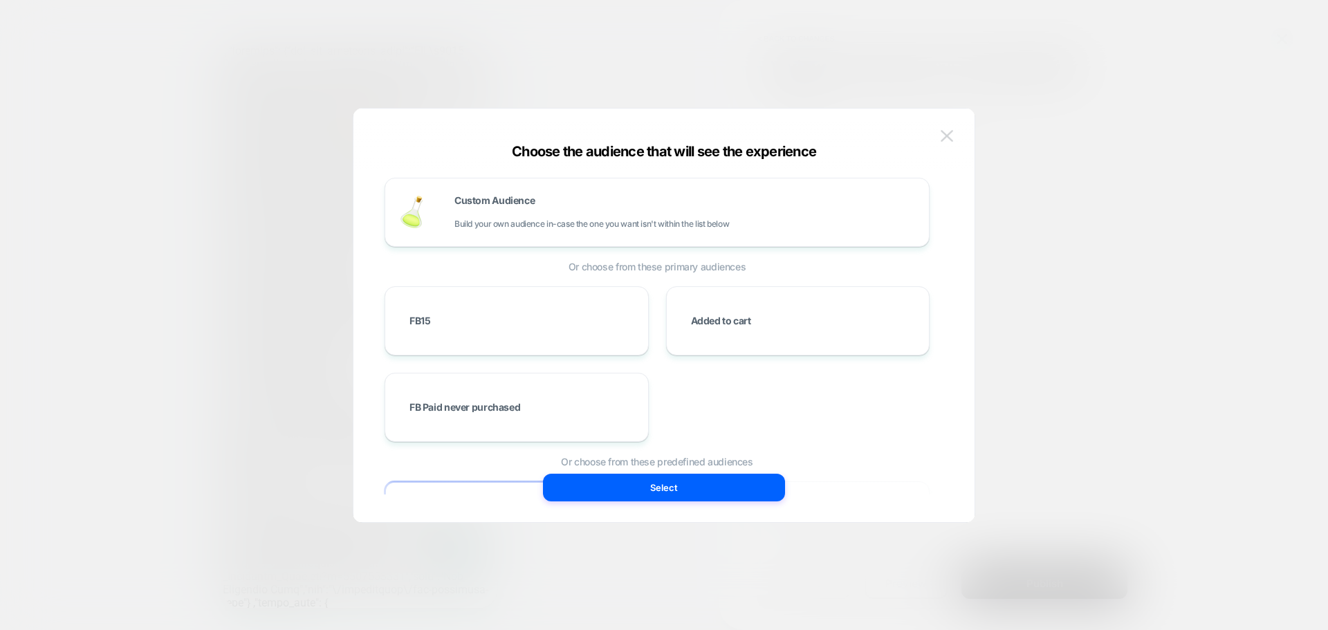
click at [947, 130] on img at bounding box center [947, 136] width 12 height 12
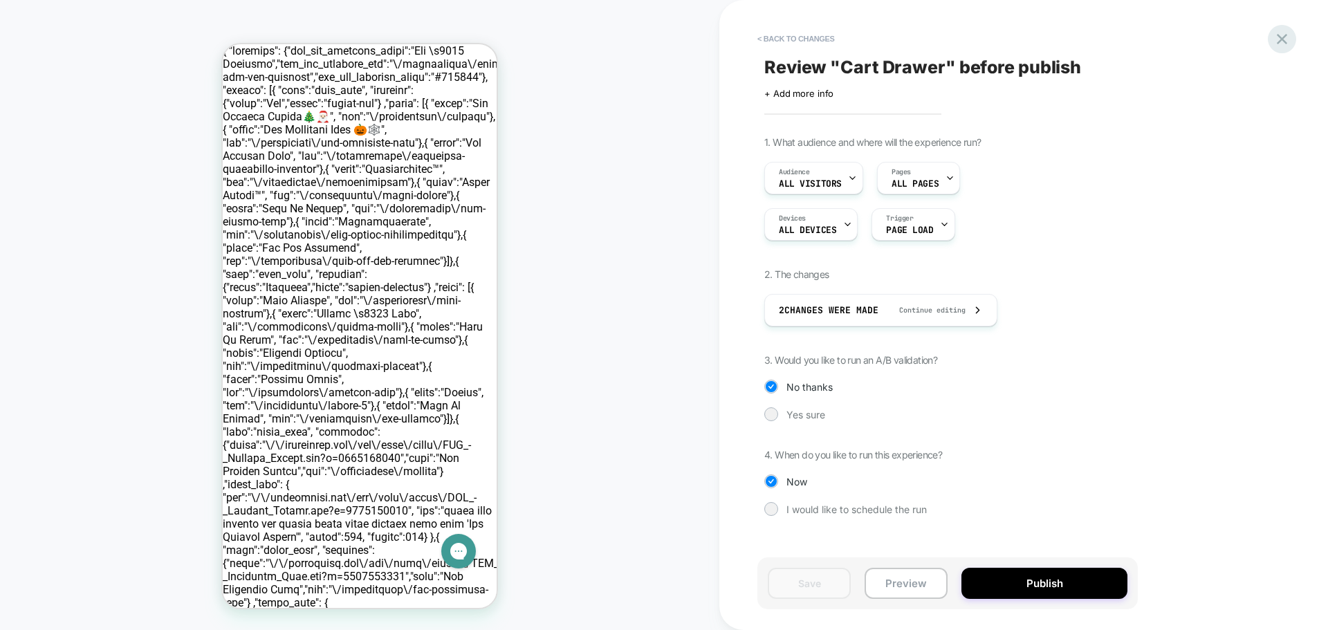
click at [1278, 35] on icon at bounding box center [1282, 39] width 10 height 10
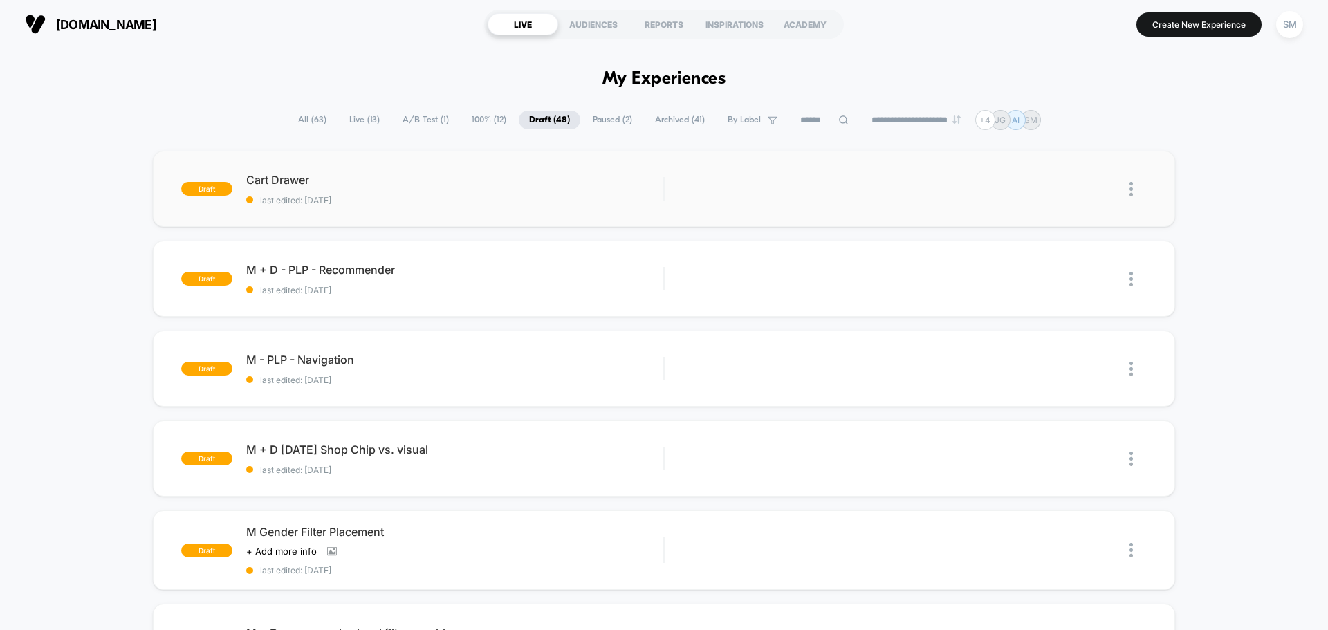
click at [1132, 185] on img at bounding box center [1131, 189] width 3 height 15
click at [1038, 122] on div "Edit" at bounding box center [1060, 125] width 125 height 31
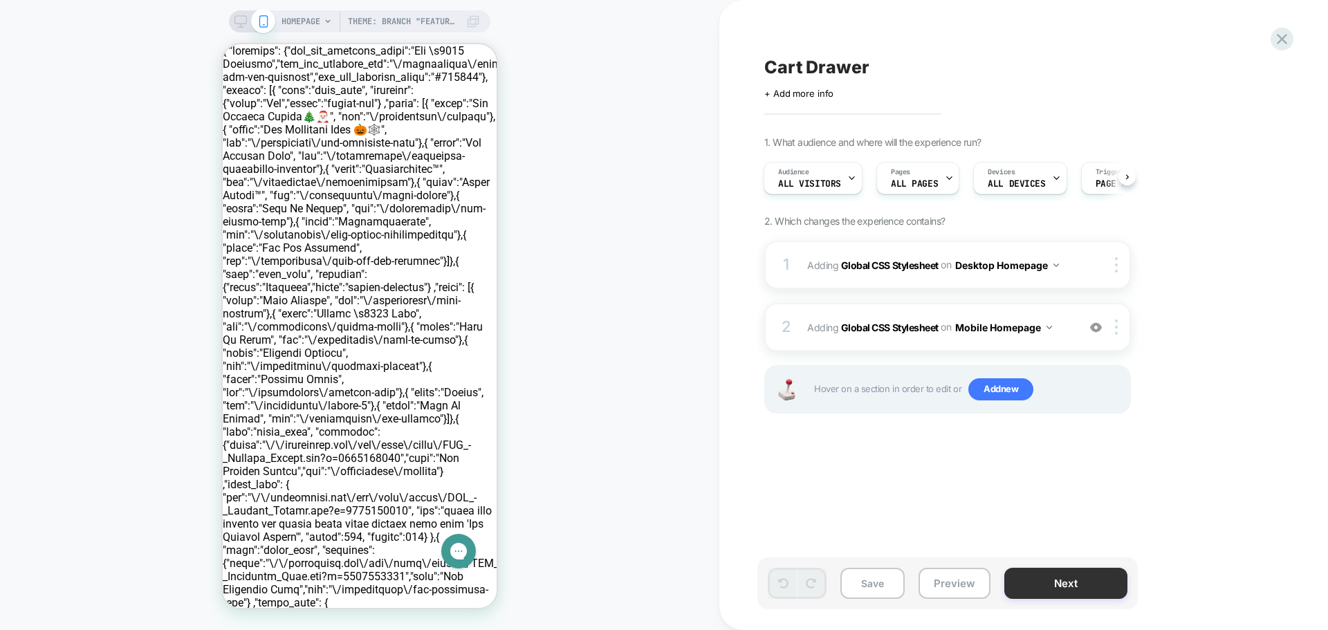
click at [1024, 586] on button "Next" at bounding box center [1065, 583] width 123 height 31
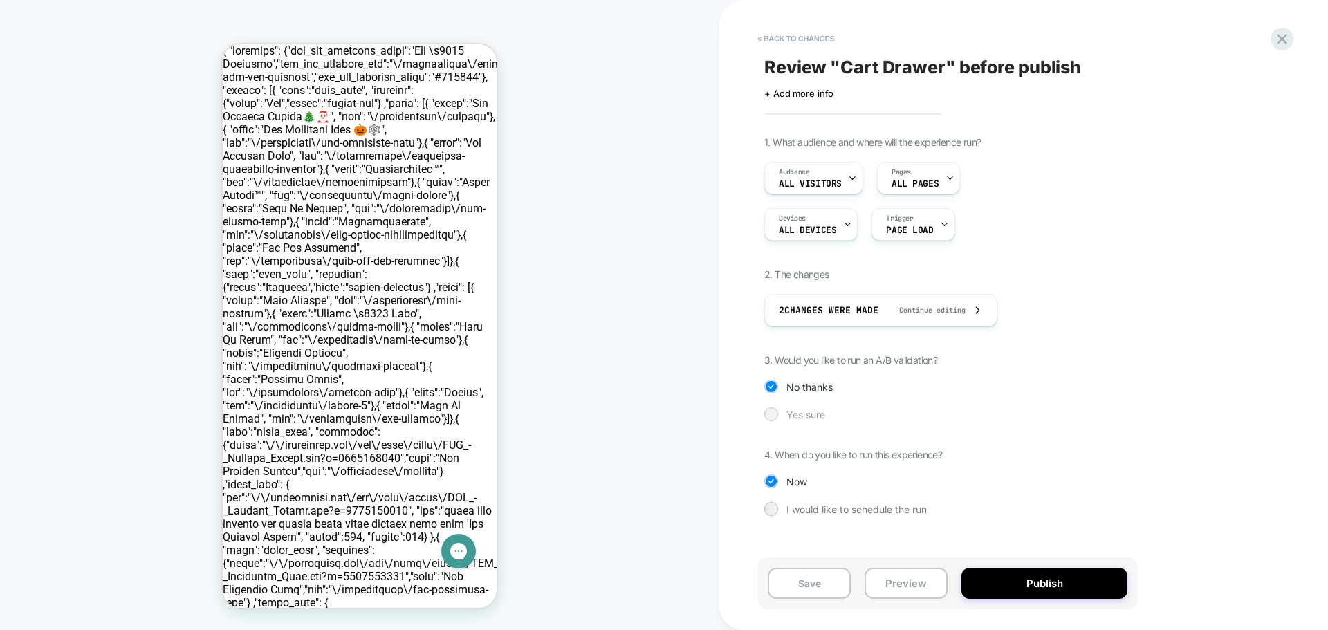
click at [776, 410] on div at bounding box center [771, 414] width 14 height 14
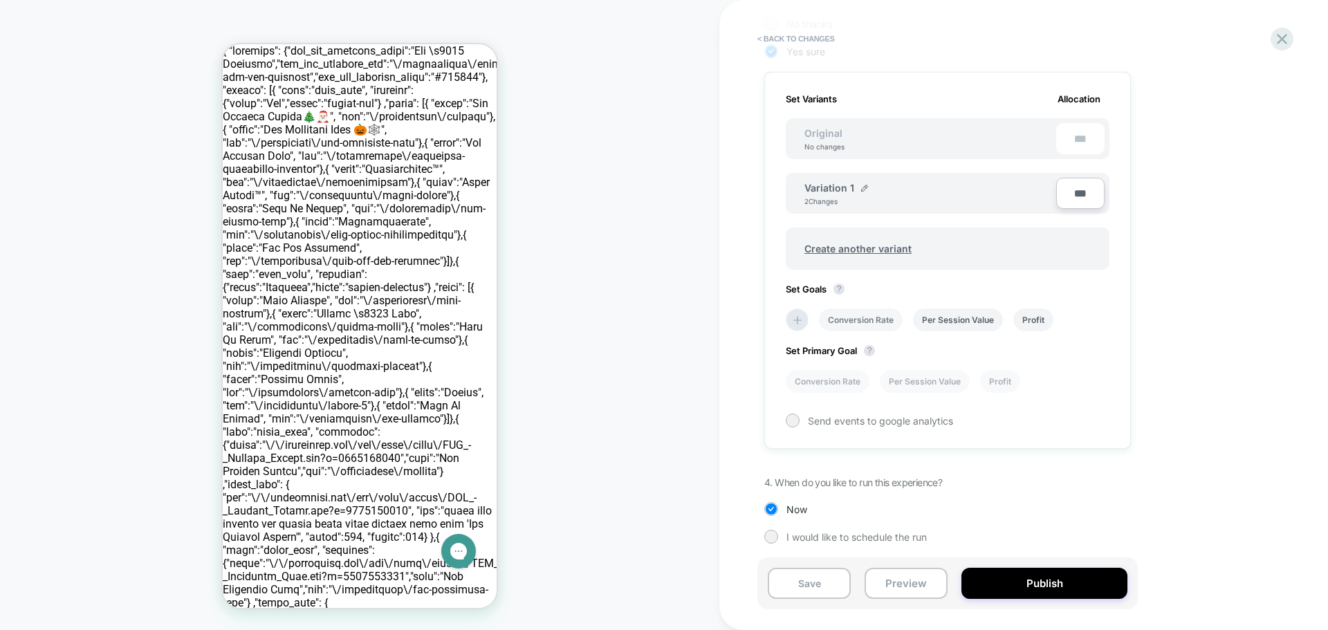
scroll to position [367, 0]
click at [819, 591] on button "Save" at bounding box center [809, 583] width 83 height 31
click at [903, 581] on button "Preview" at bounding box center [906, 583] width 83 height 31
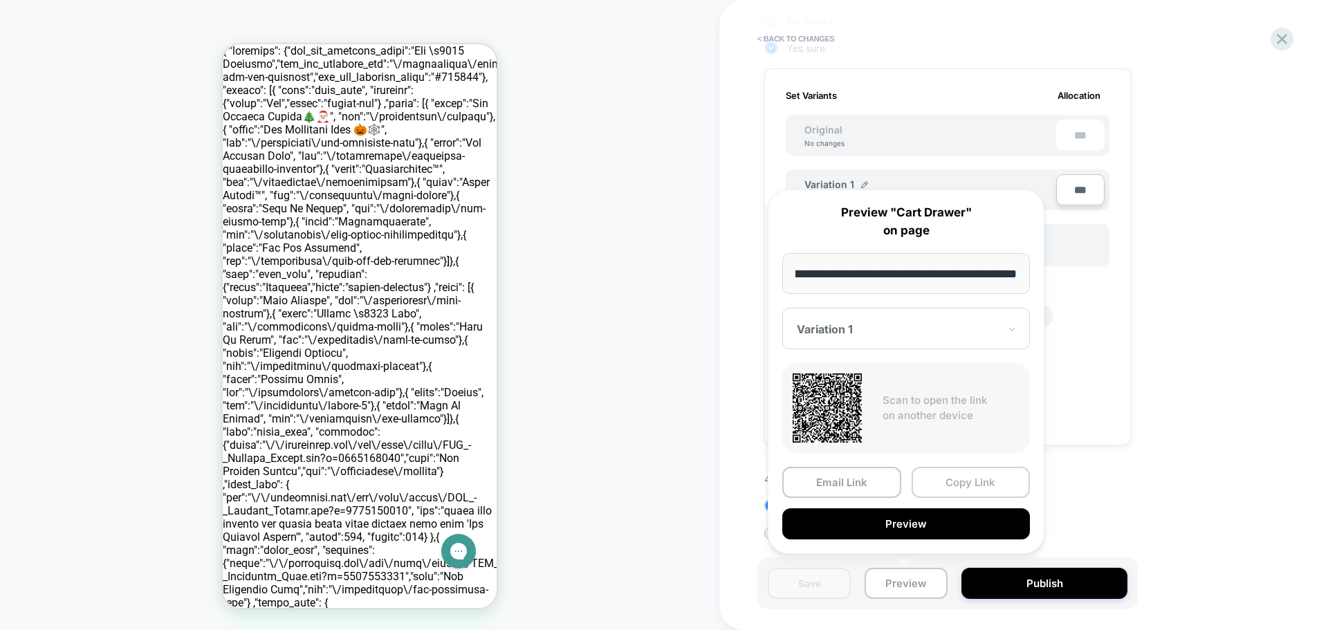
scroll to position [0, 0]
click at [956, 477] on button "Copy Link" at bounding box center [971, 482] width 119 height 31
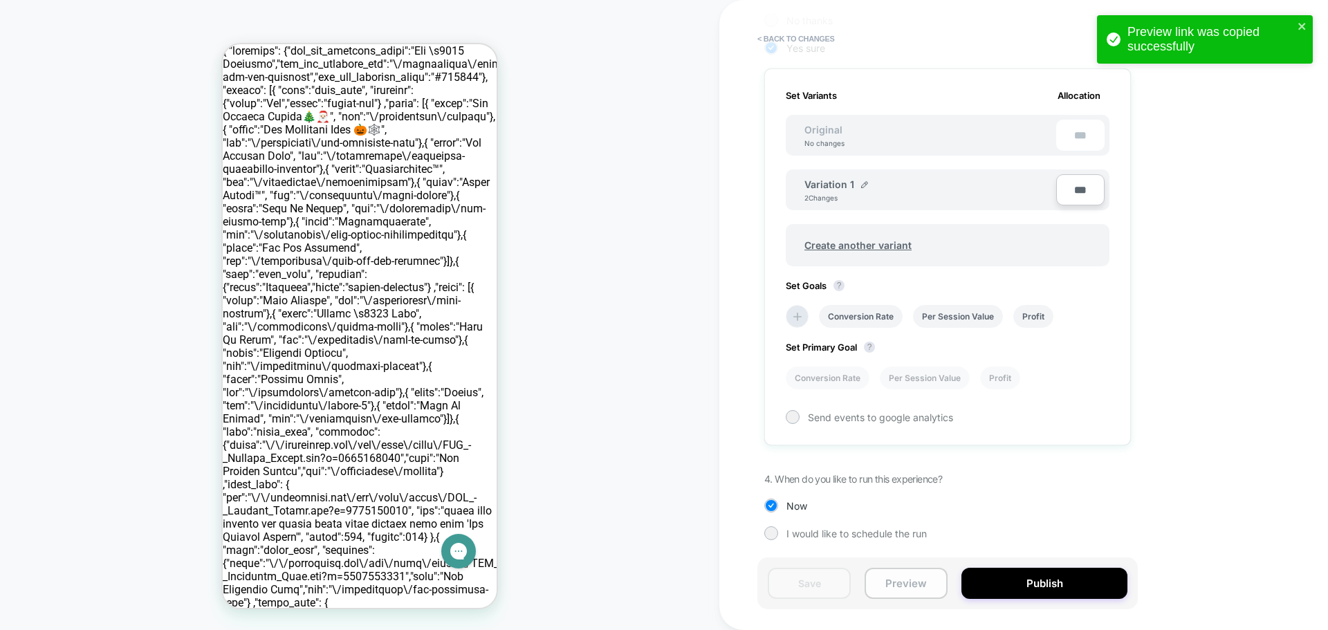
click at [894, 582] on button "Preview" at bounding box center [906, 583] width 83 height 31
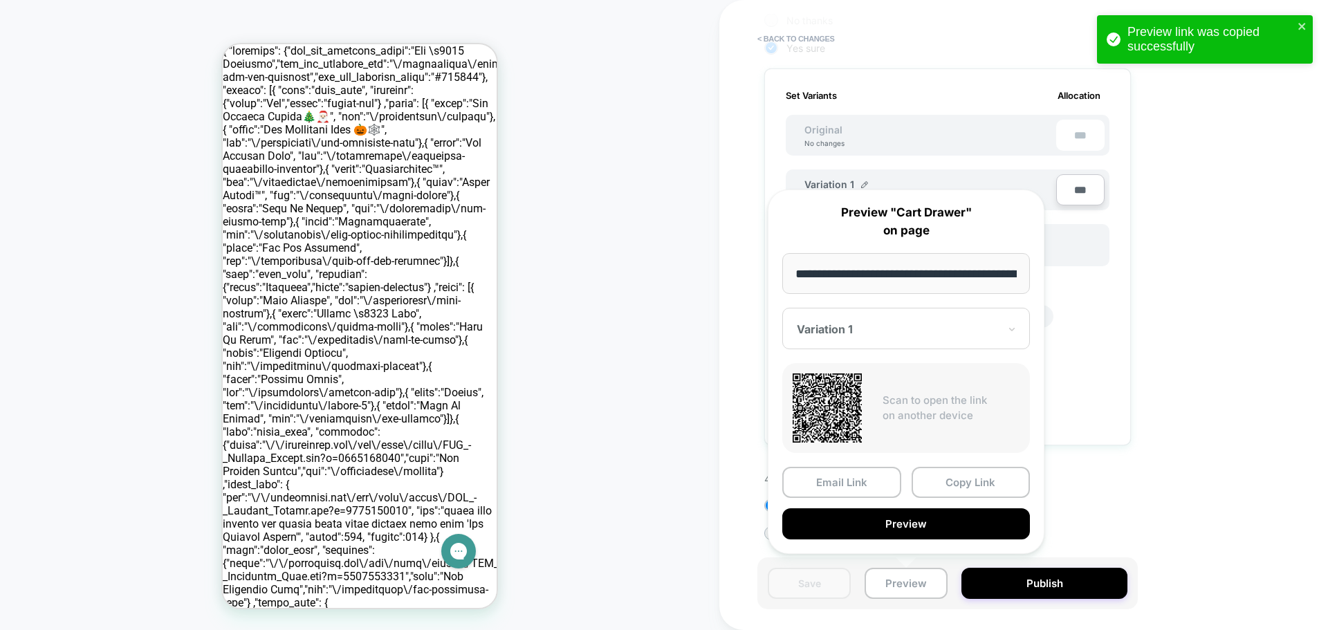
click at [956, 327] on div at bounding box center [898, 329] width 202 height 14
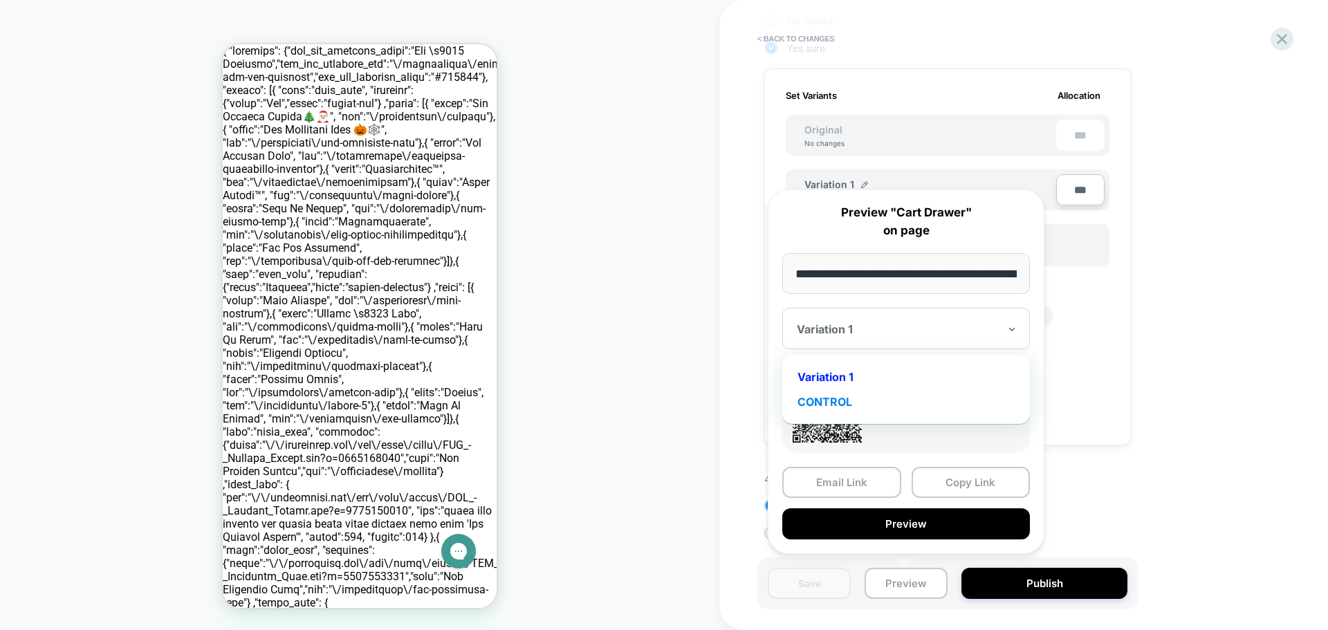
click at [842, 402] on div "CONTROL" at bounding box center [906, 401] width 234 height 25
click at [960, 480] on button "Copy Link" at bounding box center [971, 482] width 119 height 31
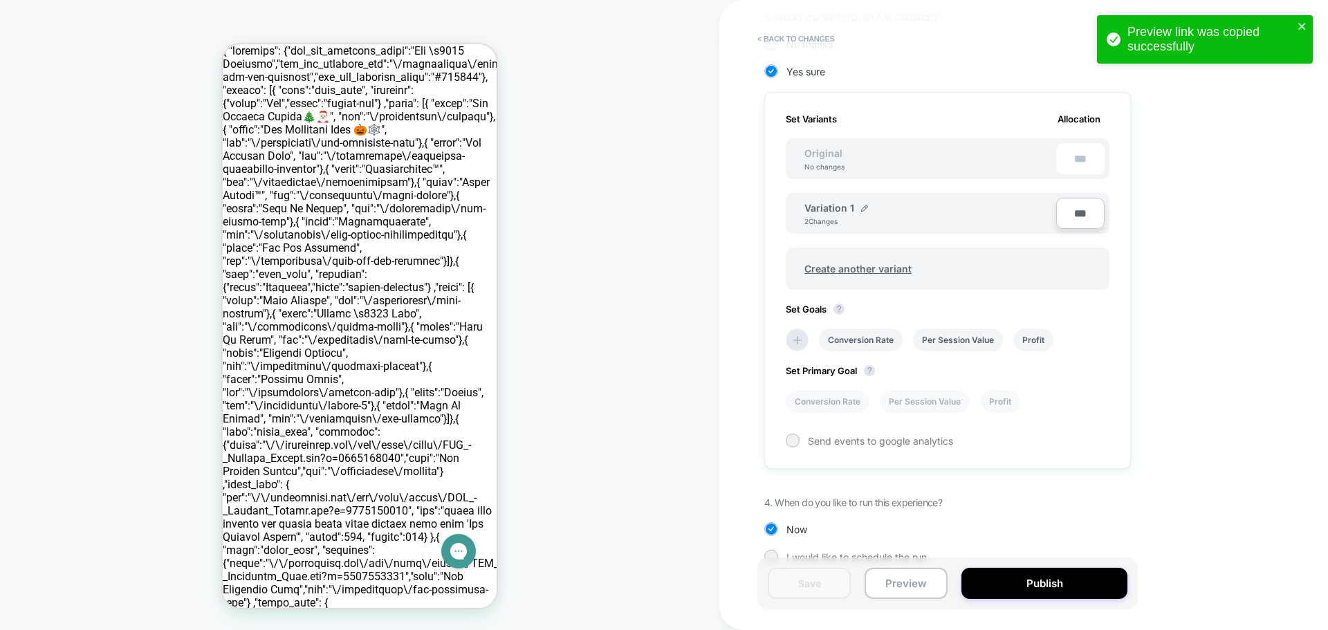
scroll to position [297, 0]
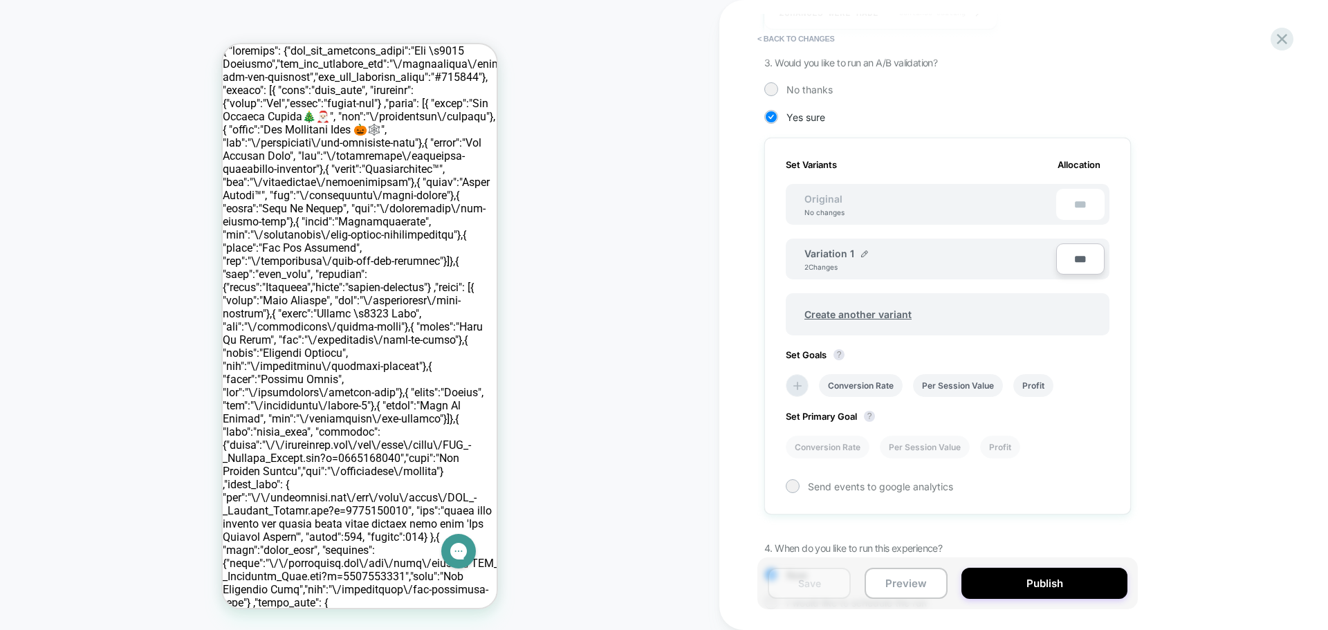
click at [876, 201] on div "Original No changes ***" at bounding box center [948, 204] width 324 height 41
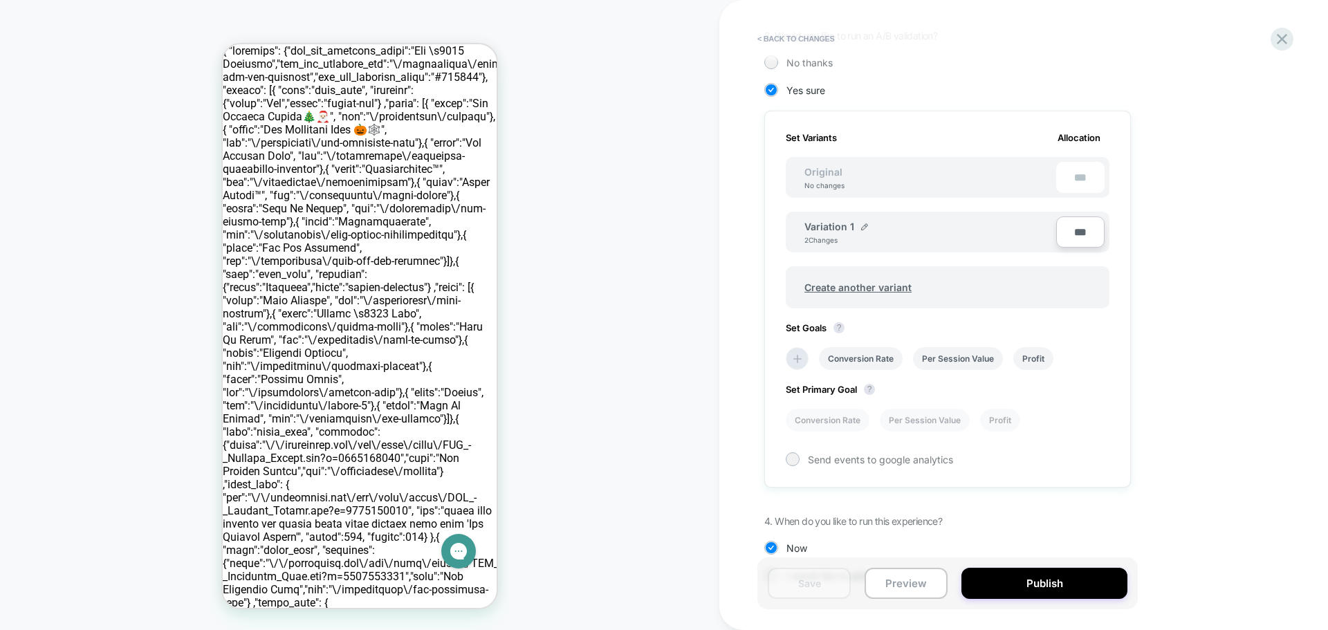
scroll to position [367, 0]
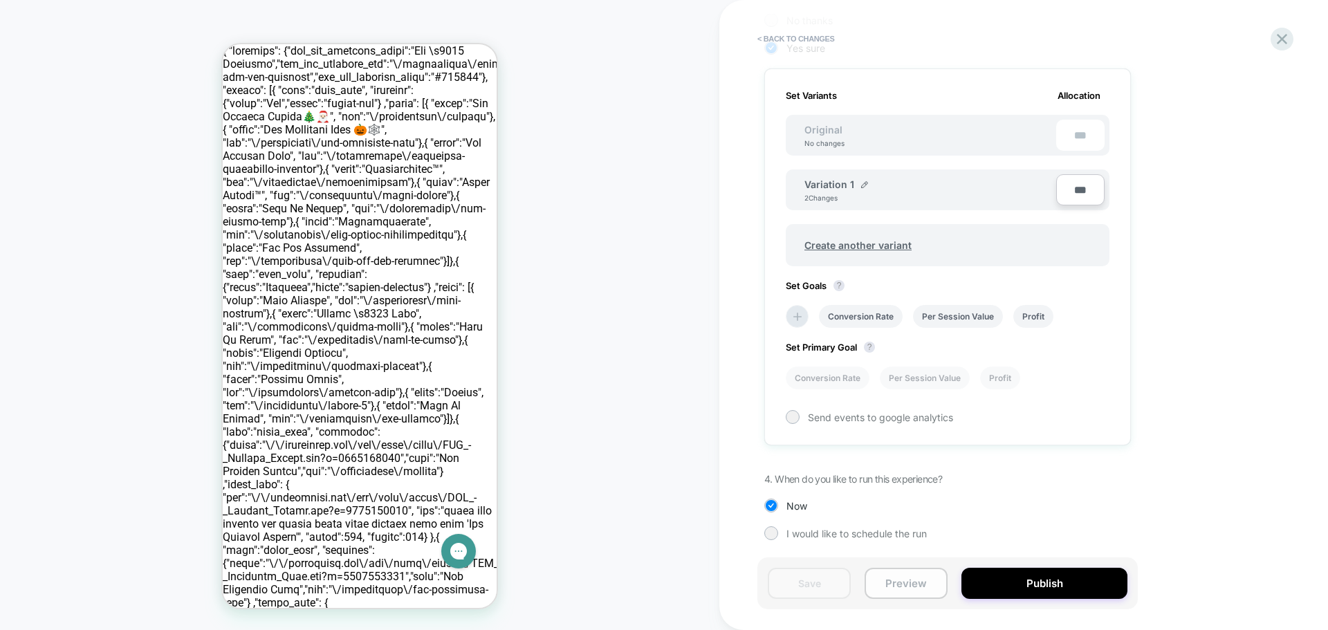
click at [889, 576] on button "Preview" at bounding box center [906, 583] width 83 height 31
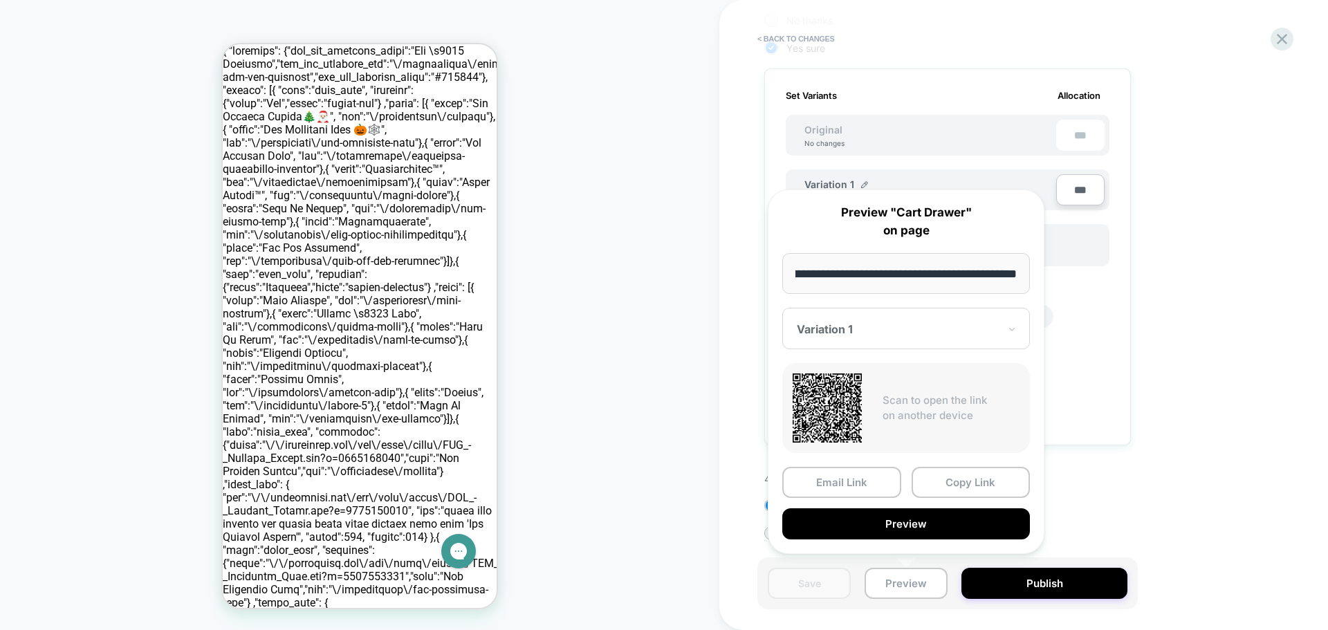
scroll to position [0, 0]
click at [980, 325] on div at bounding box center [898, 329] width 202 height 14
click at [840, 376] on div "Variation 1" at bounding box center [906, 377] width 234 height 25
click at [963, 486] on button "Copy Link" at bounding box center [971, 482] width 119 height 31
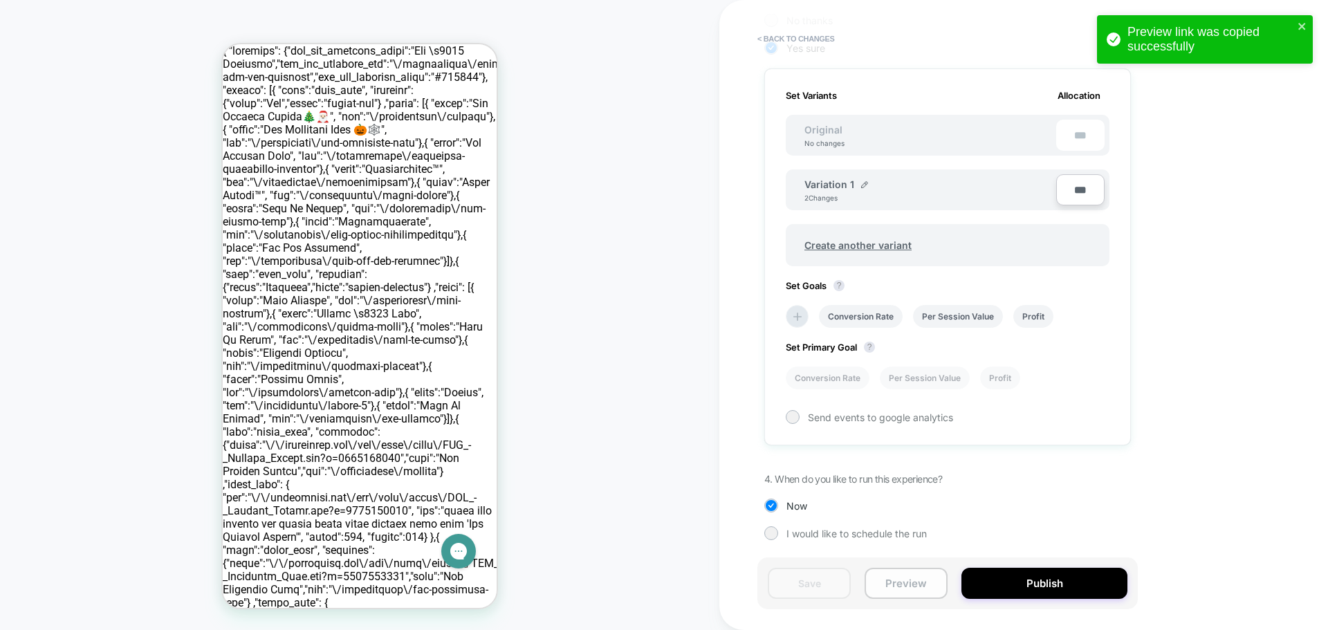
click at [892, 577] on button "Preview" at bounding box center [906, 583] width 83 height 31
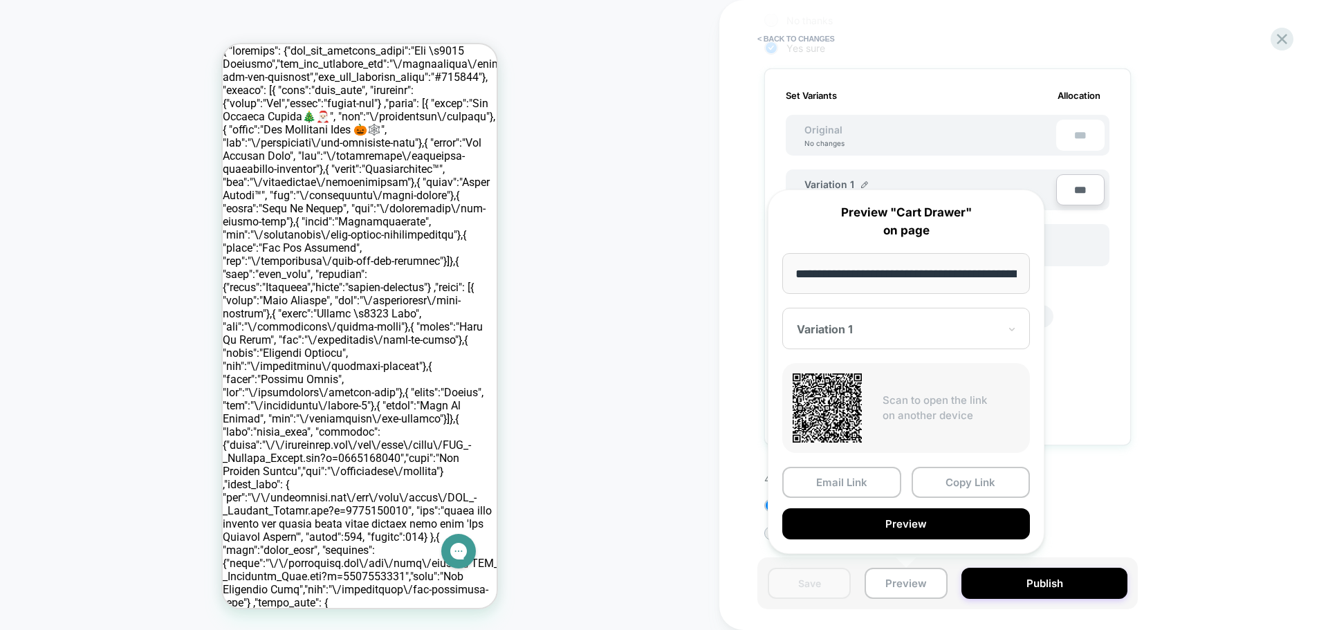
click at [951, 331] on div at bounding box center [898, 329] width 202 height 14
click at [838, 405] on div "CONTROL" at bounding box center [906, 401] width 234 height 25
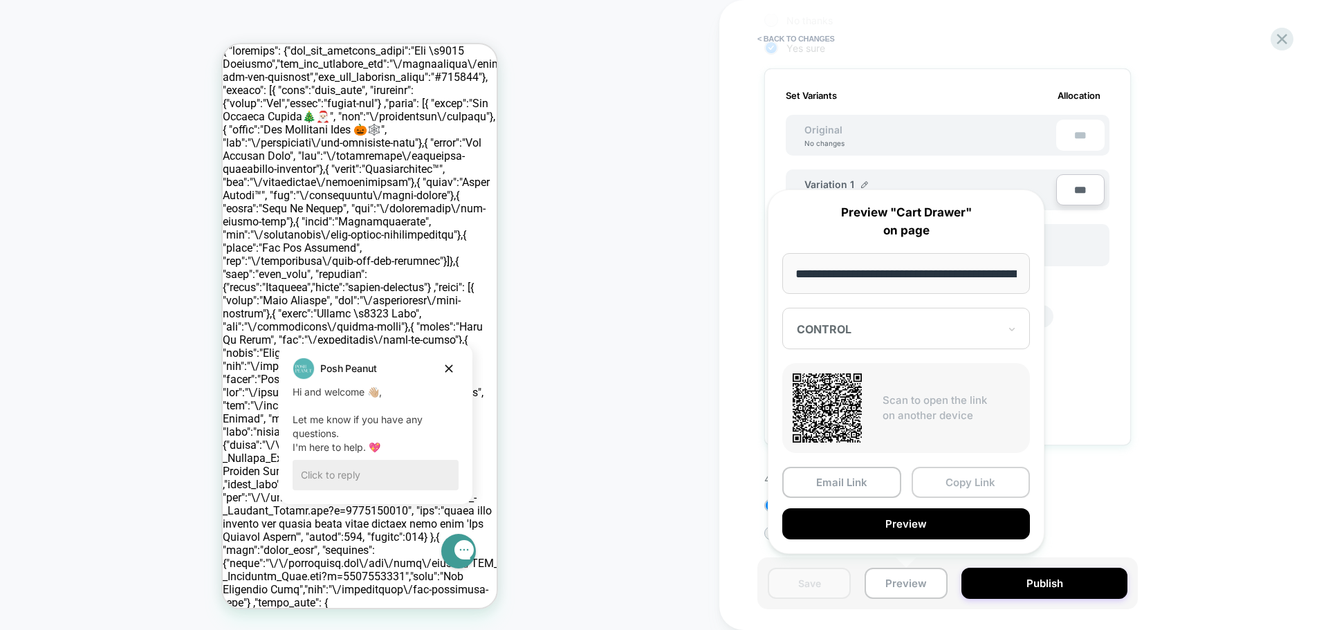
click at [991, 479] on button "Copy Link" at bounding box center [971, 482] width 119 height 31
